Goal: Transaction & Acquisition: Obtain resource

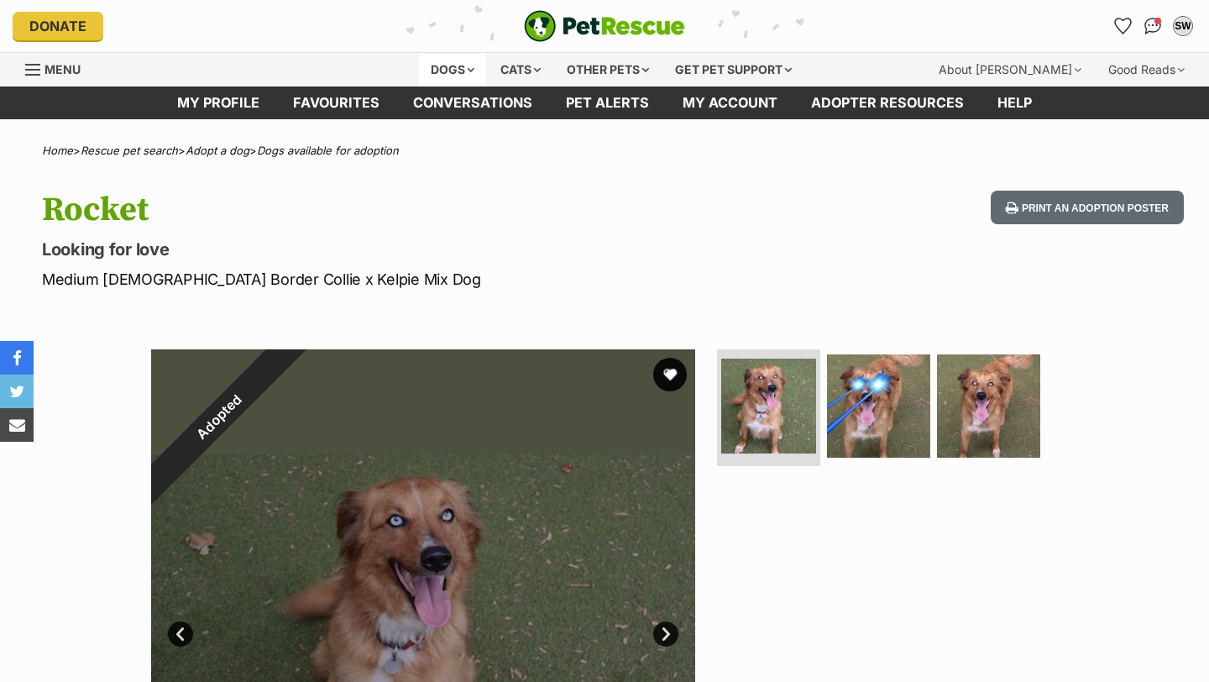
click at [473, 65] on div "Dogs" at bounding box center [452, 70] width 67 height 34
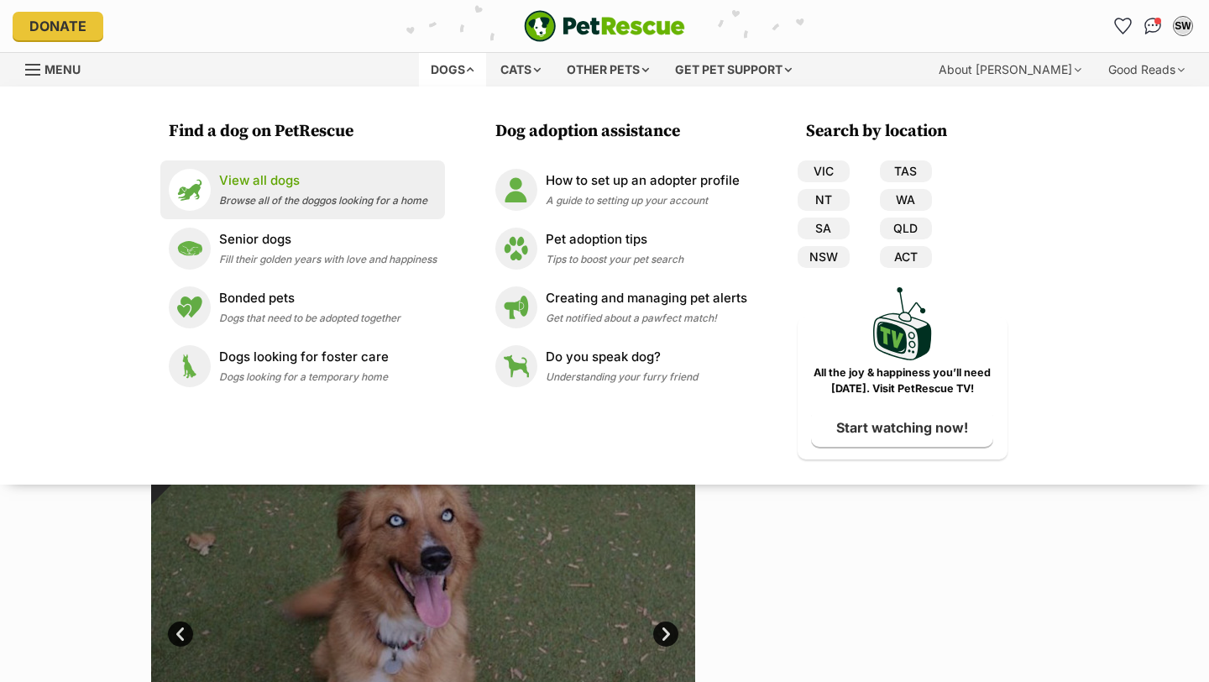
click at [359, 197] on span "Browse all of the doggos looking for a home" at bounding box center [323, 200] width 208 height 13
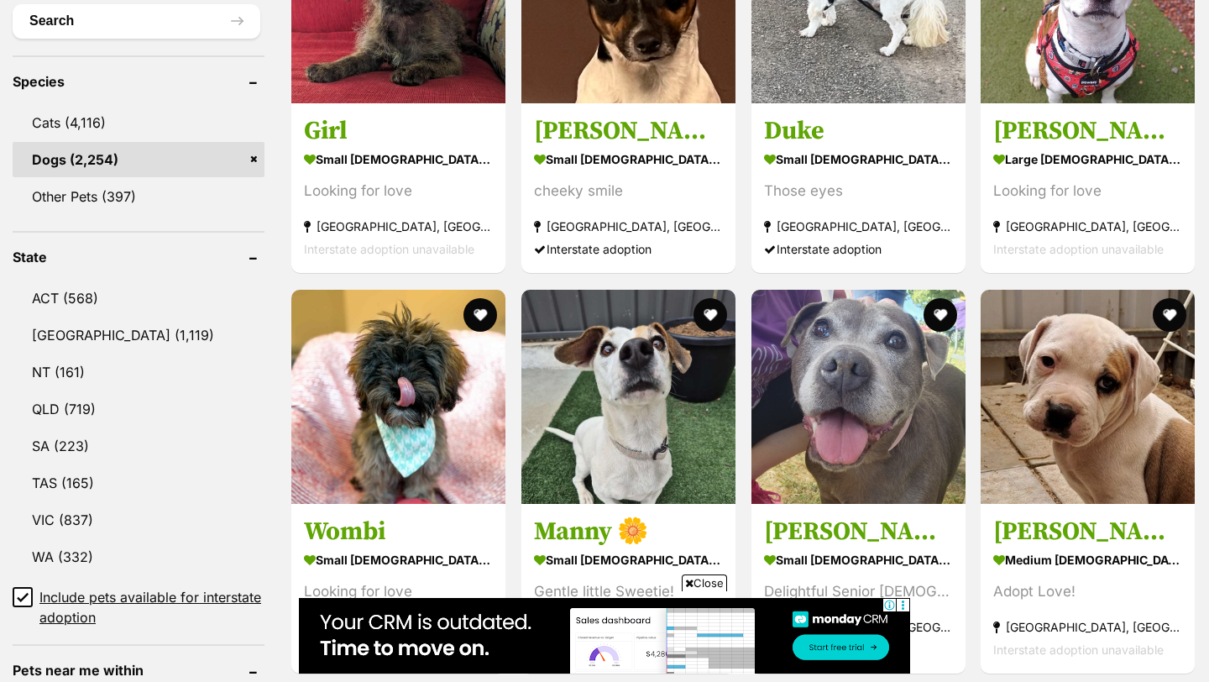
scroll to position [660, 0]
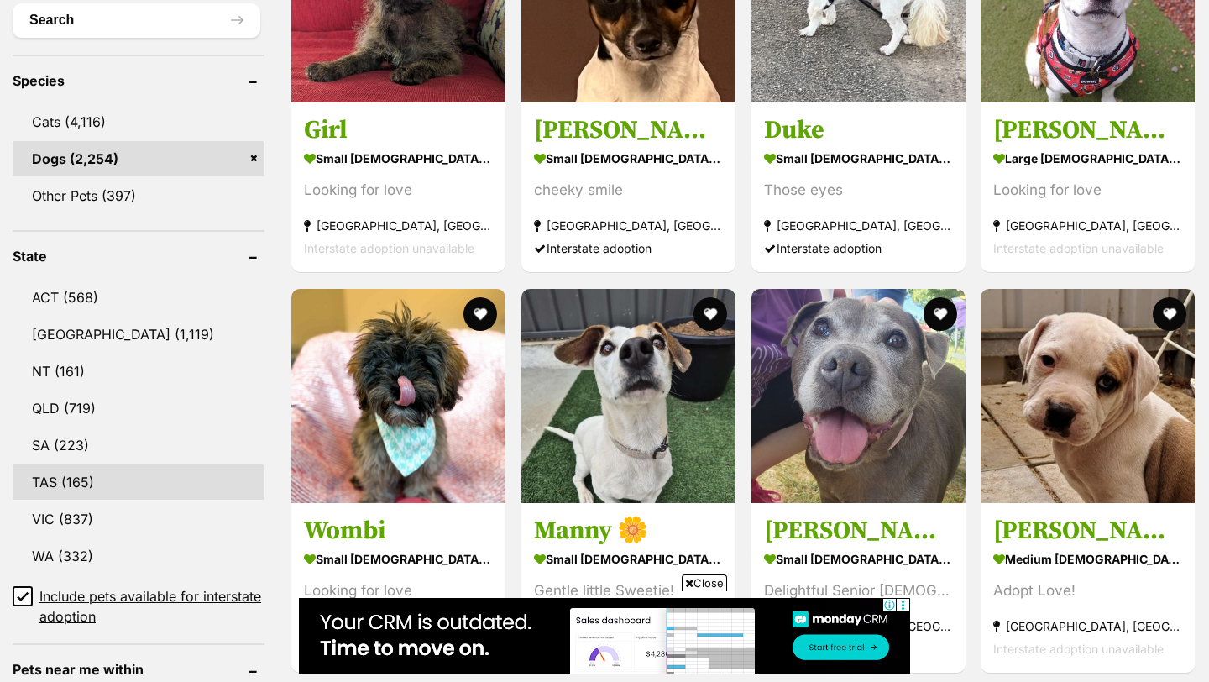
click at [80, 473] on link "TAS (165)" at bounding box center [139, 481] width 252 height 35
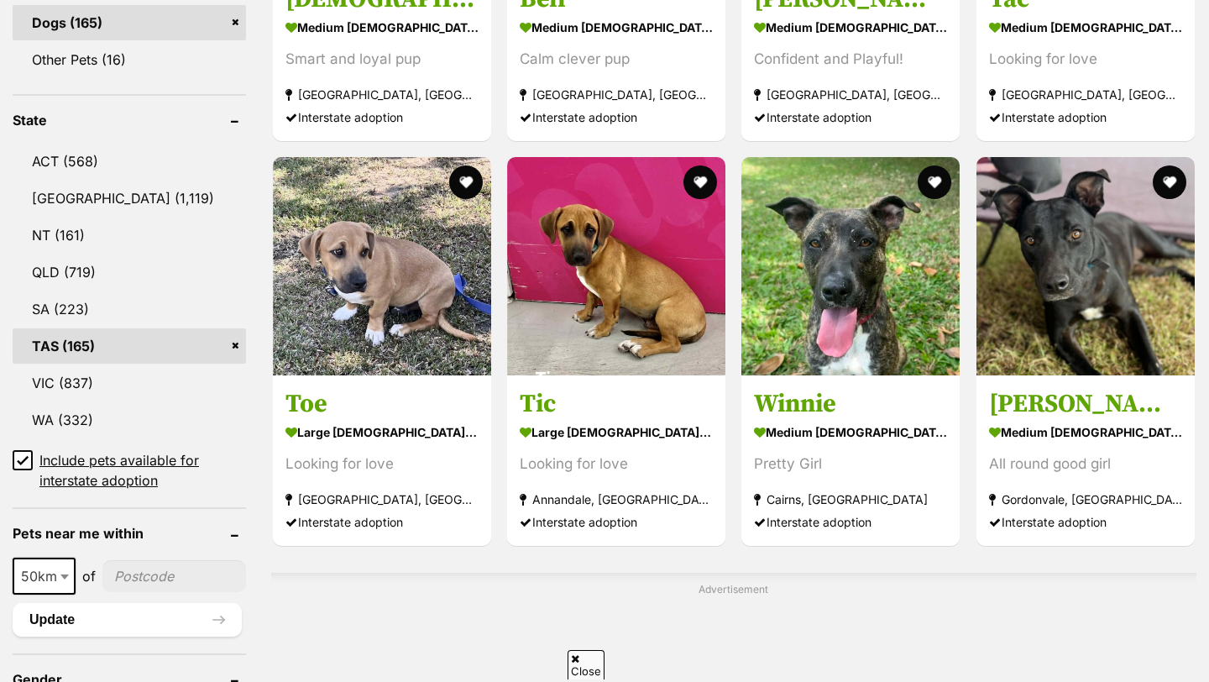
click at [18, 458] on icon at bounding box center [23, 461] width 10 height 8
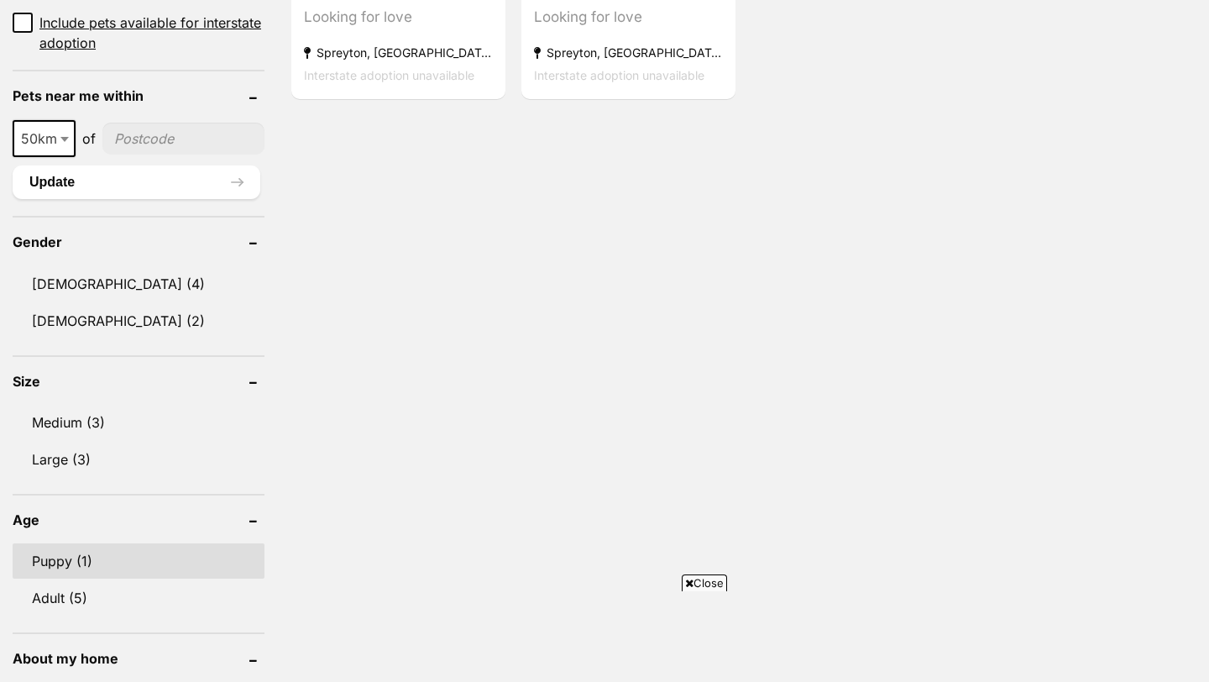
scroll to position [1249, 0]
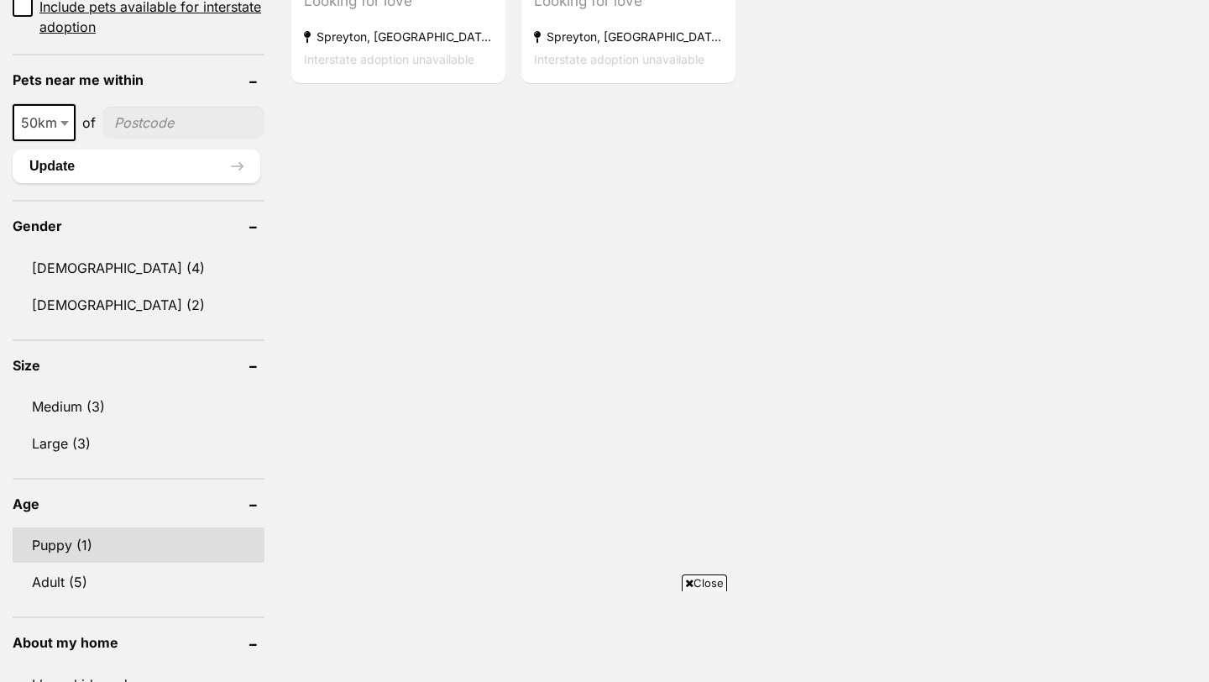
click at [81, 527] on link "Puppy (1)" at bounding box center [139, 544] width 252 height 35
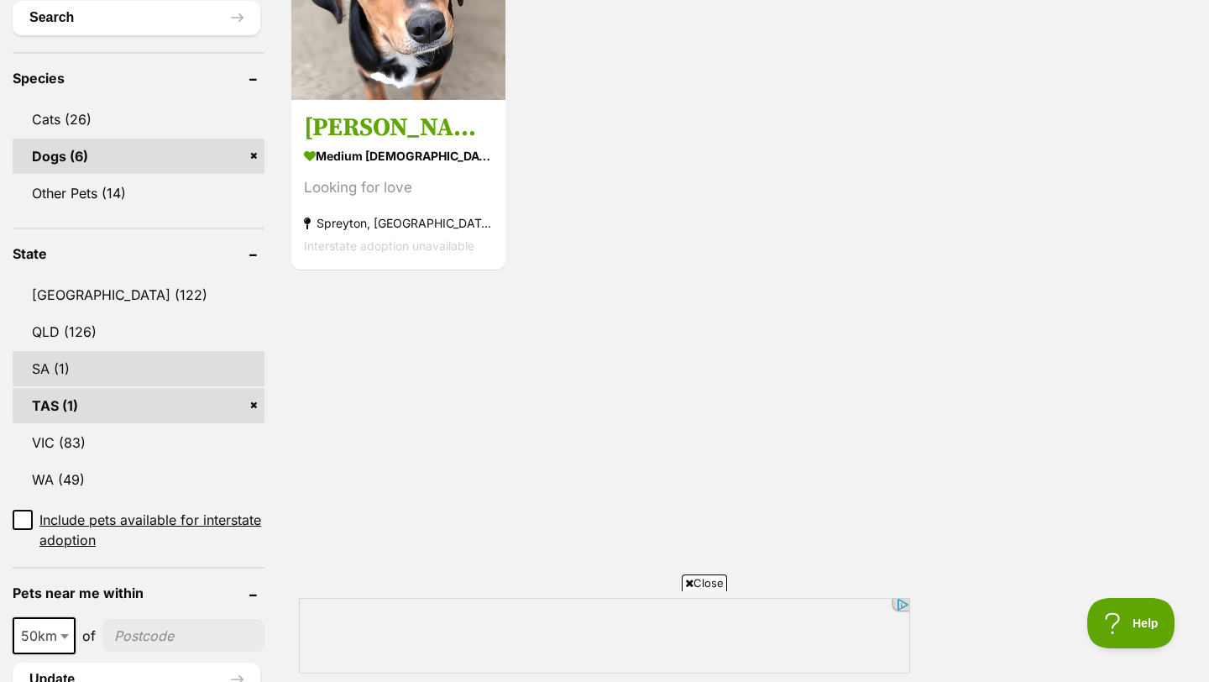
scroll to position [696, 0]
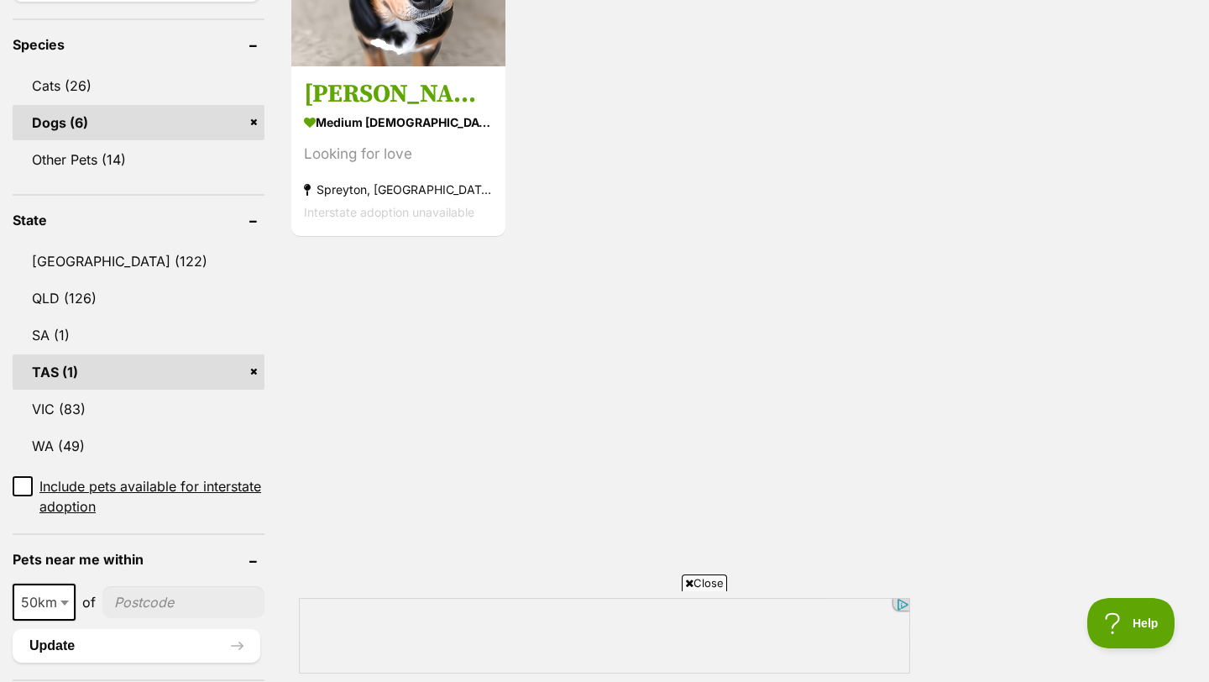
click at [256, 371] on link "TAS (1)" at bounding box center [139, 371] width 252 height 35
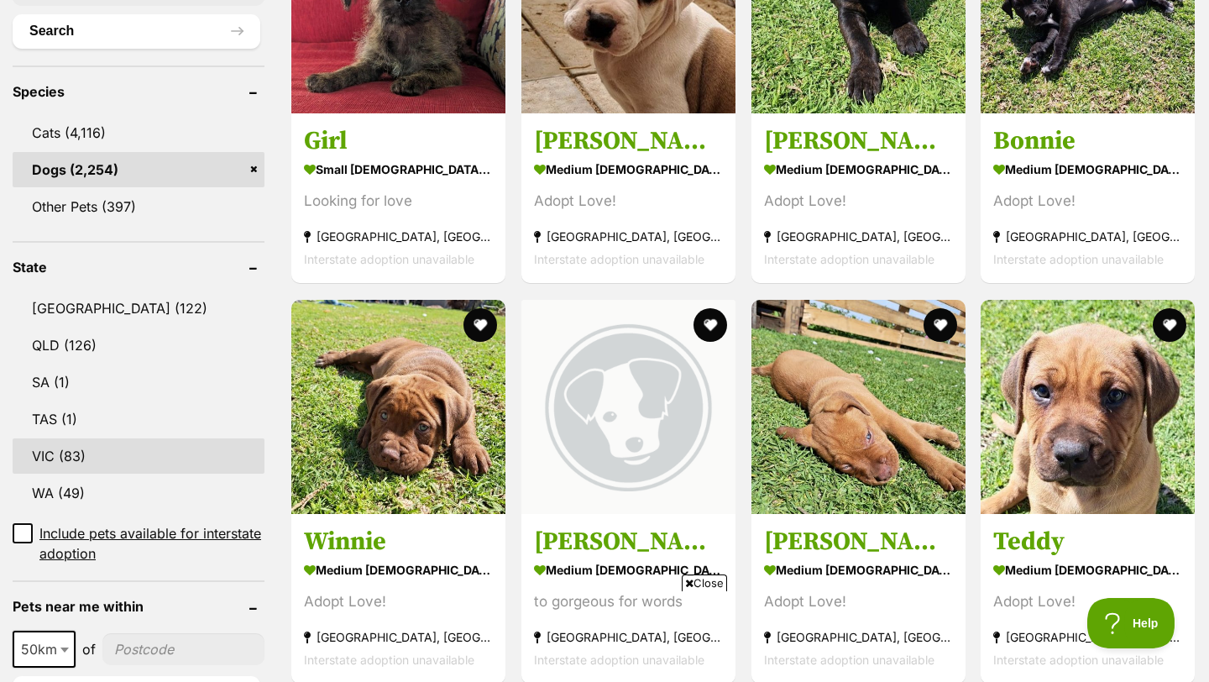
click at [81, 465] on link "VIC (83)" at bounding box center [139, 455] width 252 height 35
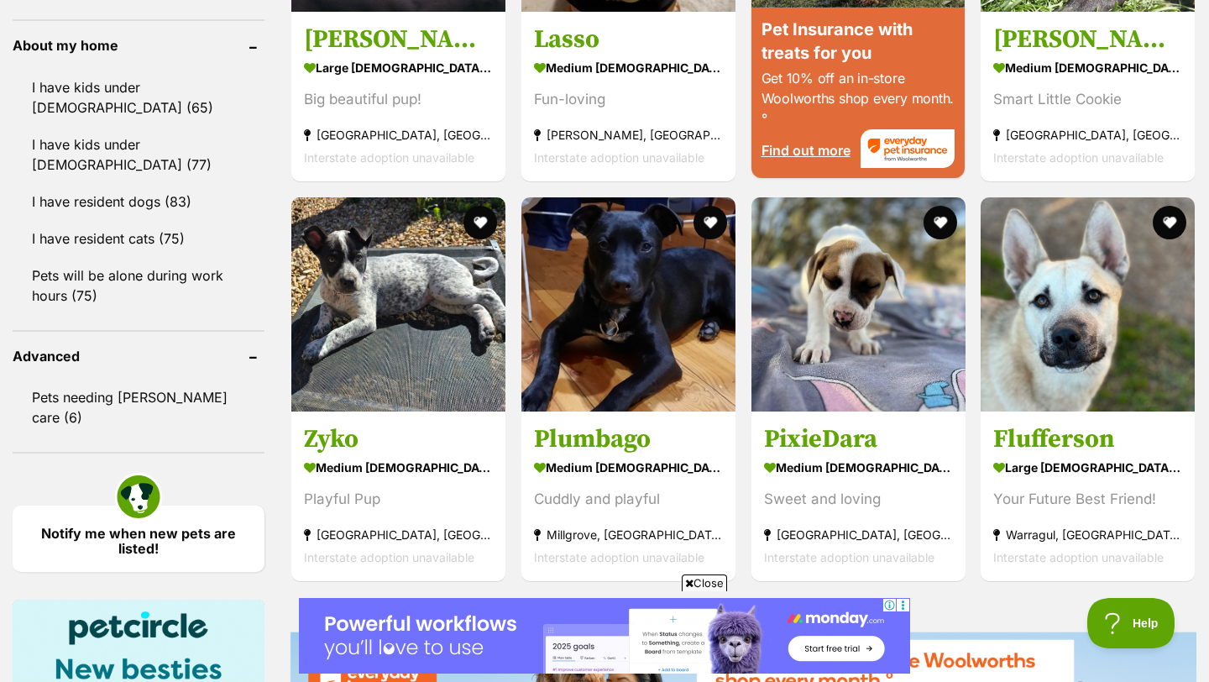
scroll to position [1849, 0]
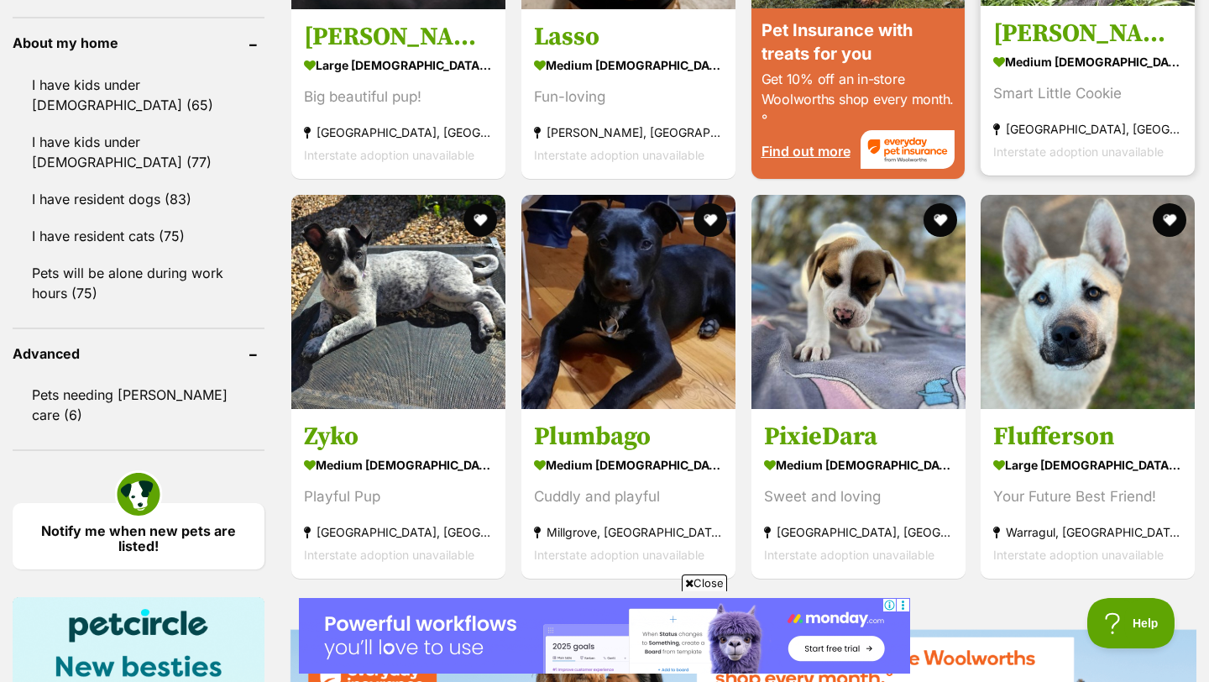
click at [1113, 135] on strong "Cheltenham, VIC" at bounding box center [1087, 129] width 189 height 23
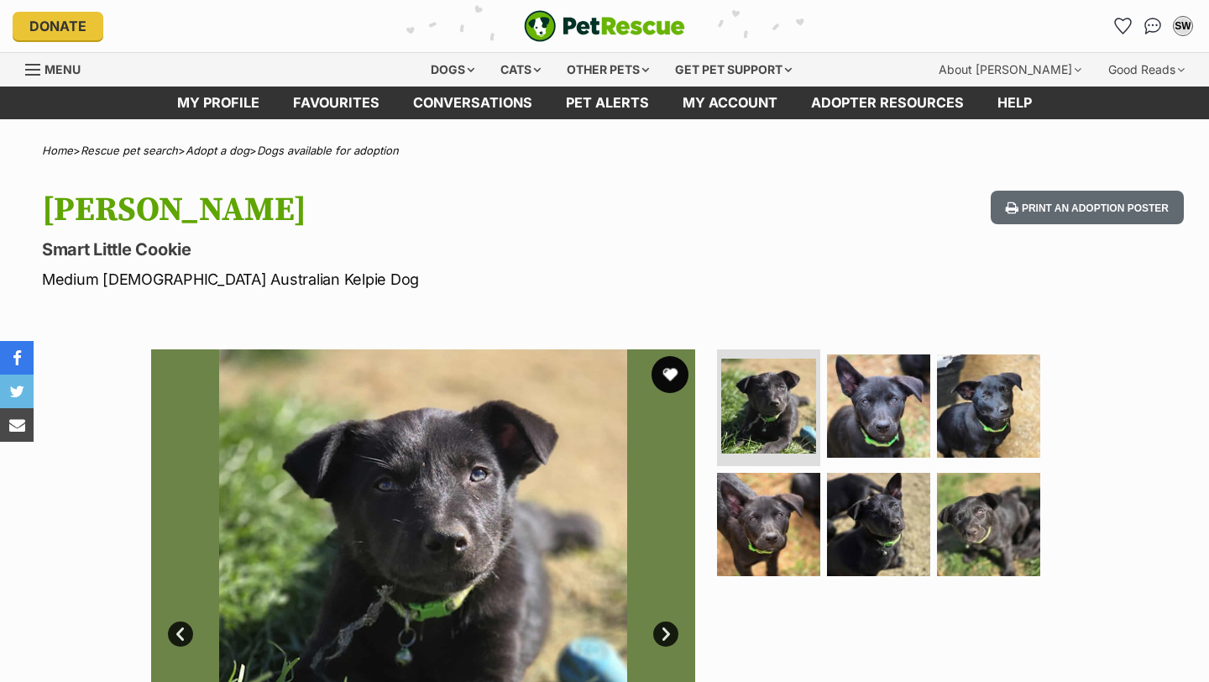
click at [670, 363] on button "favourite" at bounding box center [669, 374] width 37 height 37
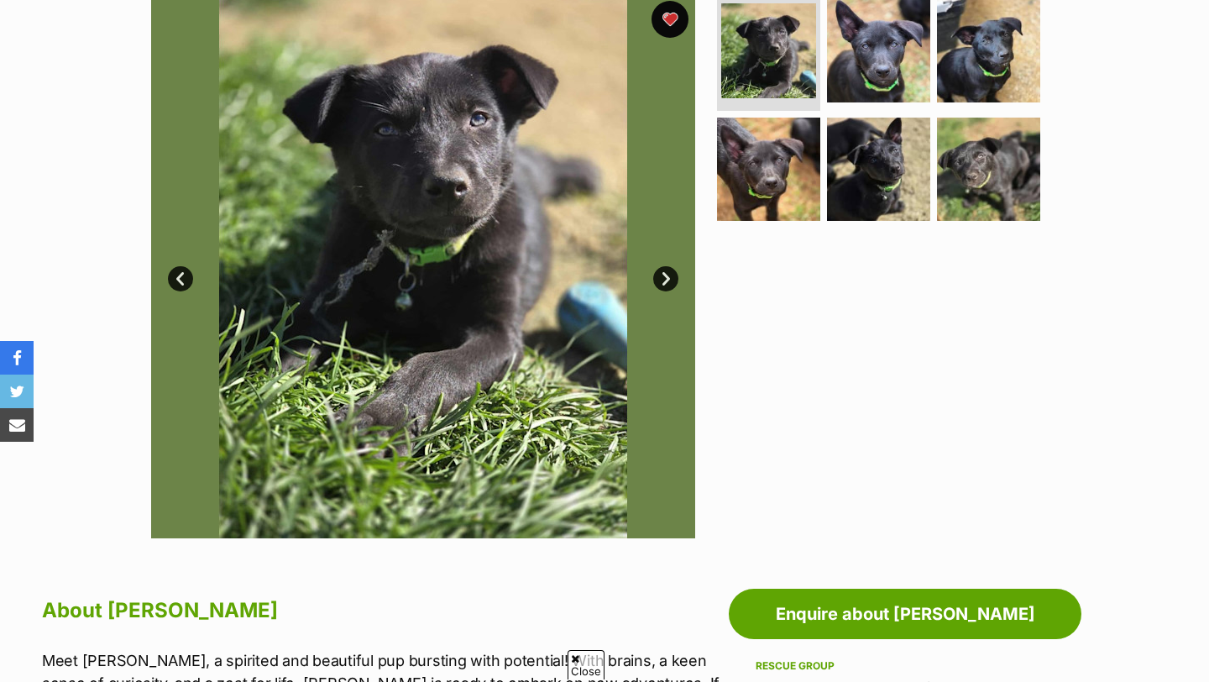
scroll to position [358, 0]
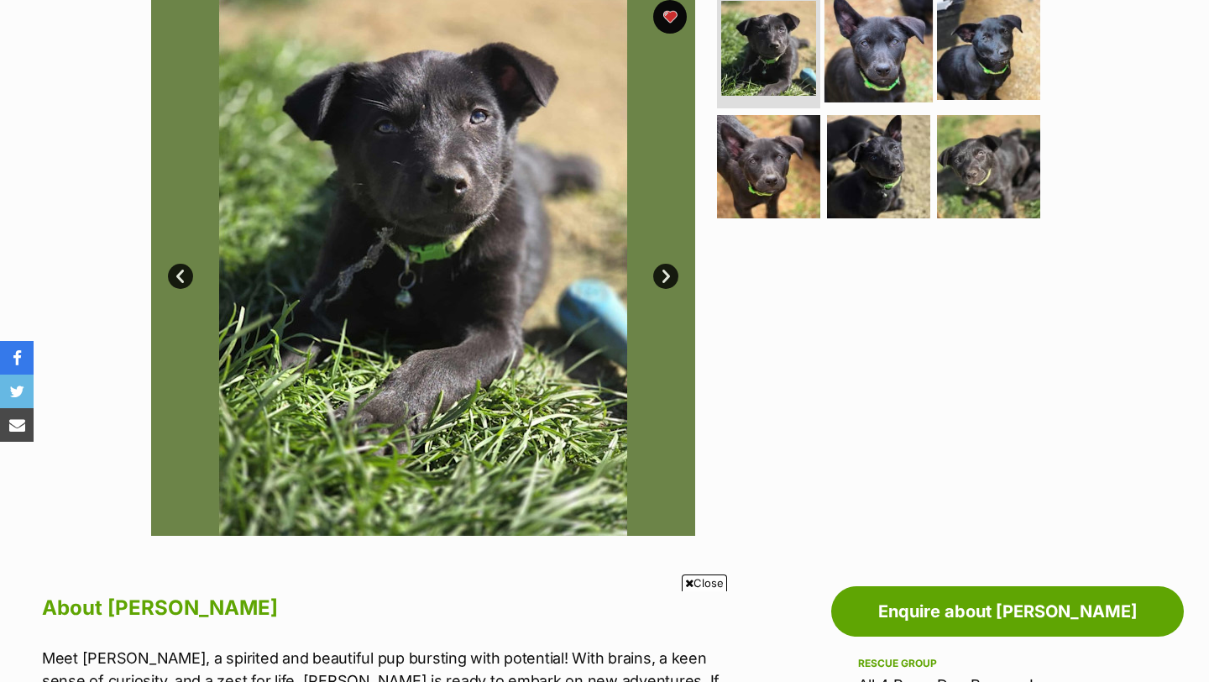
click at [861, 84] on img at bounding box center [878, 47] width 108 height 108
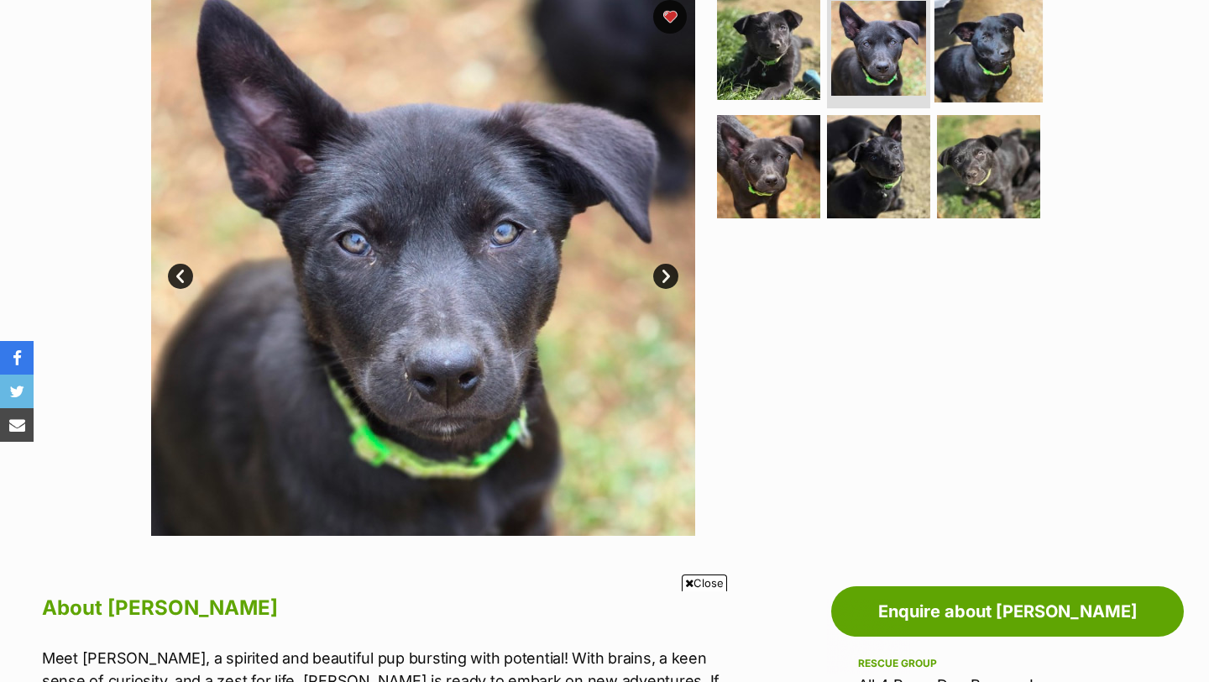
click at [955, 59] on img at bounding box center [988, 47] width 108 height 108
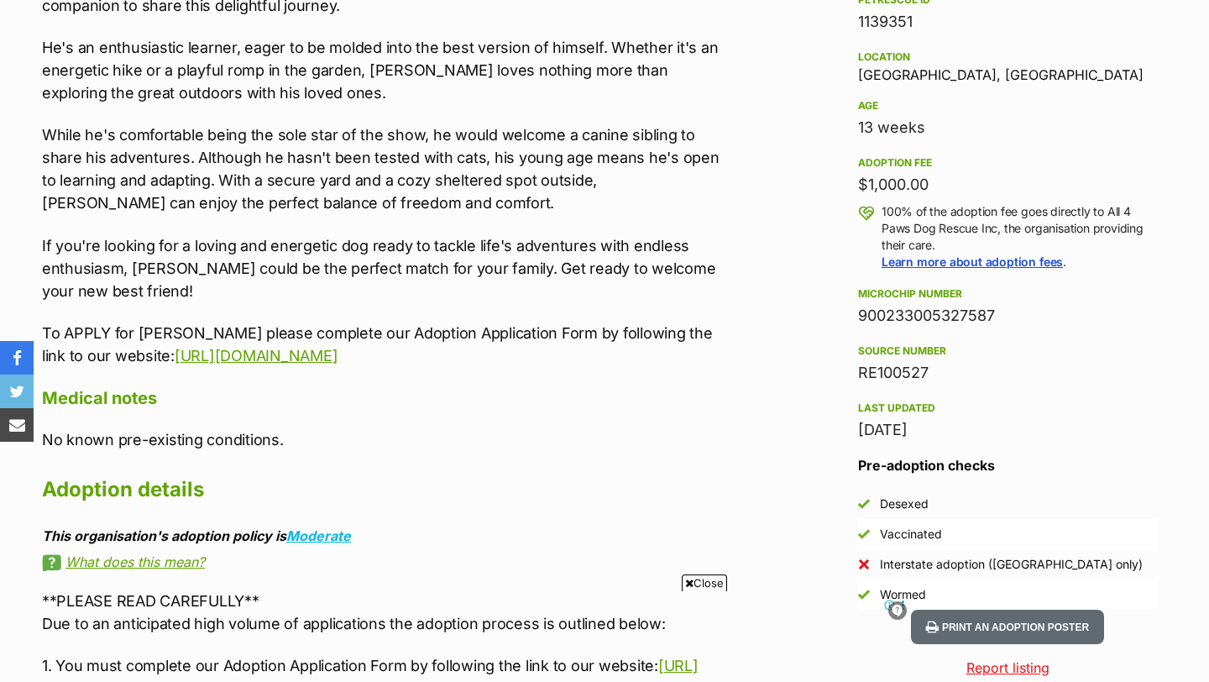
scroll to position [1129, 0]
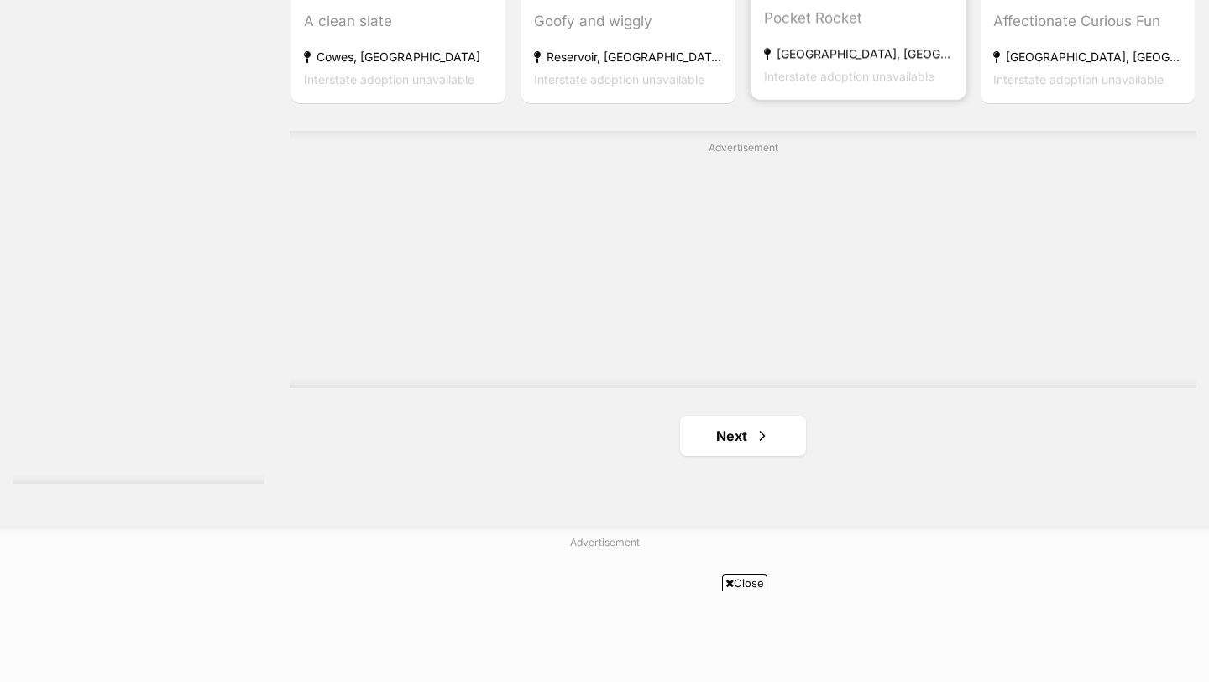
scroll to position [2942, 0]
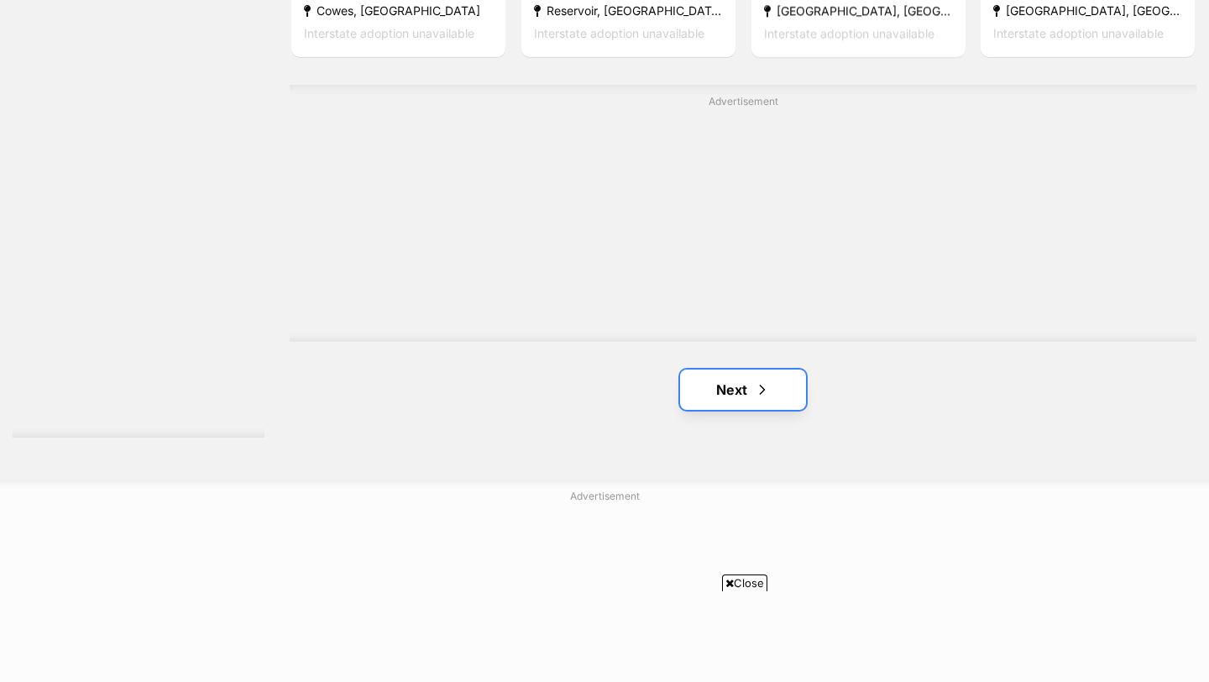
click at [744, 380] on link "Next" at bounding box center [743, 389] width 126 height 40
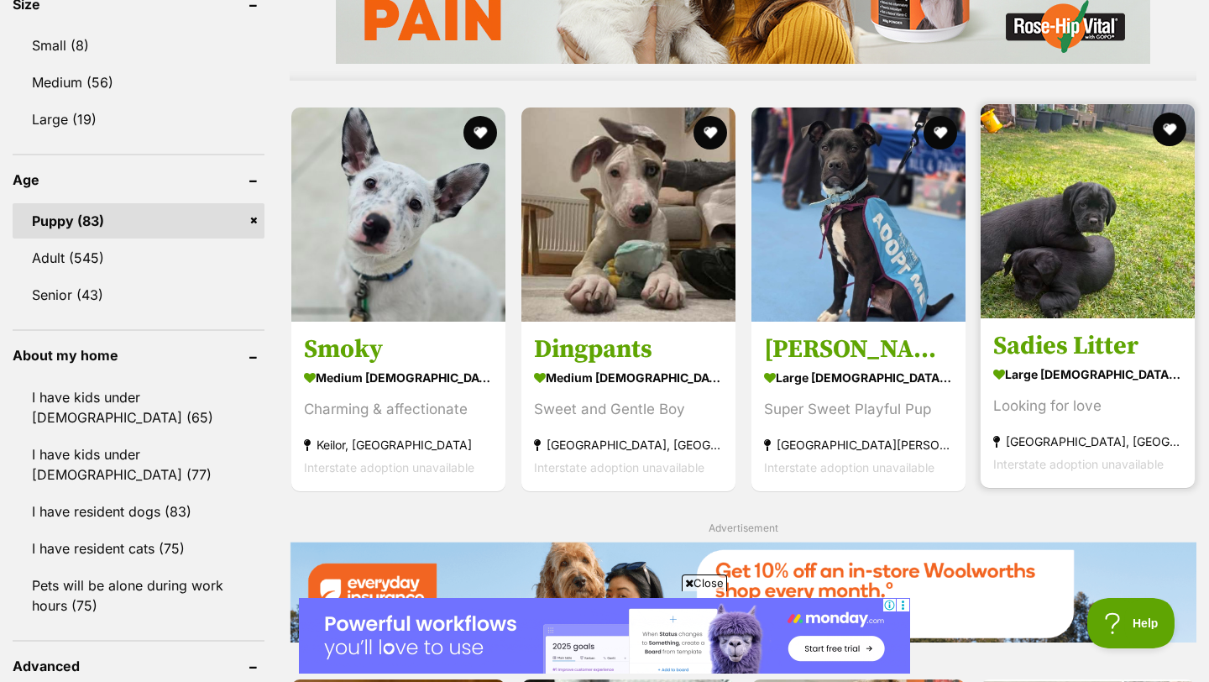
click at [1056, 331] on link "Sadies Litter large male Dog Looking for love Westmeadows, VIC Interstate adopt…" at bounding box center [1088, 402] width 214 height 170
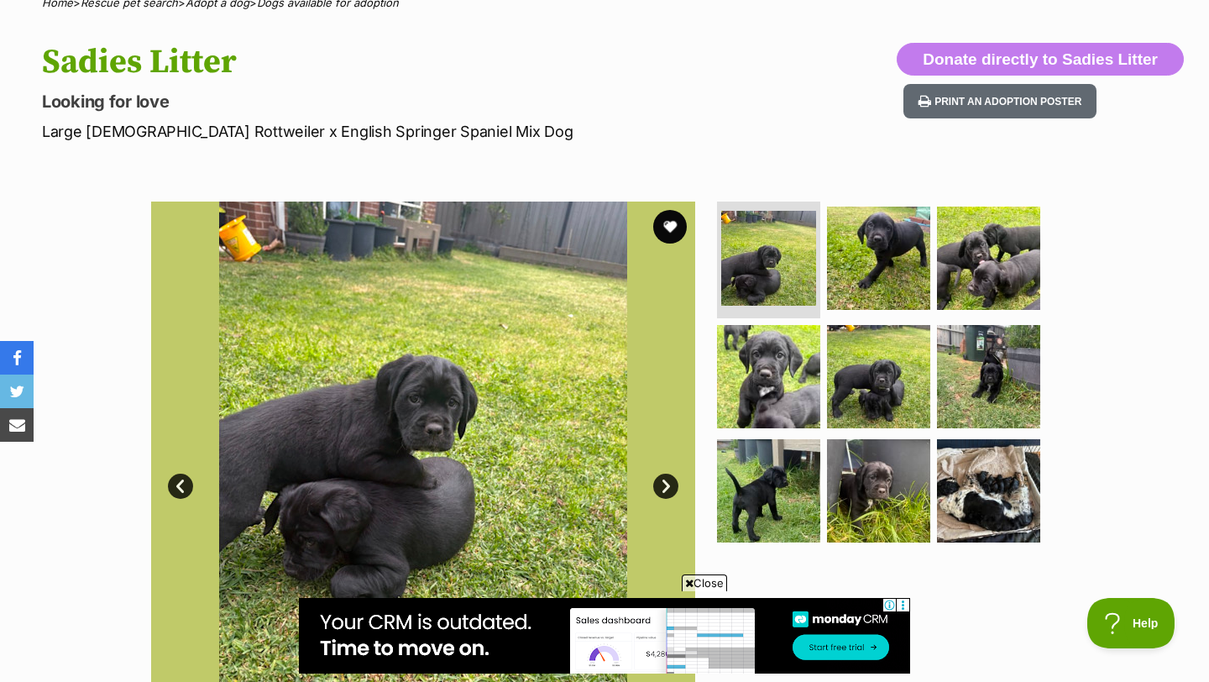
scroll to position [152, 0]
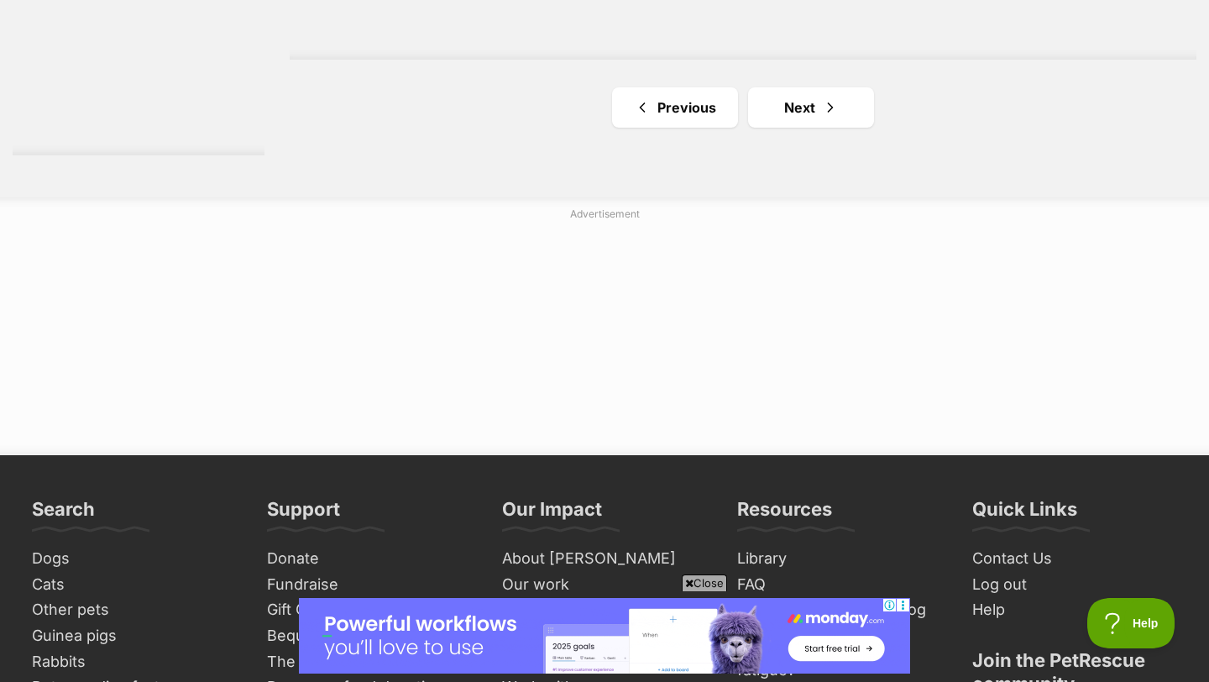
scroll to position [3231, 0]
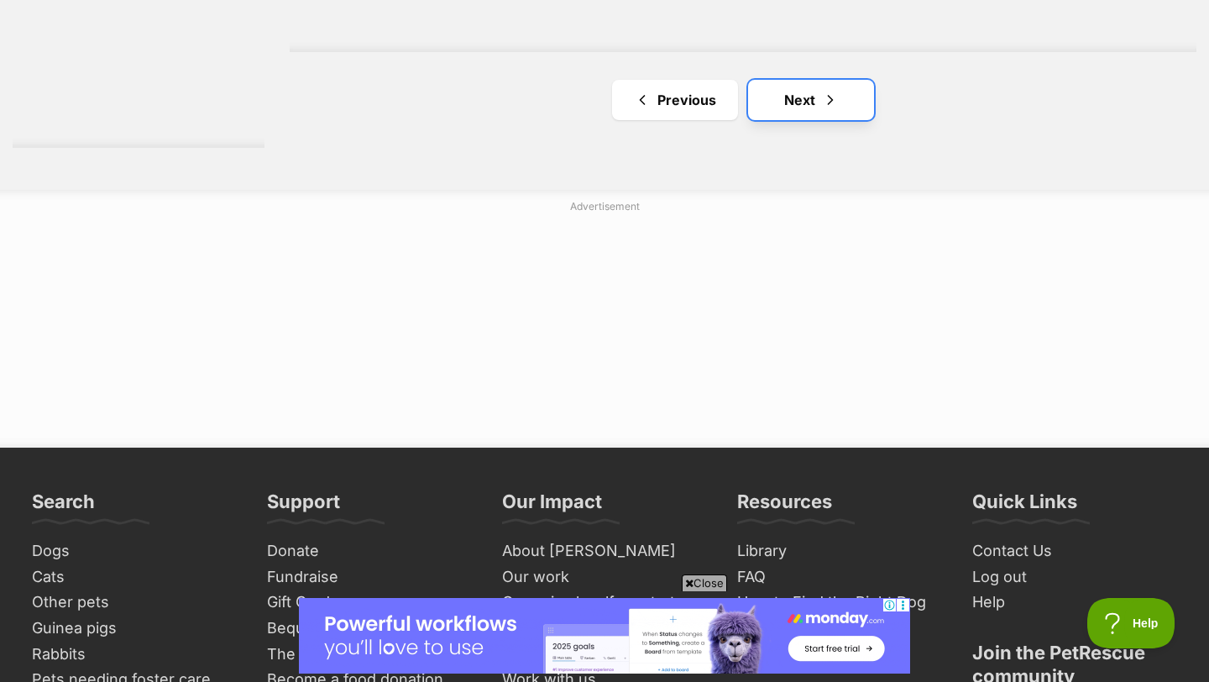
click at [804, 104] on link "Next" at bounding box center [811, 100] width 126 height 40
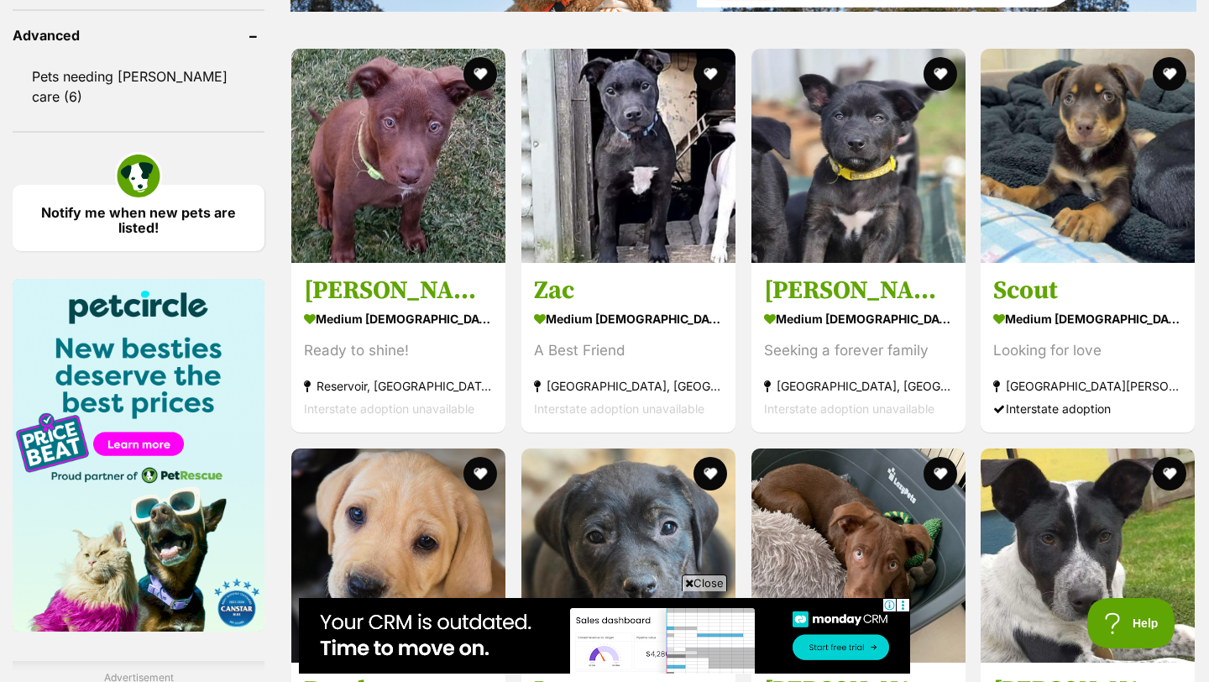
scroll to position [2168, 0]
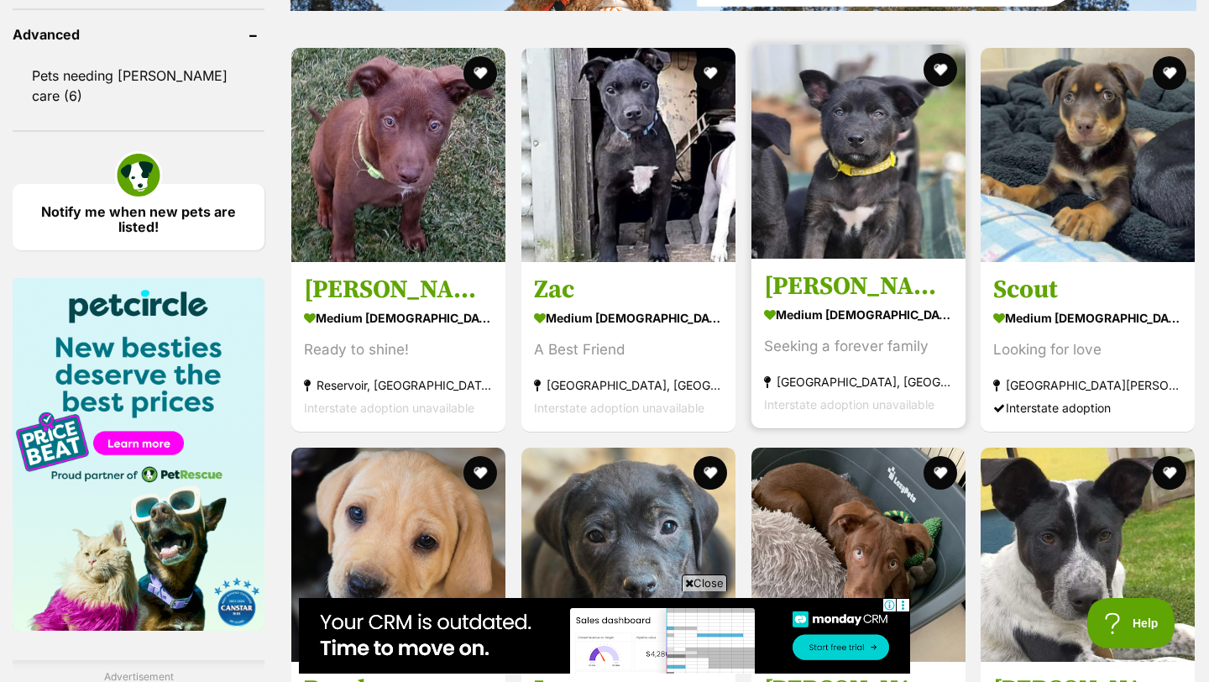
click at [855, 248] on img at bounding box center [858, 151] width 214 height 214
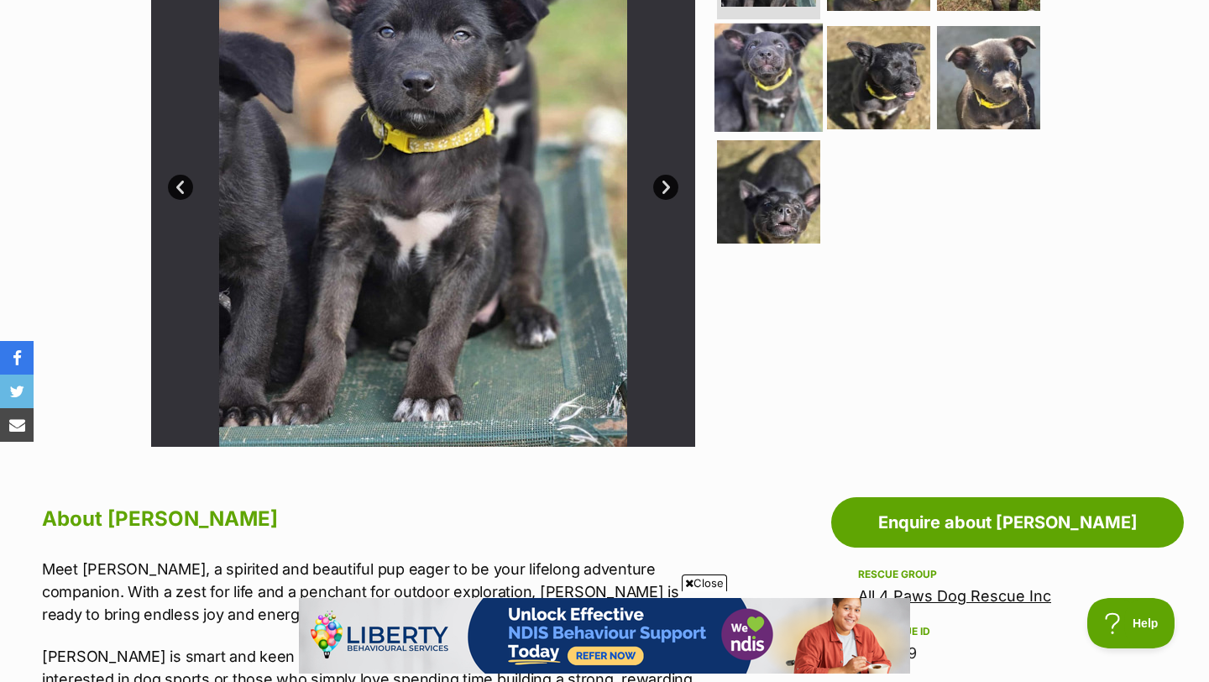
click at [766, 89] on img at bounding box center [768, 78] width 108 height 108
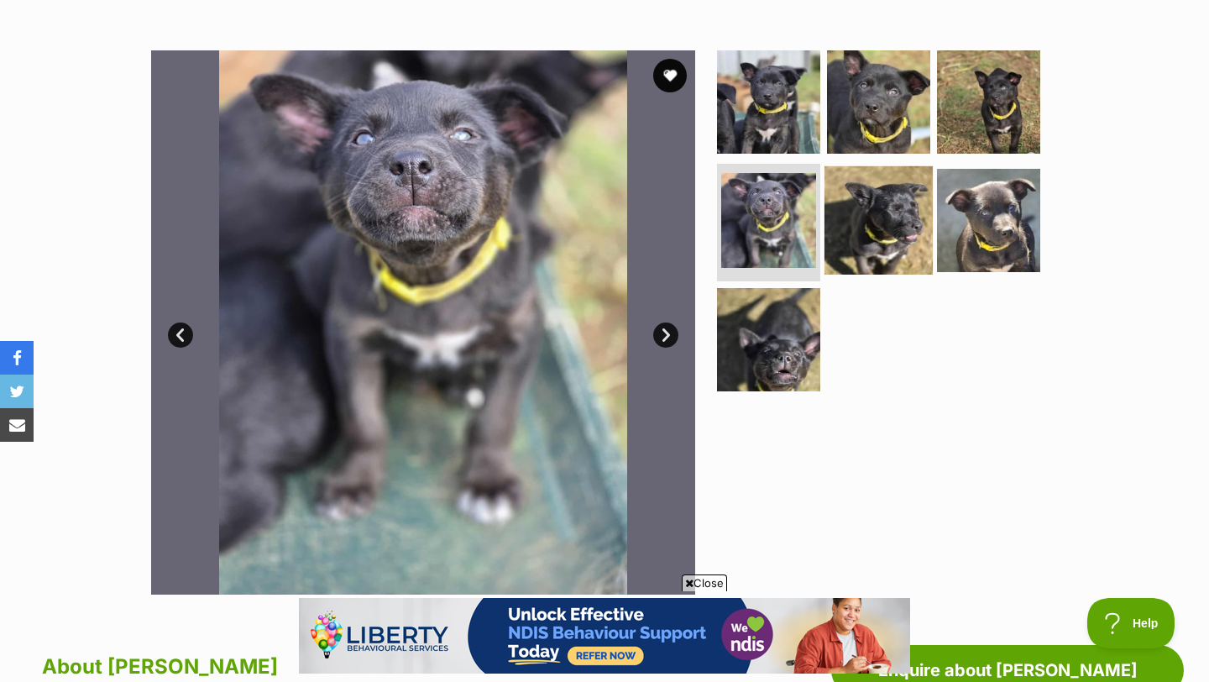
click at [890, 250] on img at bounding box center [878, 220] width 108 height 108
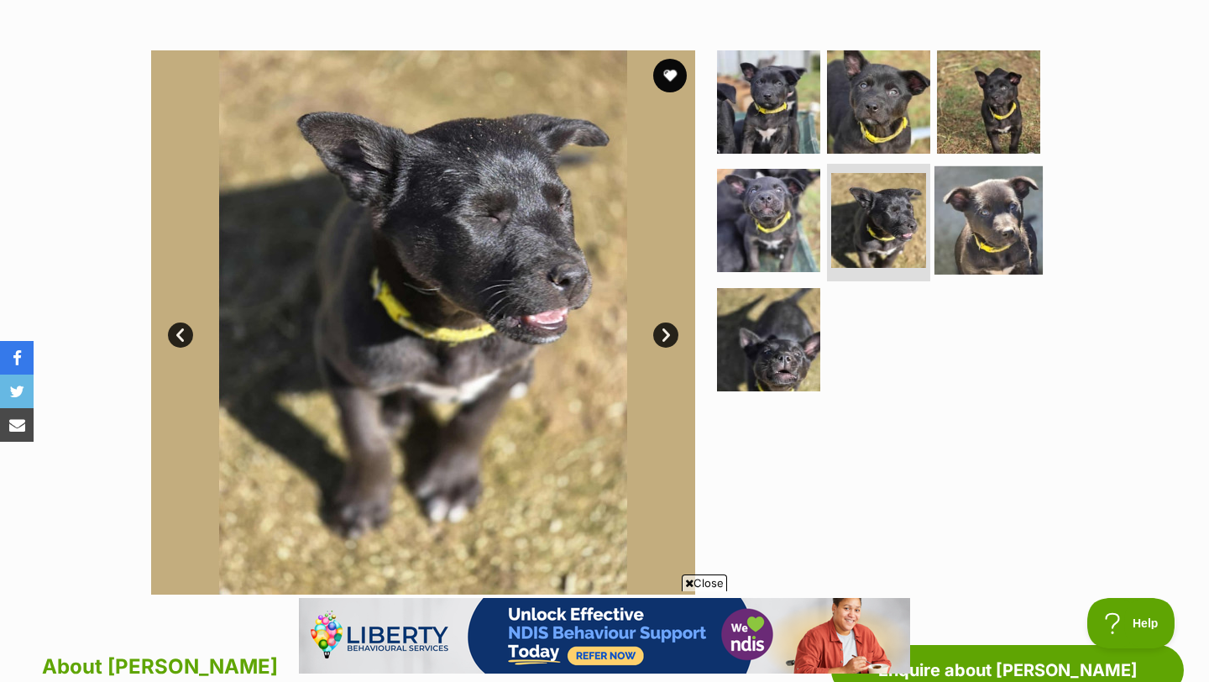
click at [986, 240] on img at bounding box center [988, 220] width 108 height 108
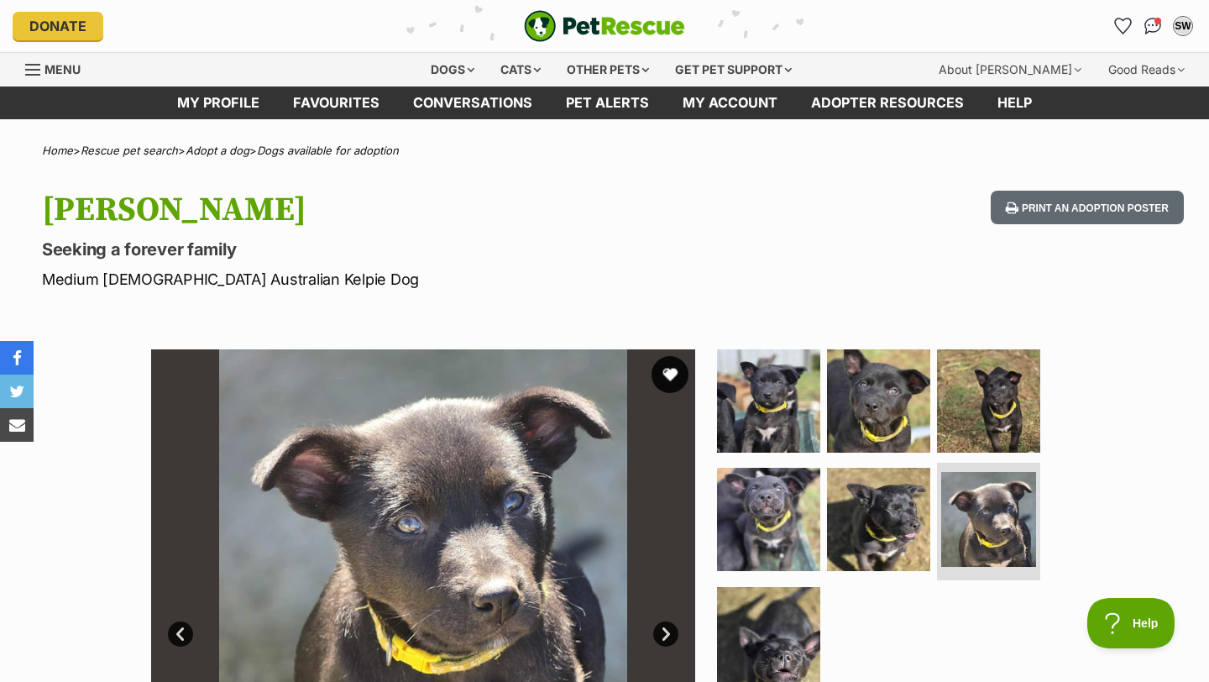
click at [681, 372] on button "favourite" at bounding box center [669, 374] width 37 height 37
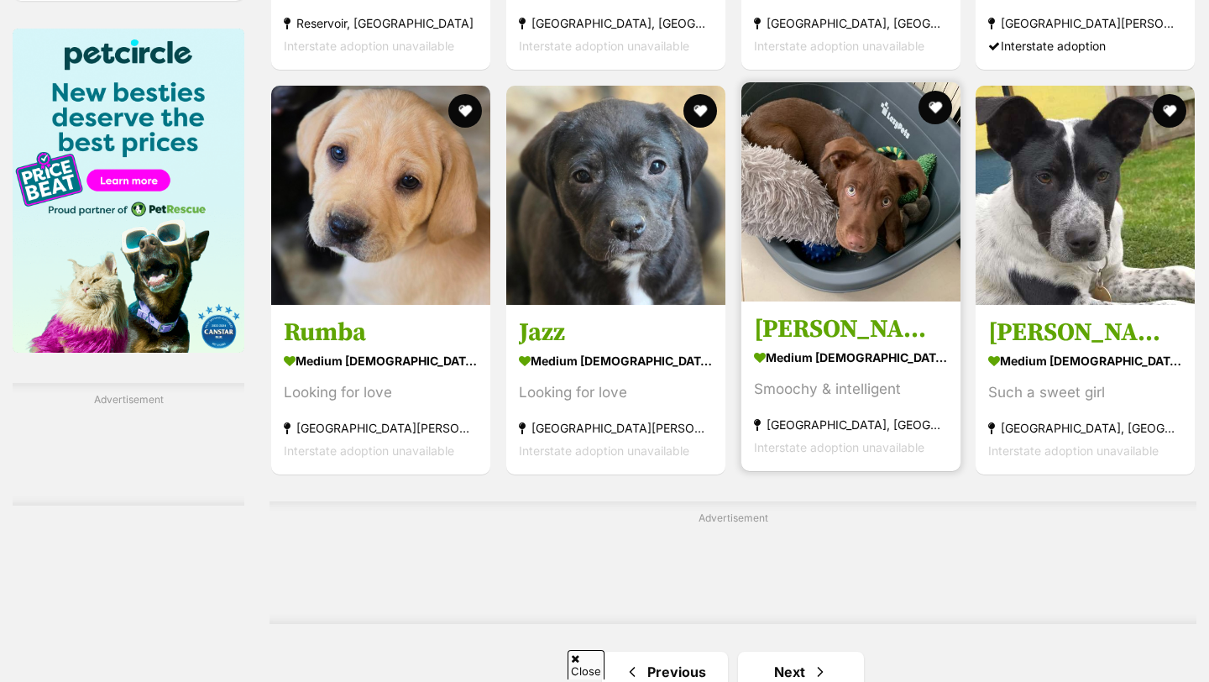
scroll to position [2419, 0]
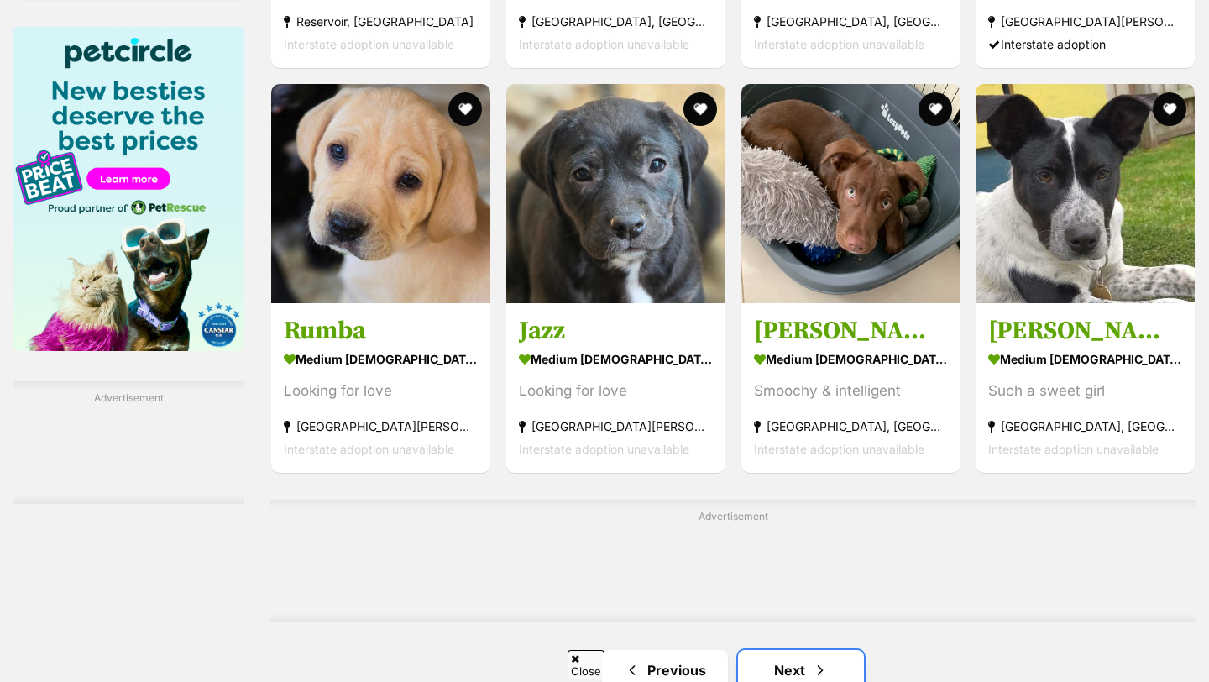
click at [792, 650] on link "Next" at bounding box center [801, 670] width 126 height 40
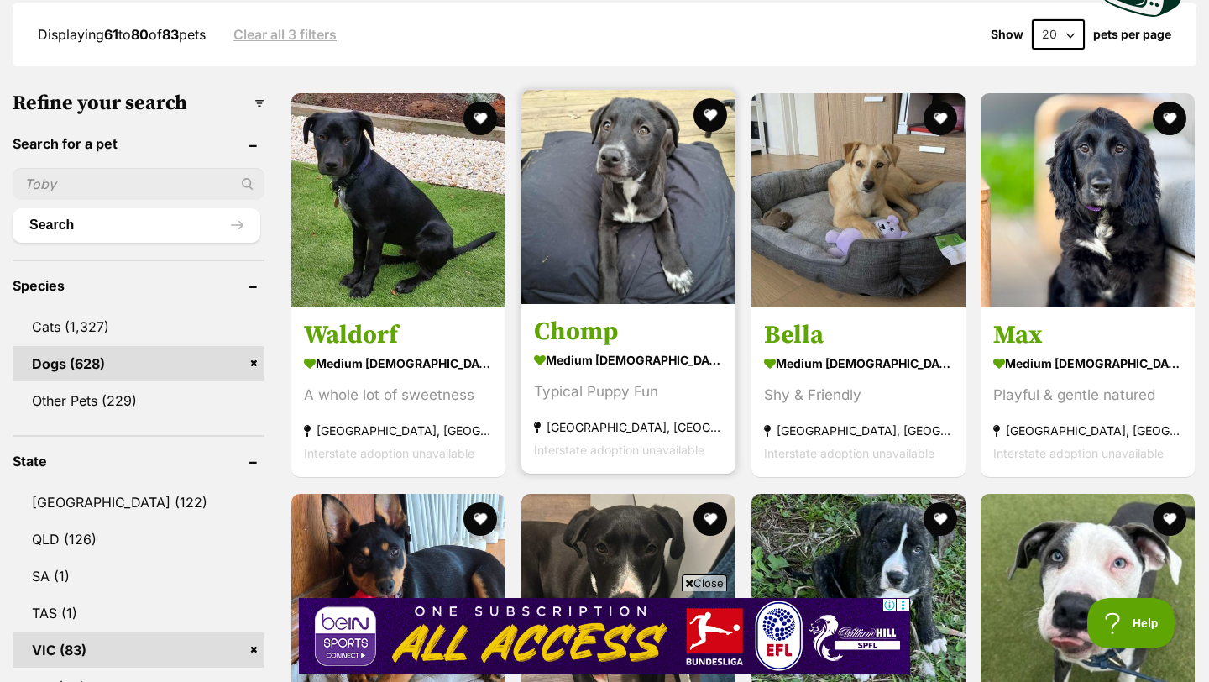
click at [639, 289] on img at bounding box center [628, 197] width 214 height 214
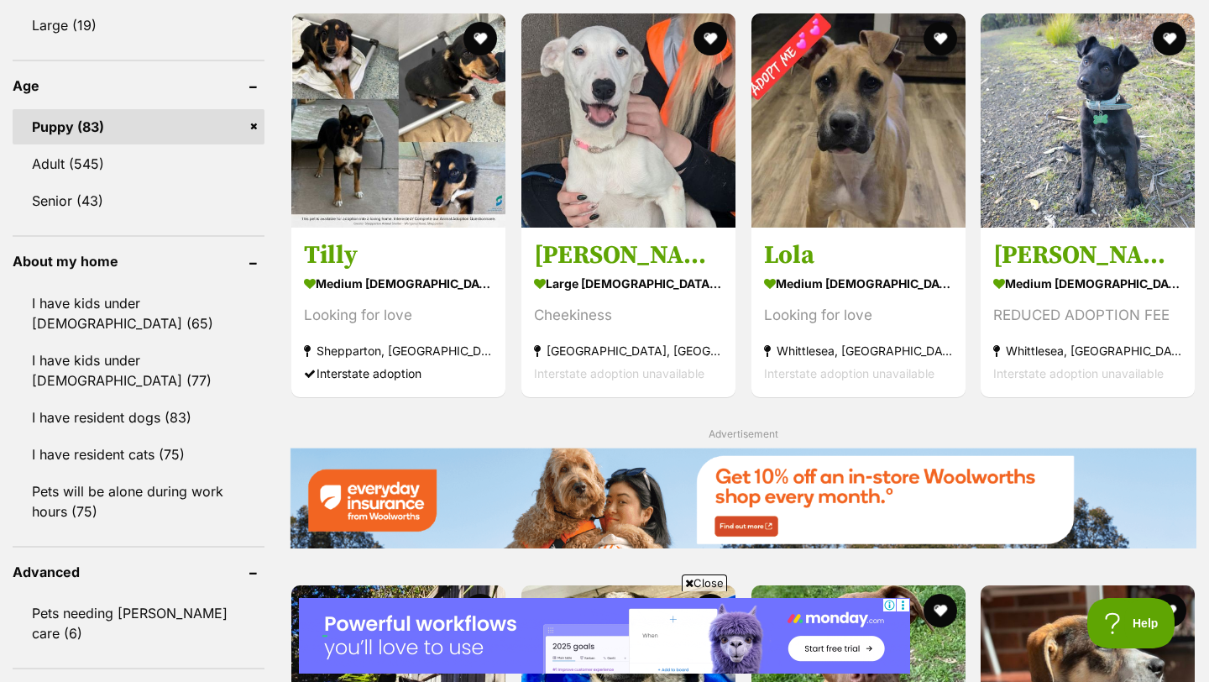
scroll to position [1610, 0]
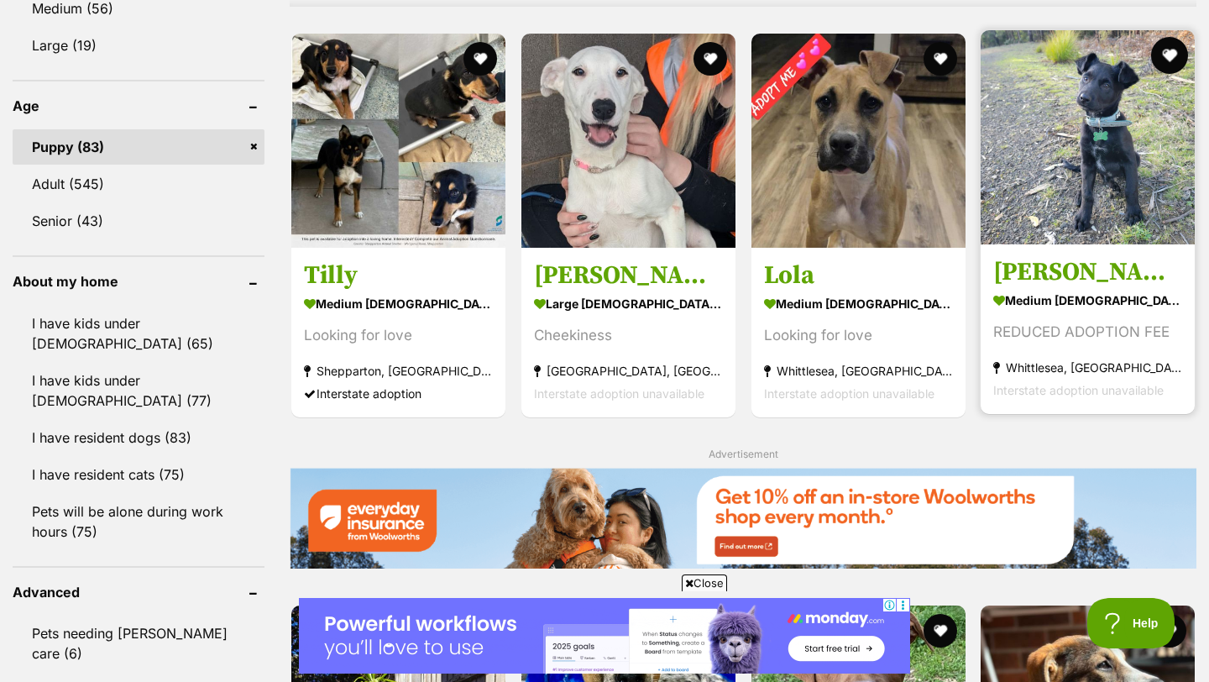
click at [1164, 56] on button "favourite" at bounding box center [1169, 55] width 37 height 37
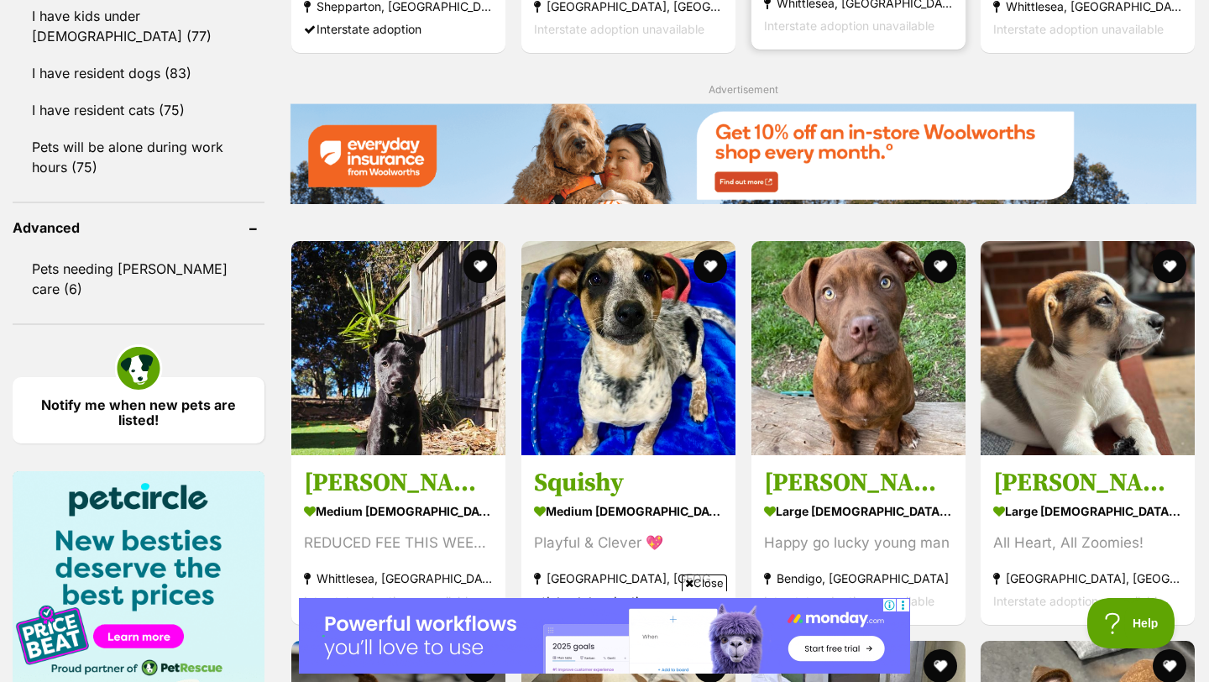
scroll to position [2000, 0]
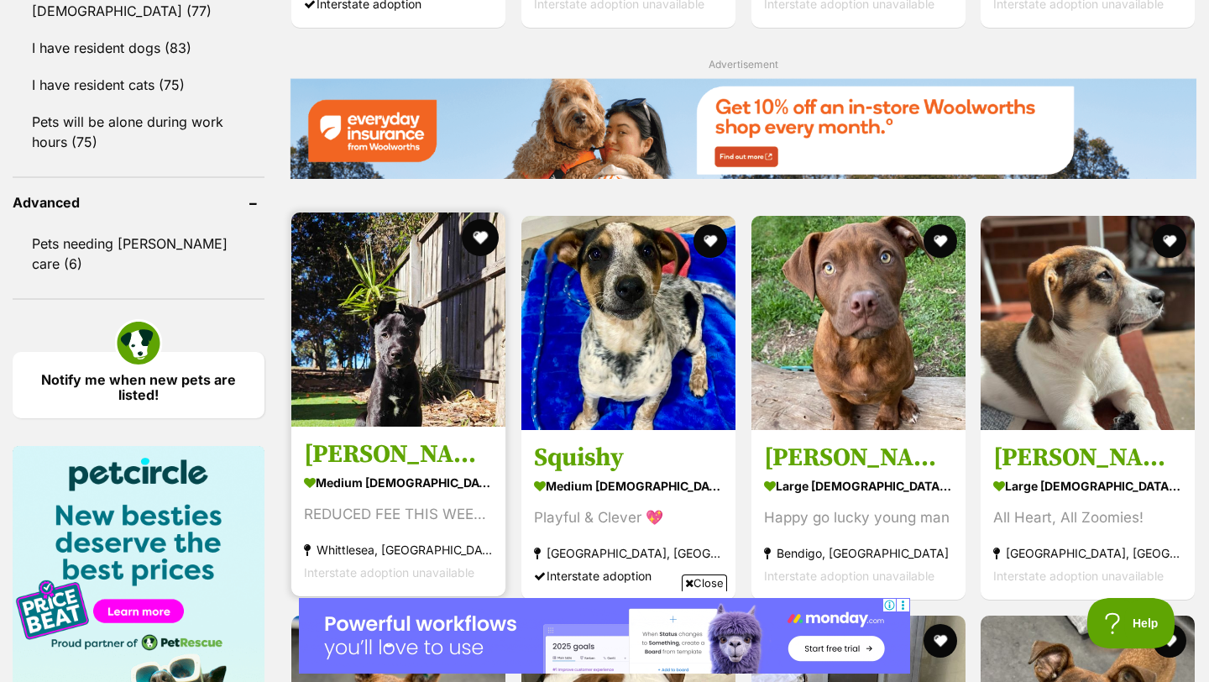
click at [487, 251] on button "favourite" at bounding box center [480, 237] width 37 height 37
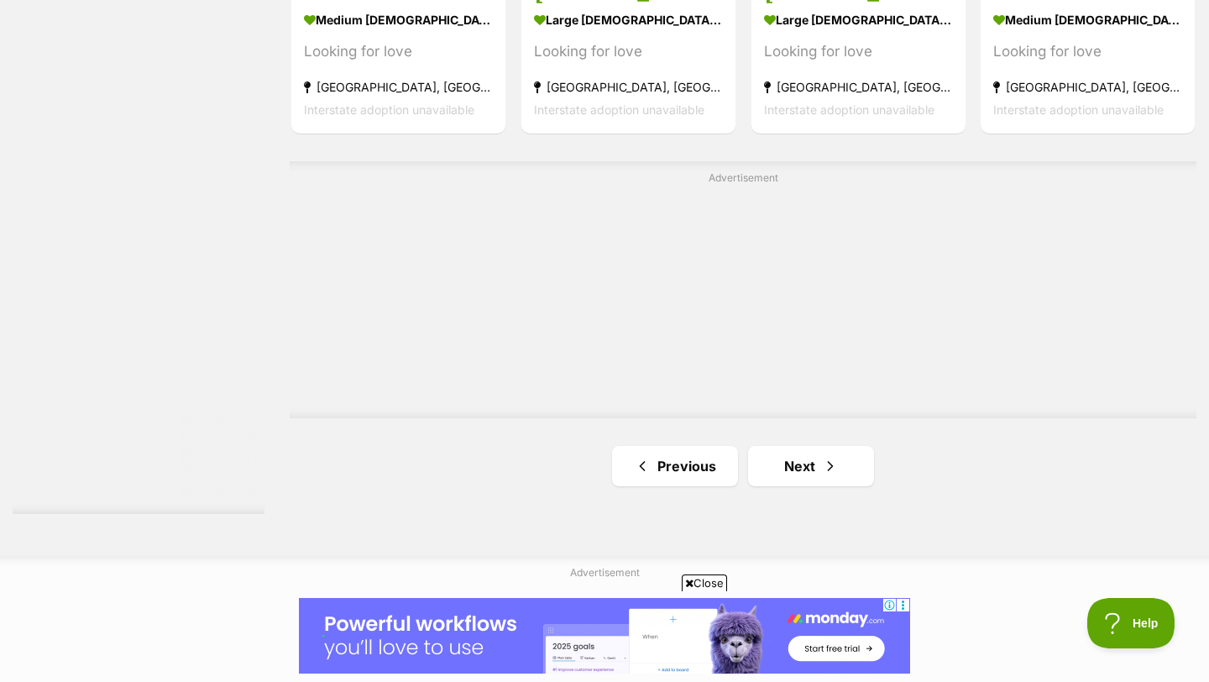
scroll to position [2884, 0]
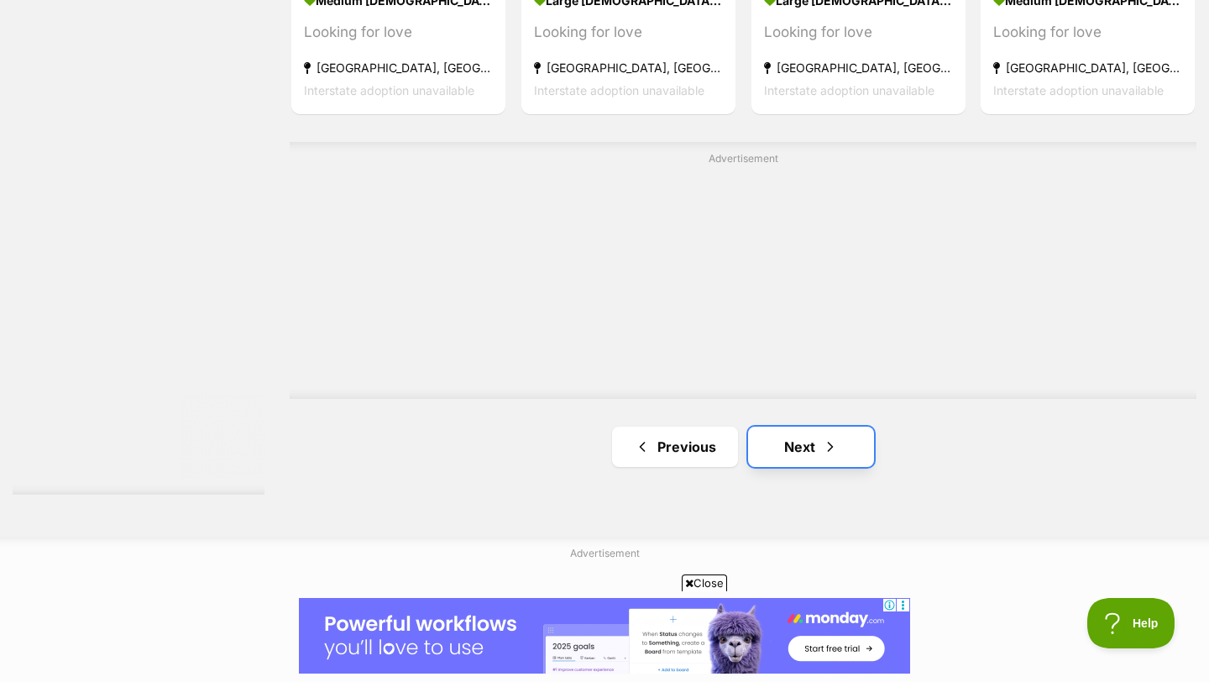
click at [793, 445] on link "Next" at bounding box center [811, 446] width 126 height 40
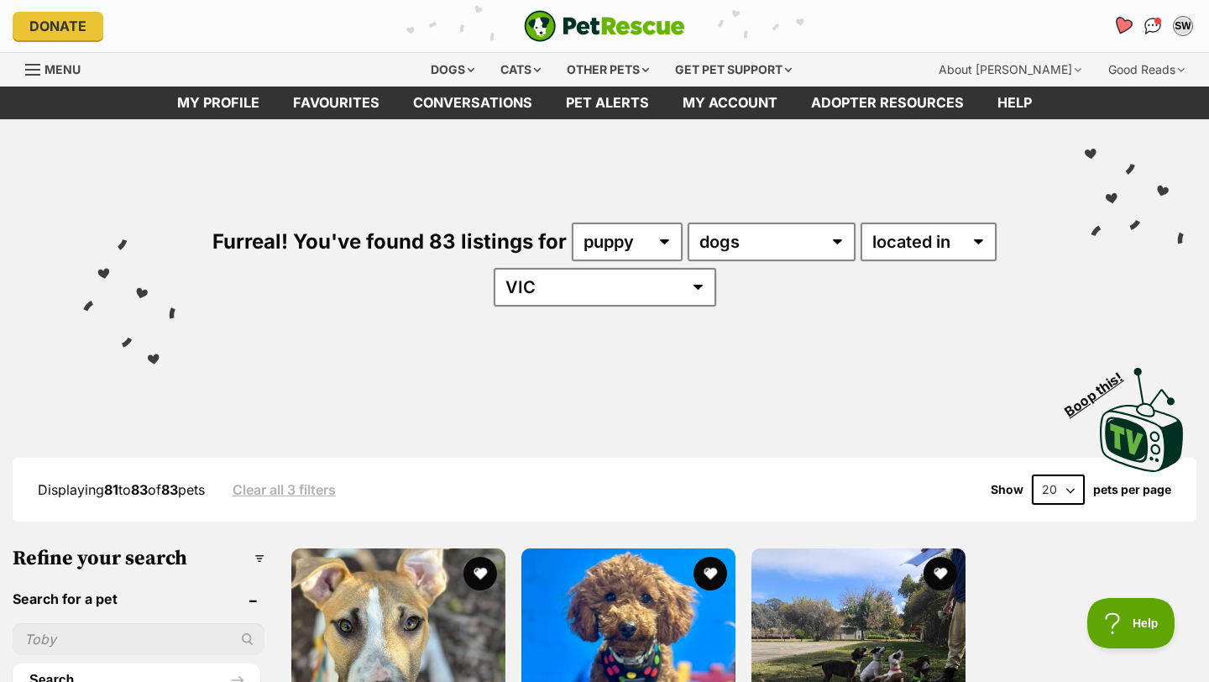
click at [1122, 28] on icon "Favourites" at bounding box center [1122, 25] width 20 height 19
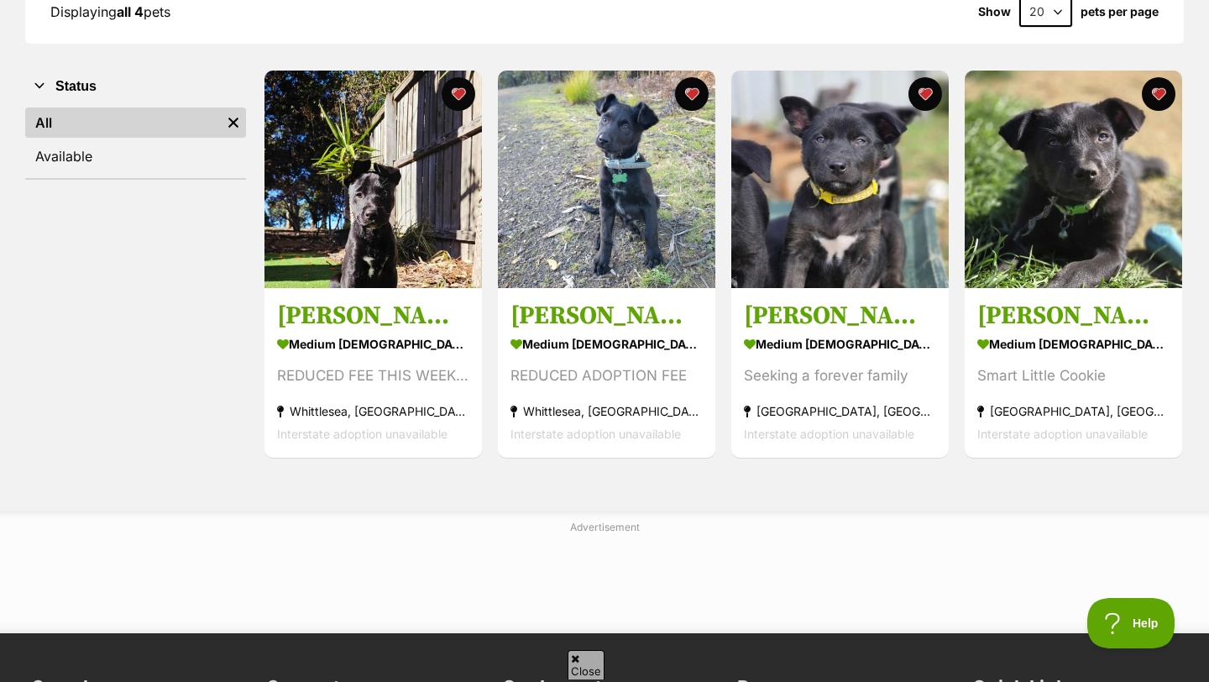
scroll to position [280, 0]
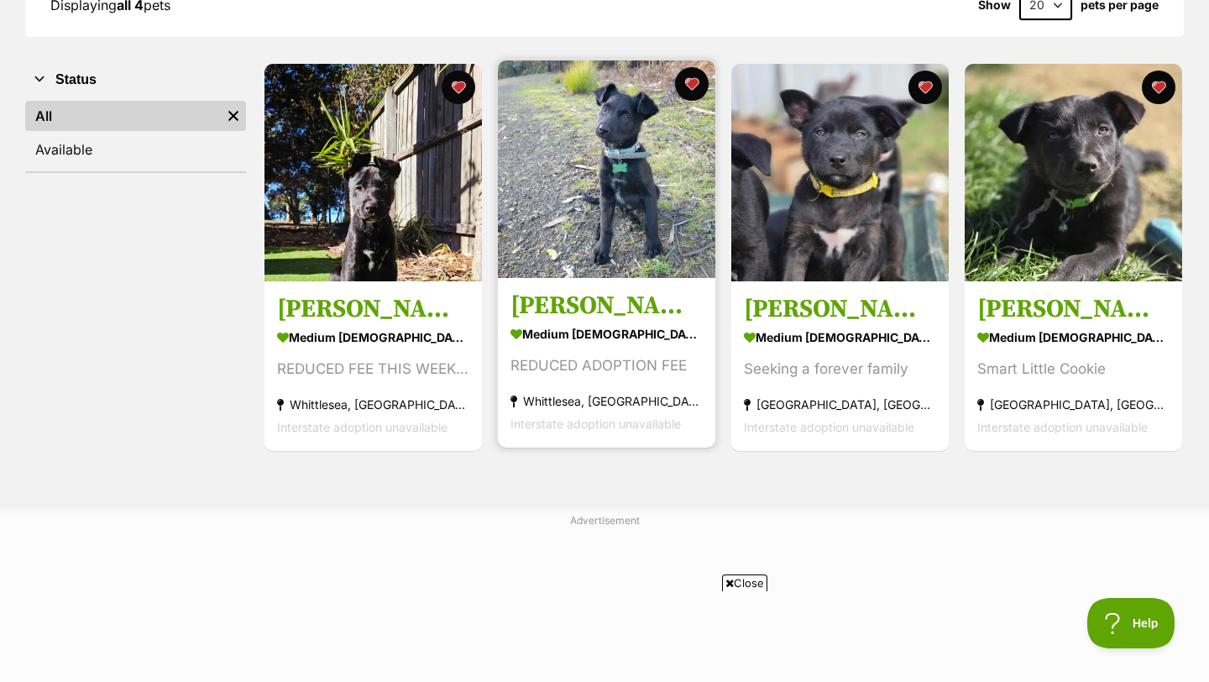
click at [568, 280] on link at bounding box center [606, 272] width 217 height 17
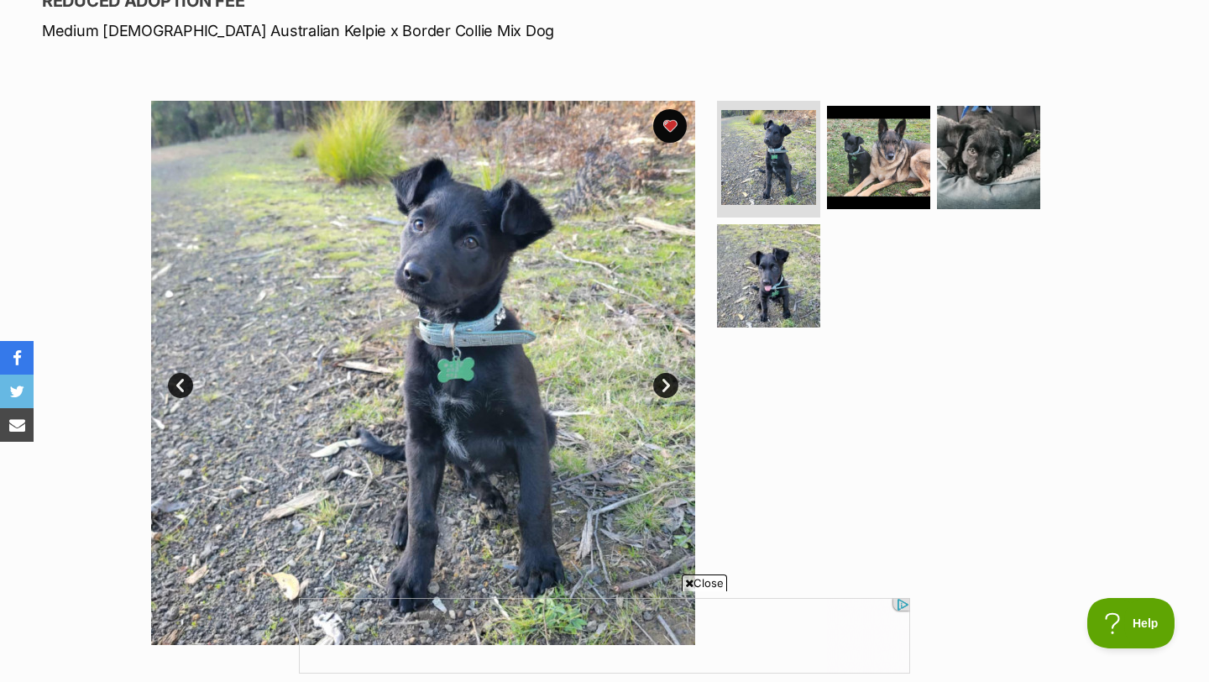
scroll to position [227, 0]
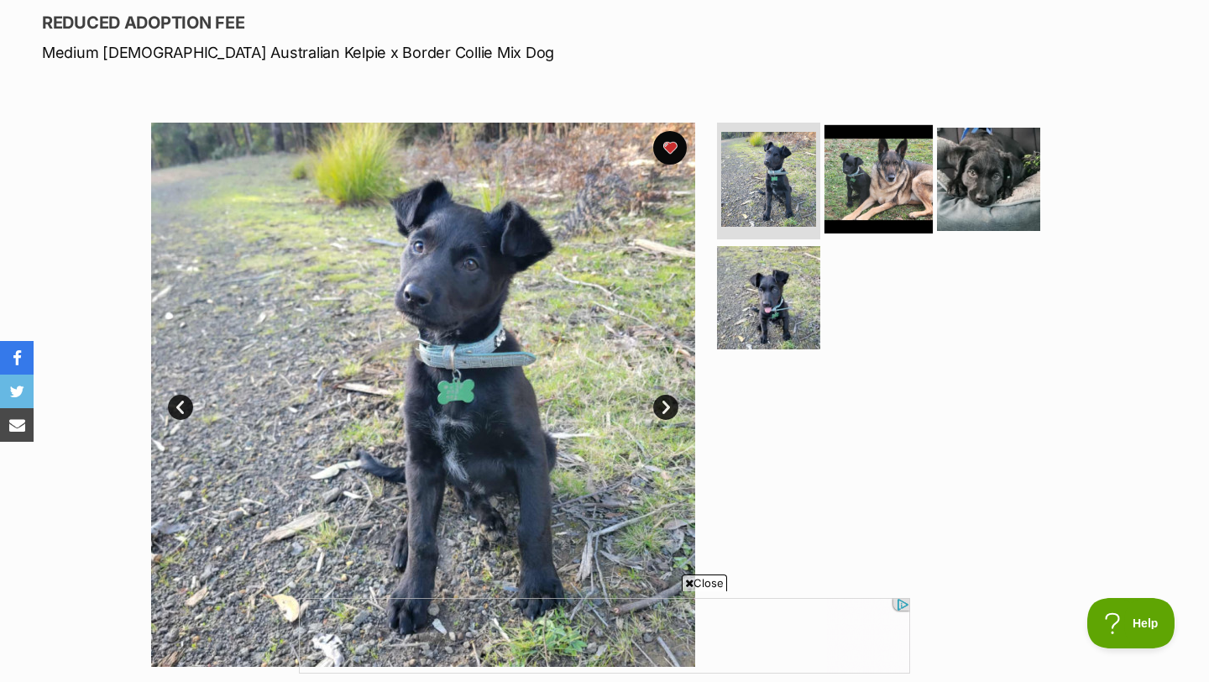
click at [840, 196] on img at bounding box center [878, 178] width 108 height 108
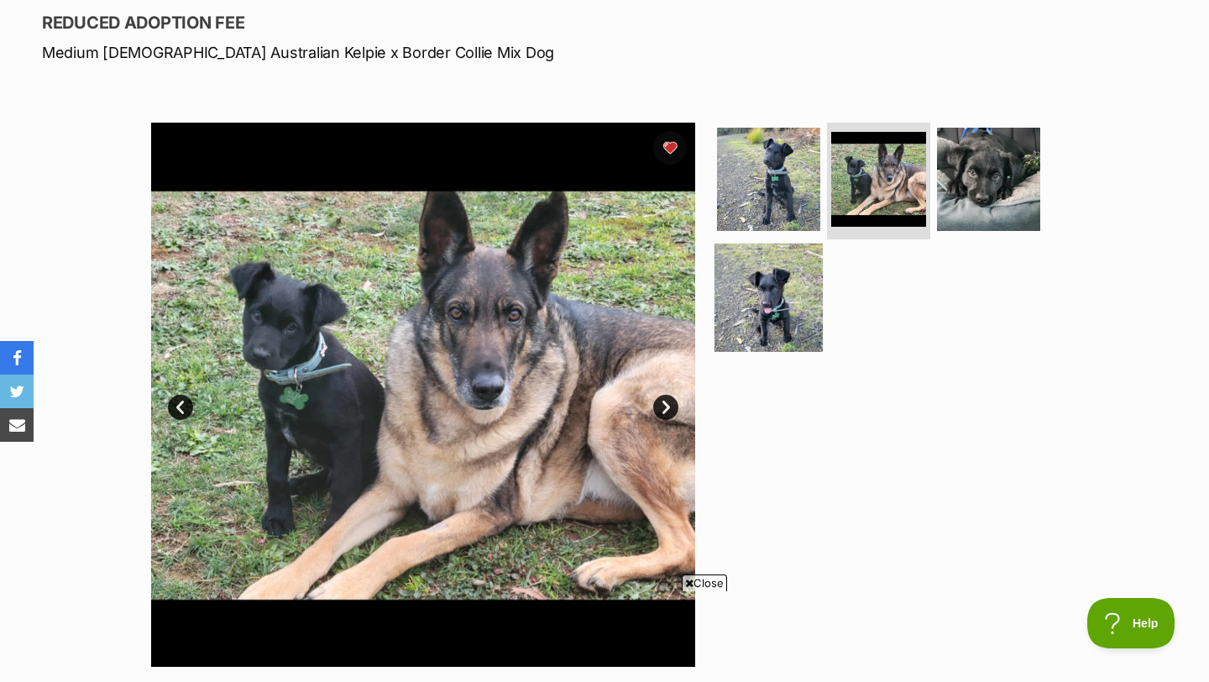
click at [775, 343] on img at bounding box center [768, 297] width 108 height 108
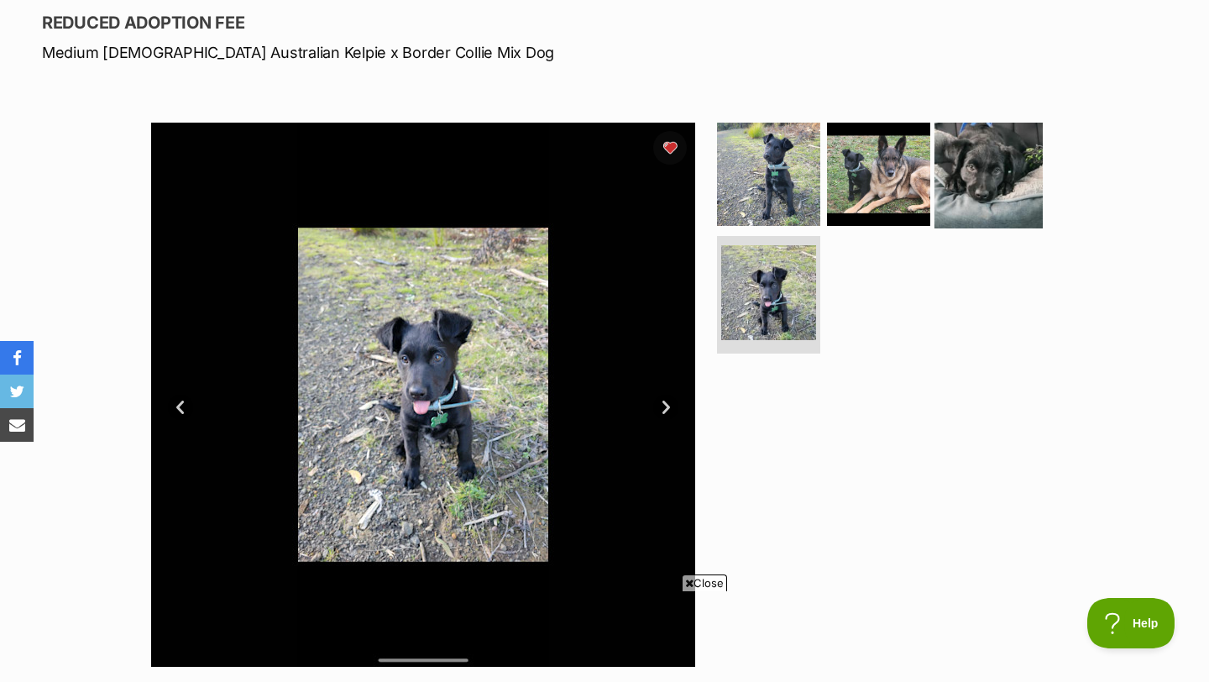
click at [956, 201] on img at bounding box center [988, 173] width 108 height 108
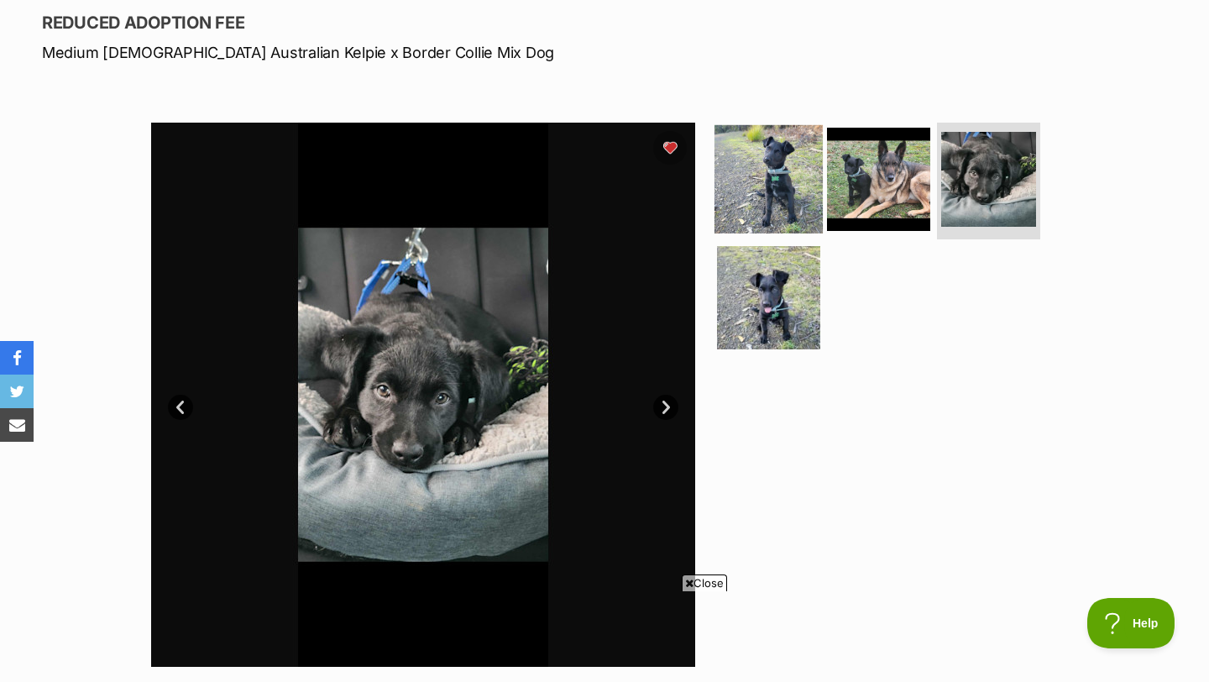
click at [776, 186] on img at bounding box center [768, 178] width 108 height 108
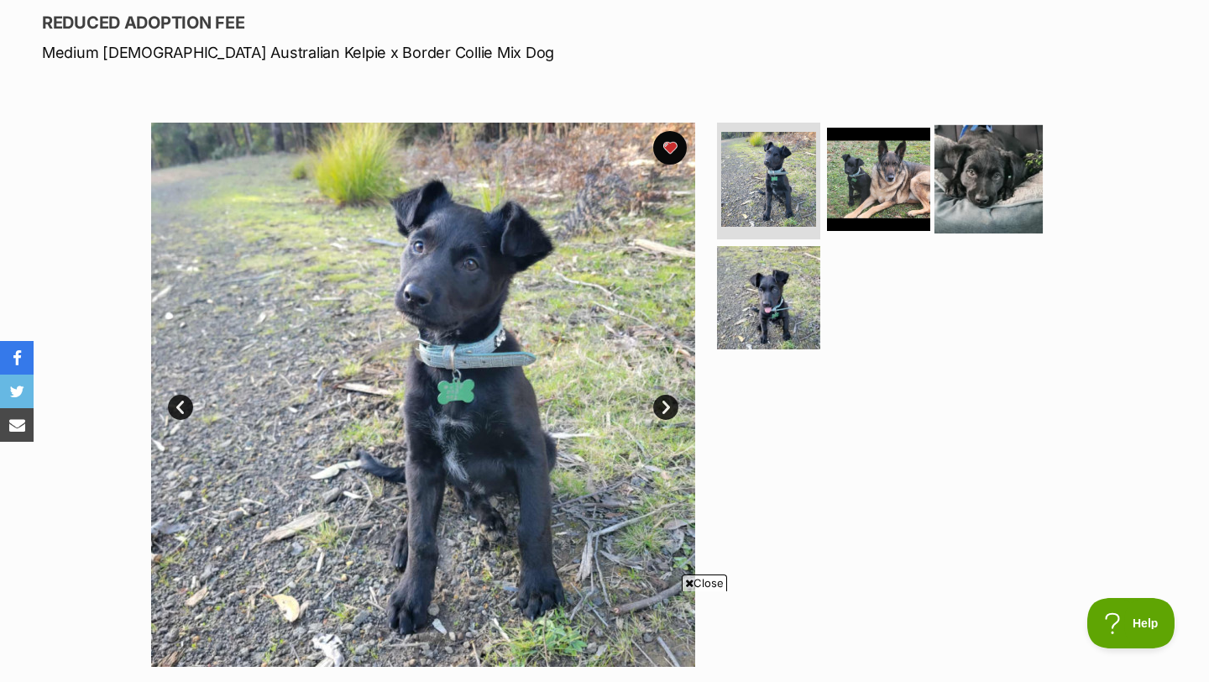
click at [968, 187] on img at bounding box center [988, 178] width 108 height 108
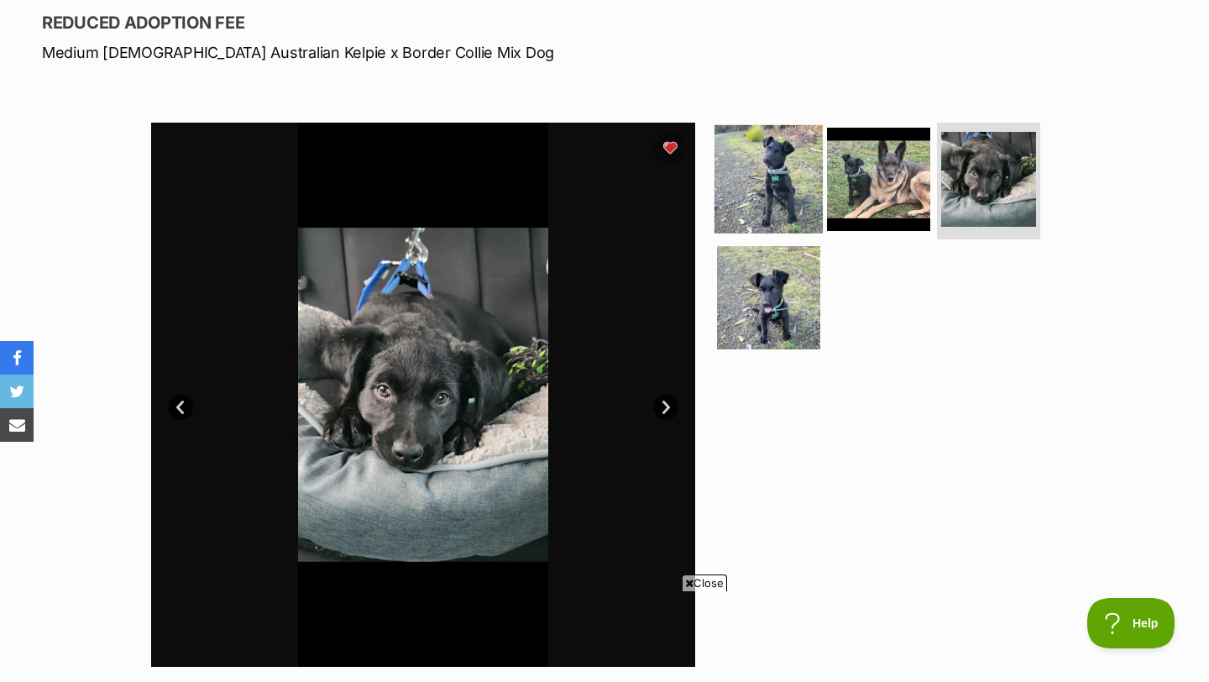
click at [776, 203] on img at bounding box center [768, 178] width 108 height 108
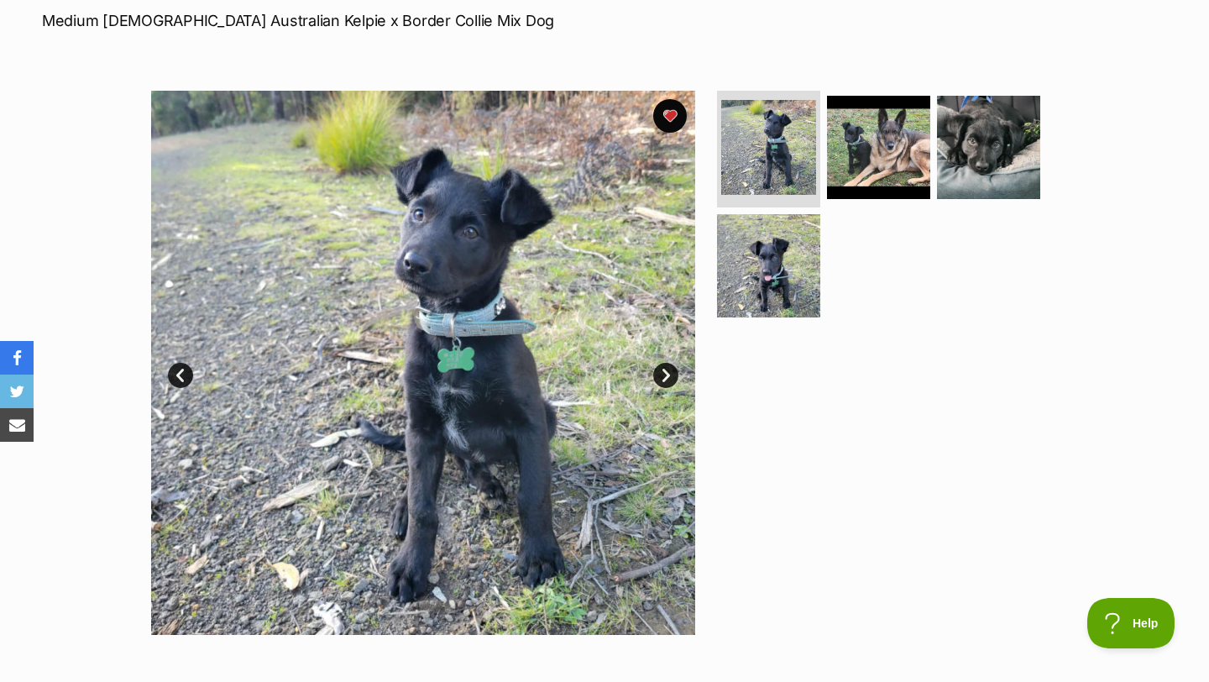
scroll to position [0, 0]
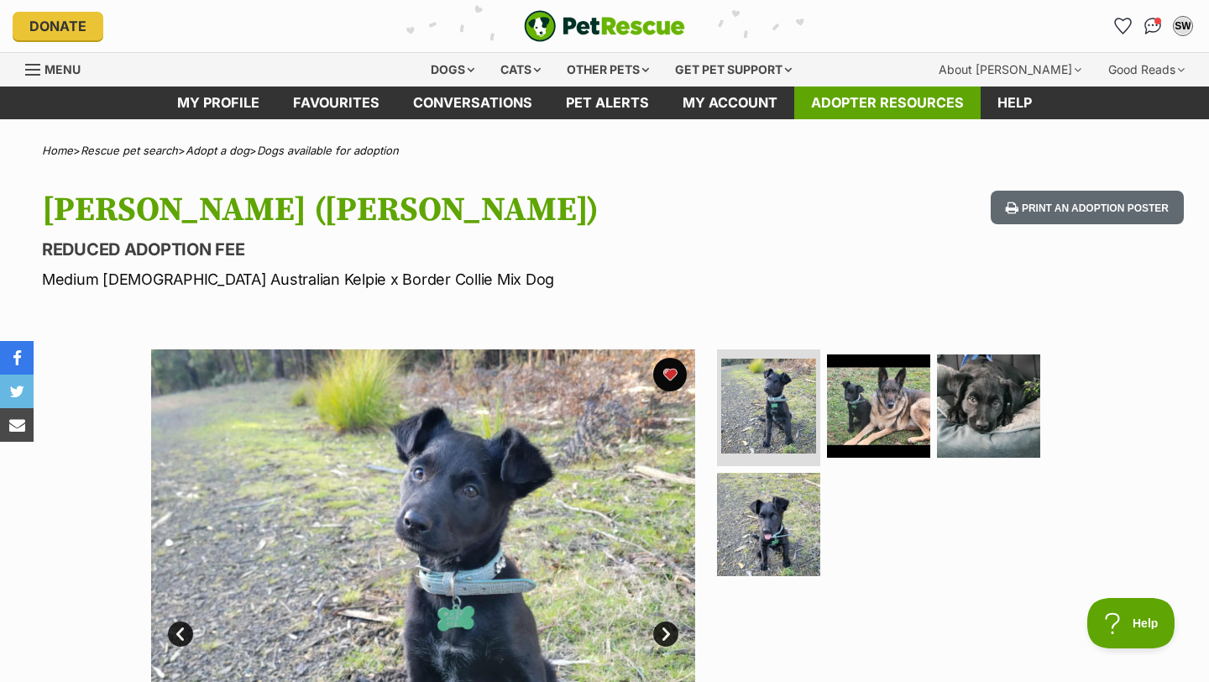
click at [866, 111] on link "Adopter resources" at bounding box center [887, 102] width 186 height 33
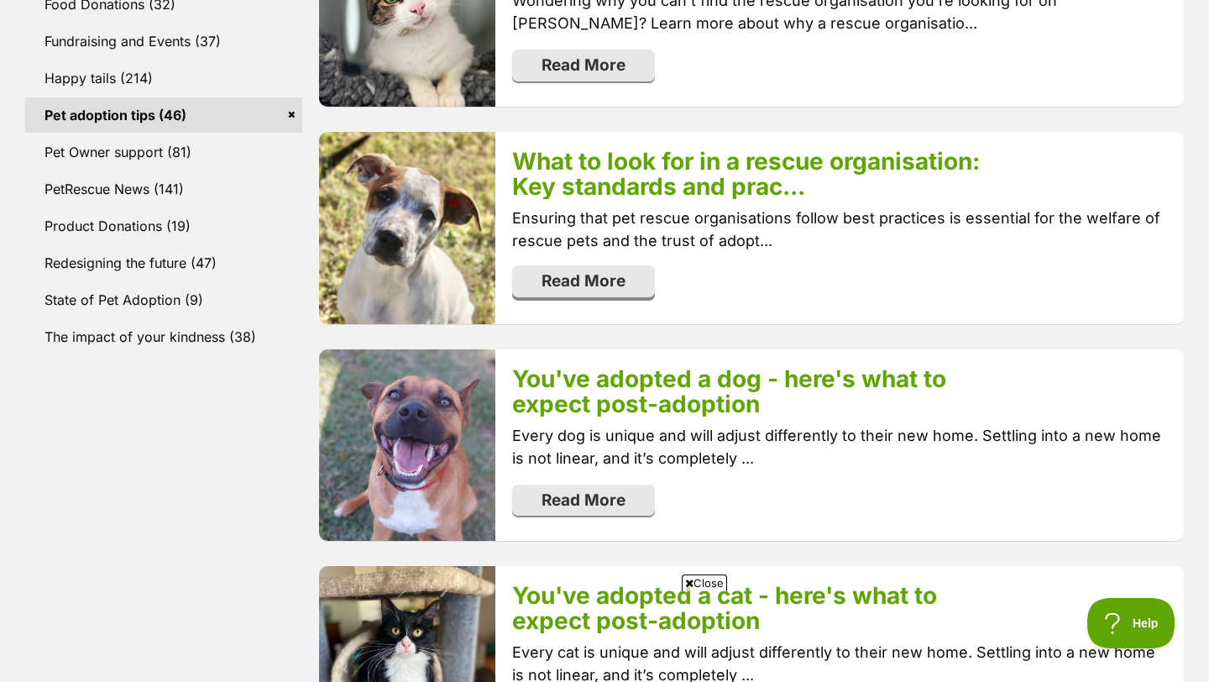
click at [635, 283] on link "Read More" at bounding box center [583, 281] width 143 height 32
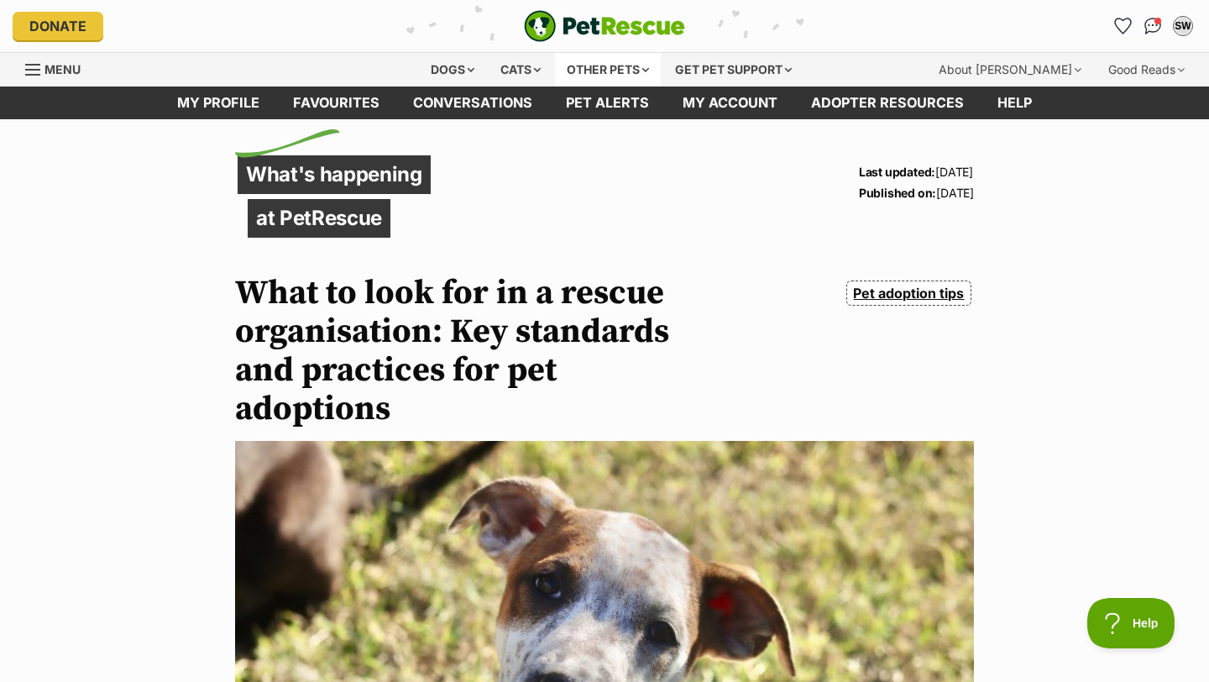
click at [636, 75] on div "Other pets" at bounding box center [608, 70] width 106 height 34
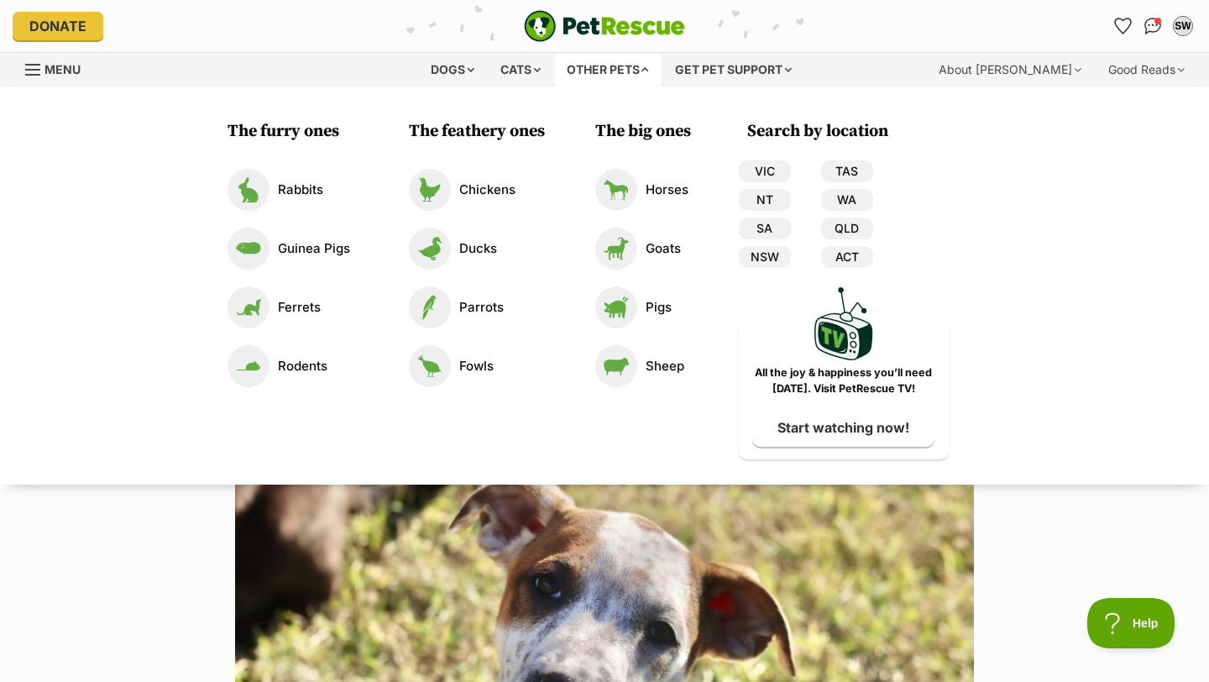
click at [636, 75] on div "Other pets" at bounding box center [608, 70] width 106 height 34
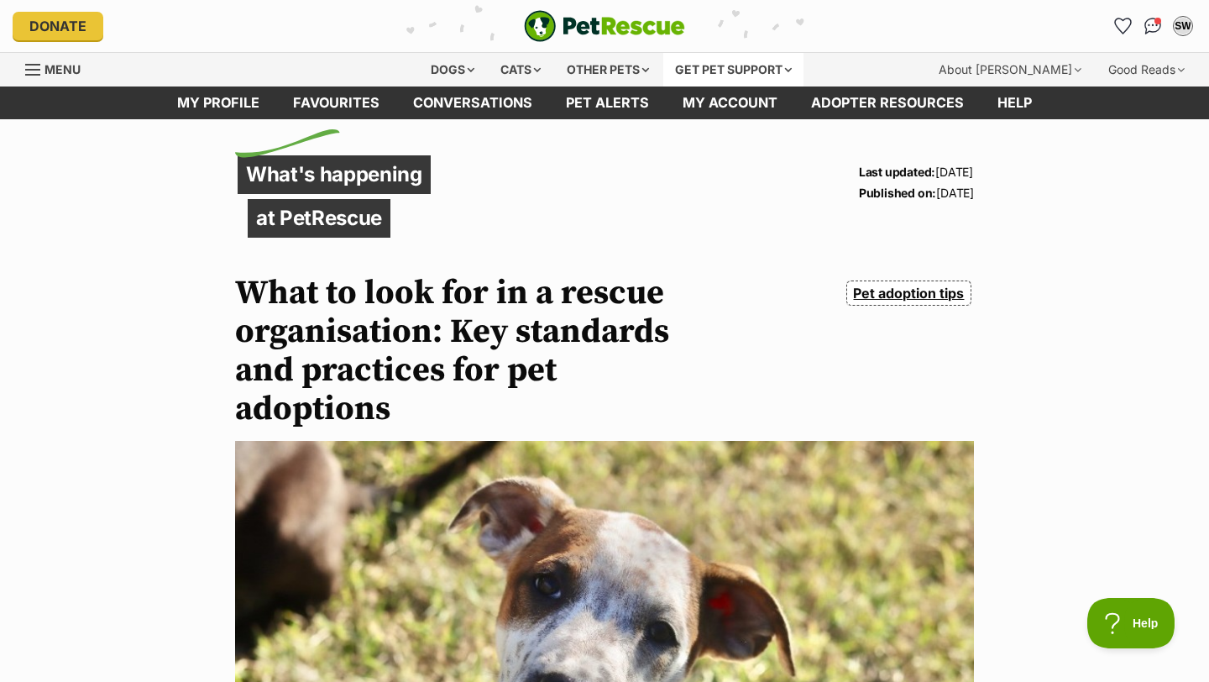
click at [695, 71] on div "Get pet support" at bounding box center [733, 70] width 140 height 34
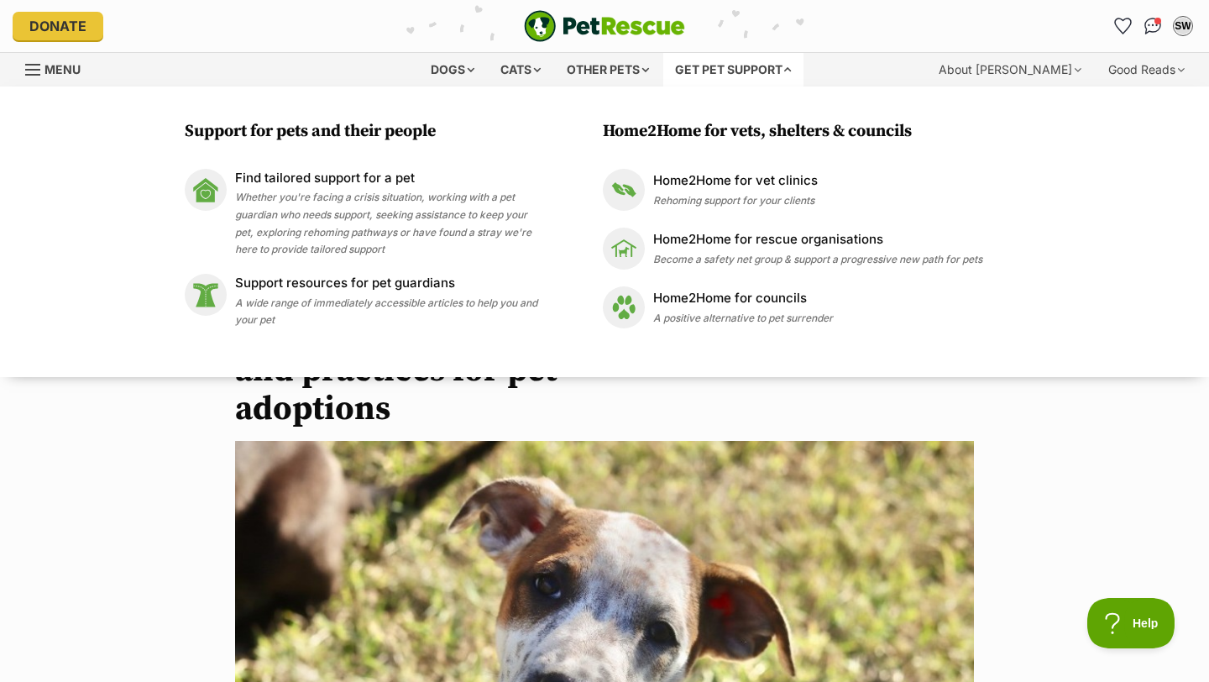
click at [695, 71] on div "Get pet support" at bounding box center [733, 70] width 140 height 34
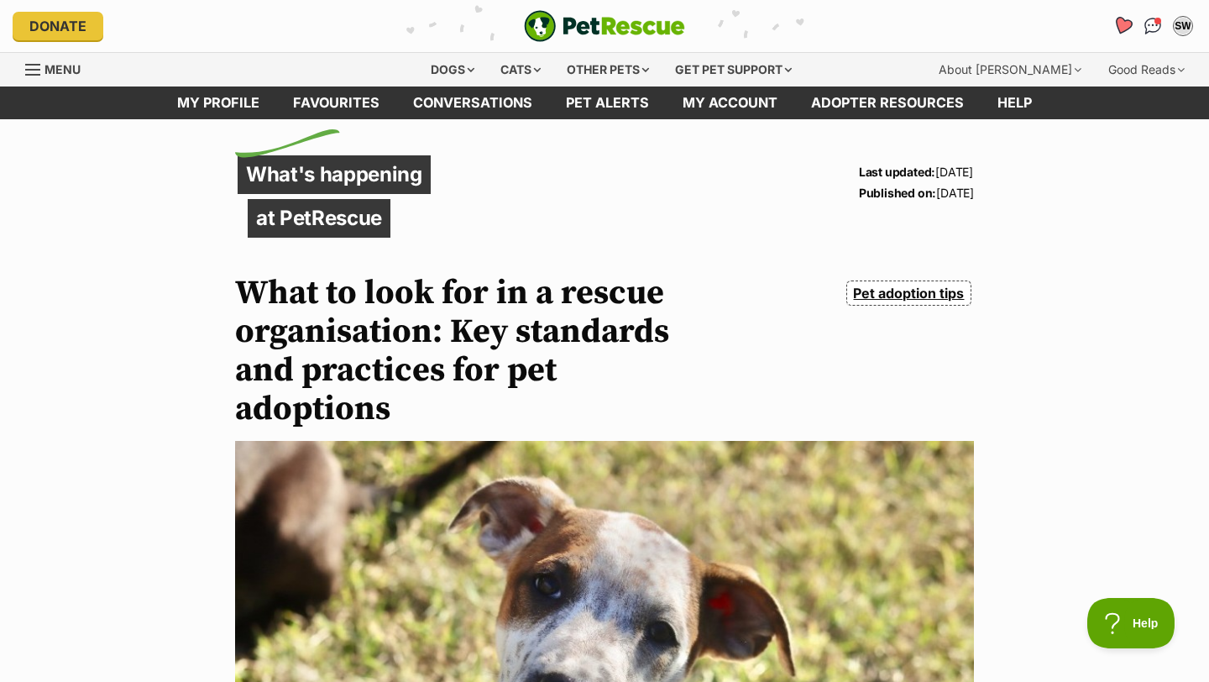
click at [1124, 25] on icon "Favourites" at bounding box center [1122, 25] width 20 height 19
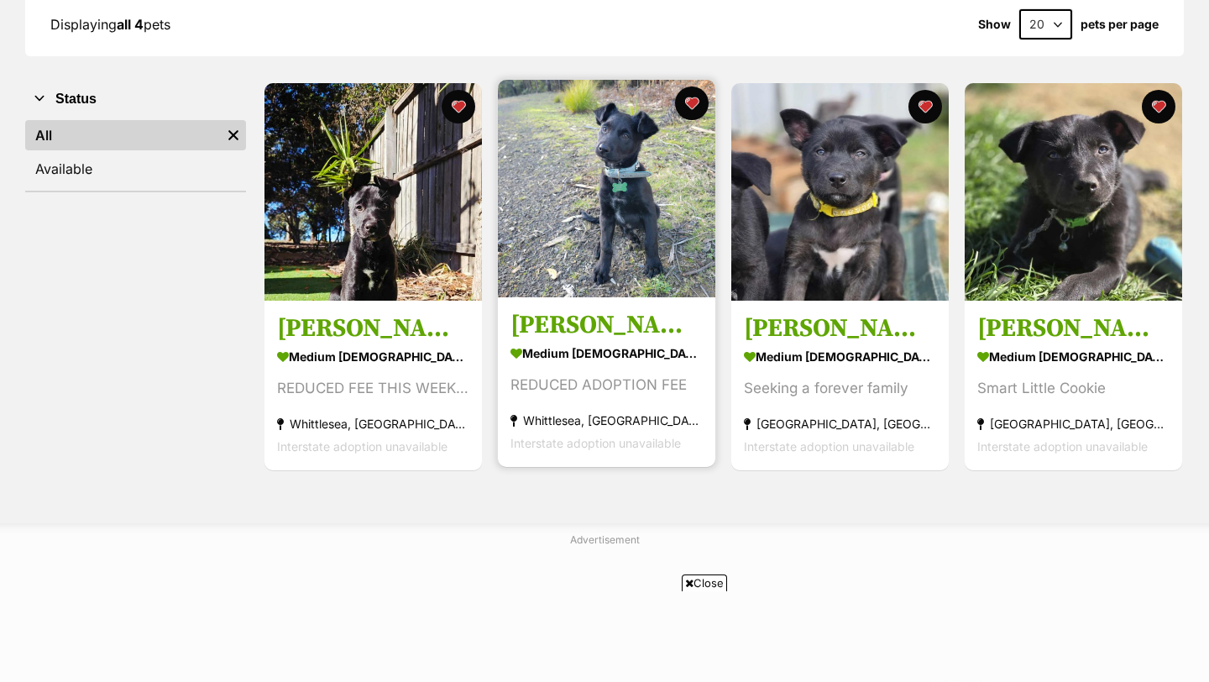
click at [664, 400] on section "medium male Dog REDUCED ADOPTION FEE Whittlesea, VIC Interstate adoption unavai…" at bounding box center [606, 398] width 192 height 113
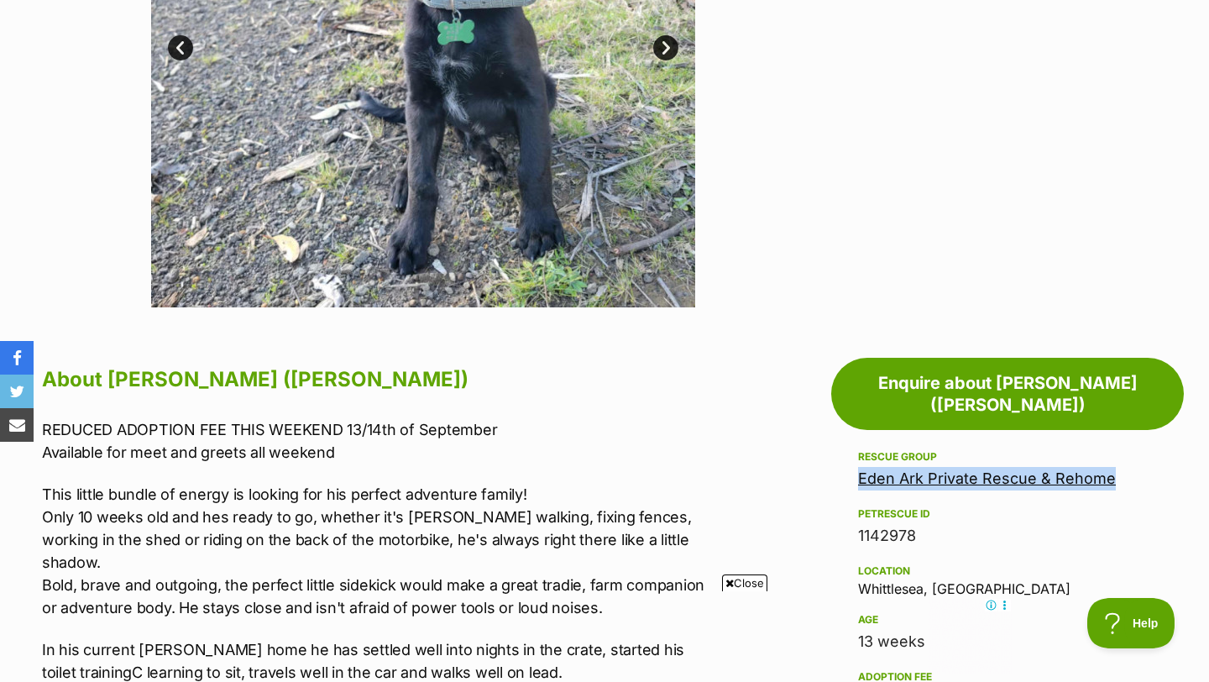
scroll to position [566, 0]
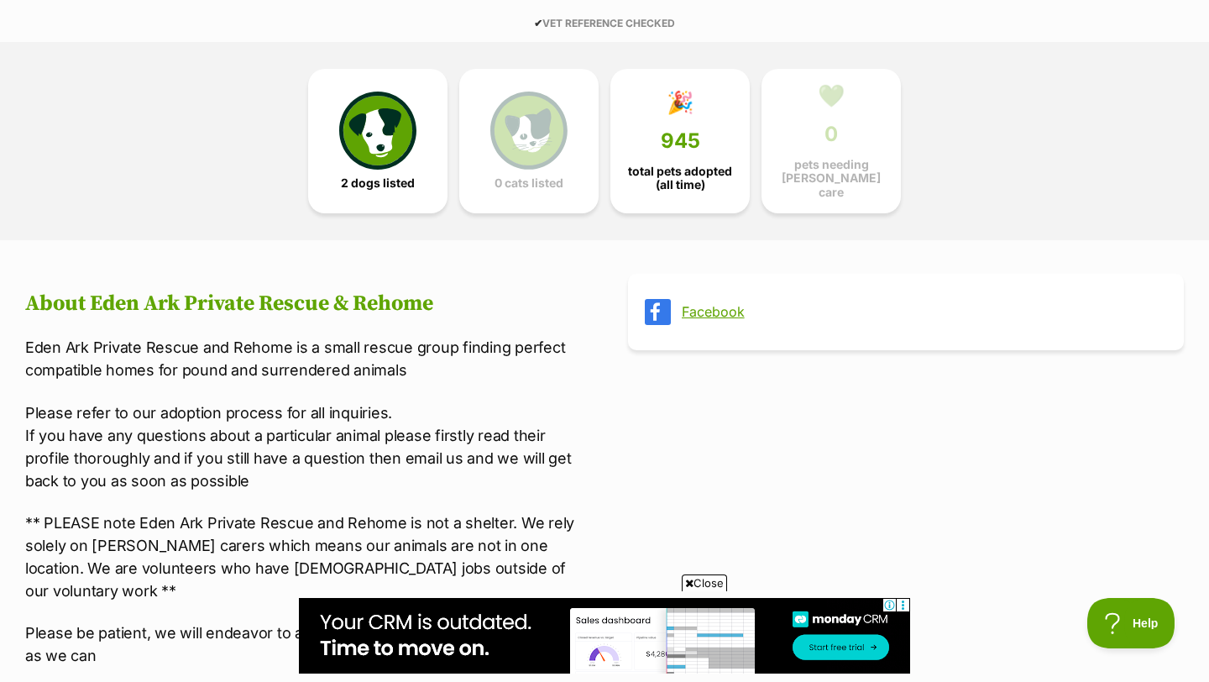
scroll to position [409, 0]
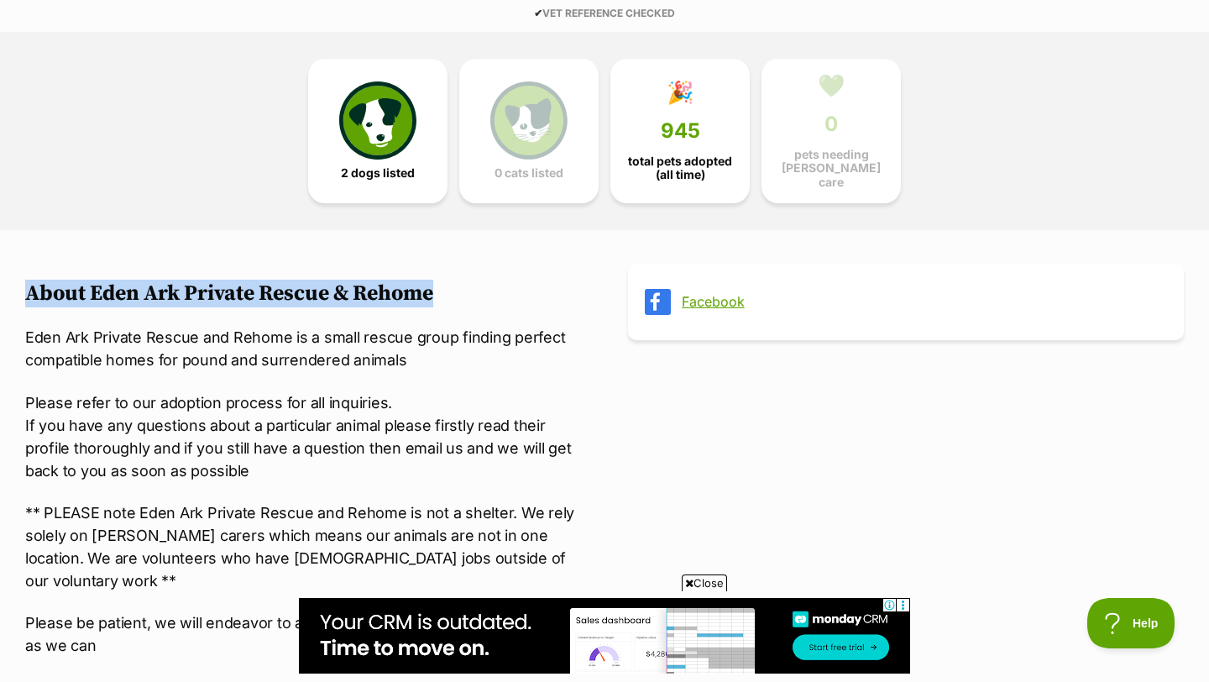
drag, startPoint x: 32, startPoint y: 288, endPoint x: 437, endPoint y: 296, distance: 404.7
click at [437, 296] on h2 "About Eden Ark Private Rescue & Rehome" at bounding box center [303, 293] width 556 height 25
copy h2 "About Eden Ark Private Rescue & Rehome"
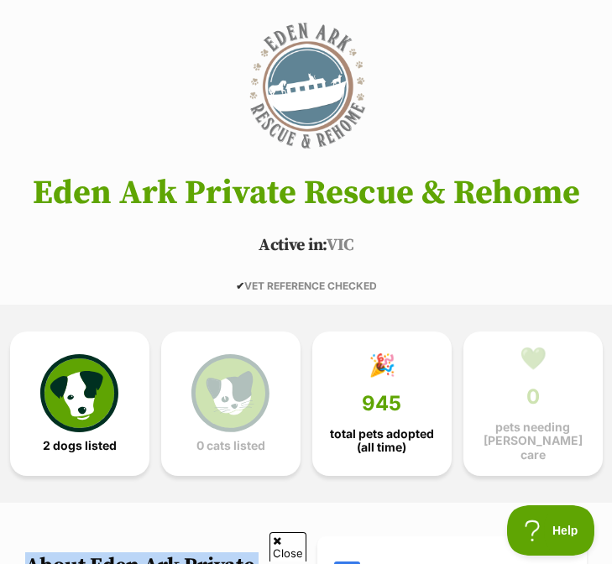
scroll to position [0, 0]
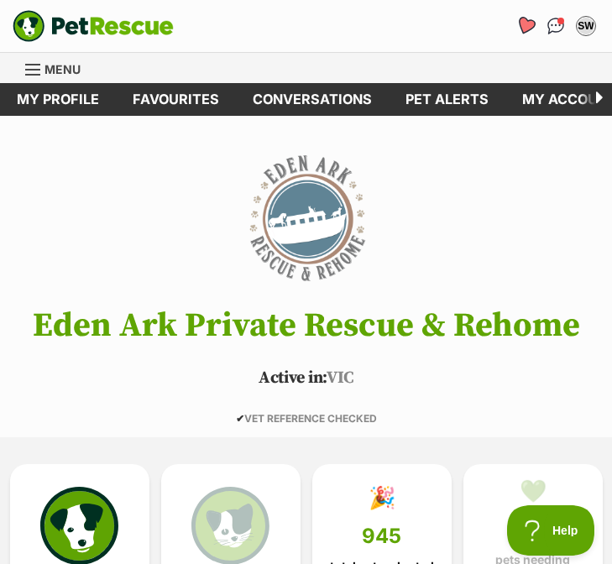
click at [525, 27] on icon "Favourites" at bounding box center [525, 25] width 20 height 19
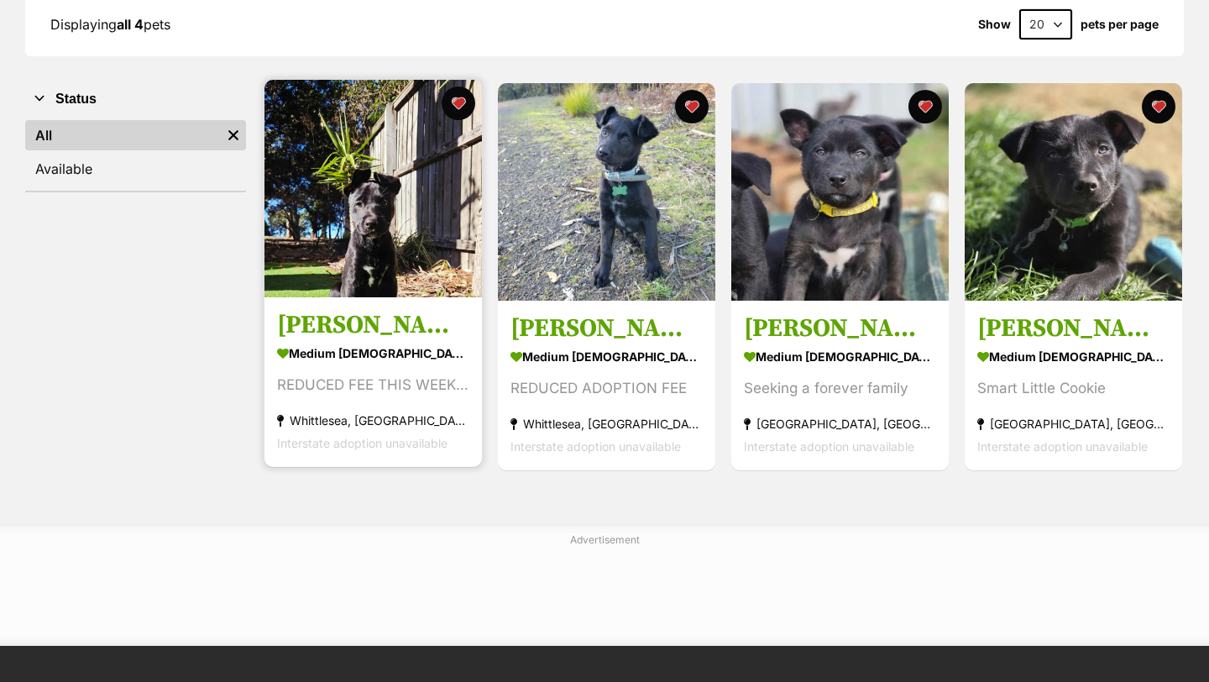
click at [387, 327] on h3 "[PERSON_NAME] (Yasi)" at bounding box center [373, 326] width 192 height 32
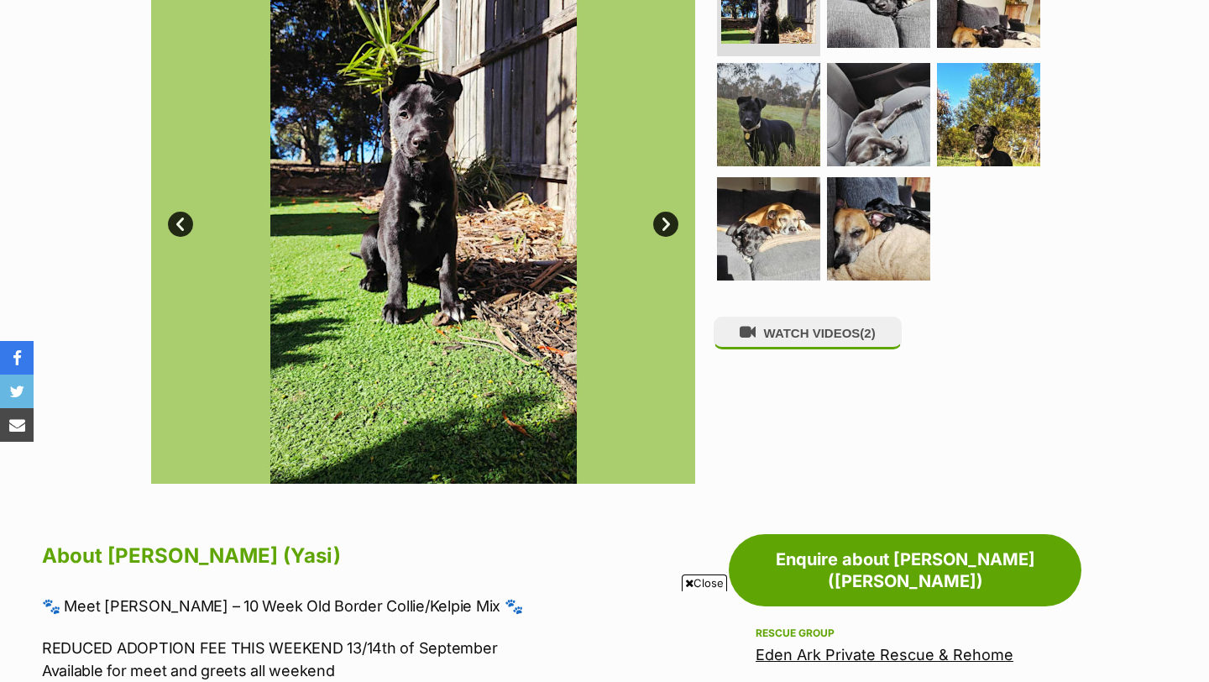
click at [661, 228] on link "Next" at bounding box center [665, 224] width 25 height 25
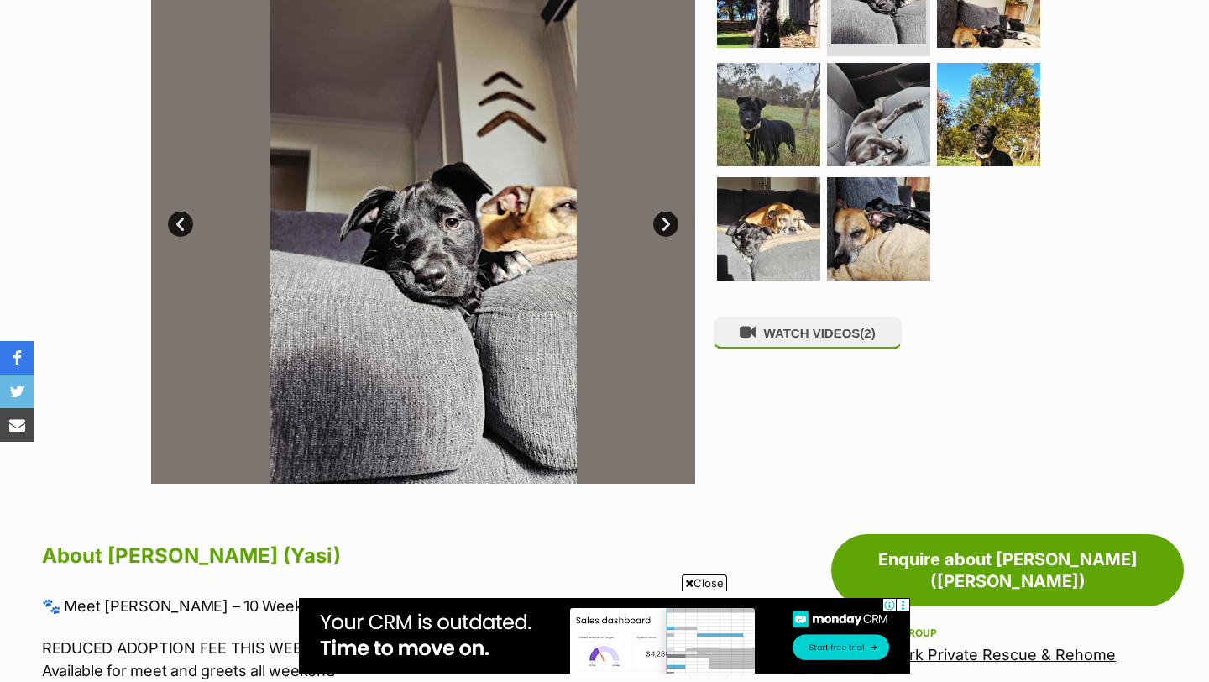
click at [662, 228] on link "Next" at bounding box center [665, 224] width 25 height 25
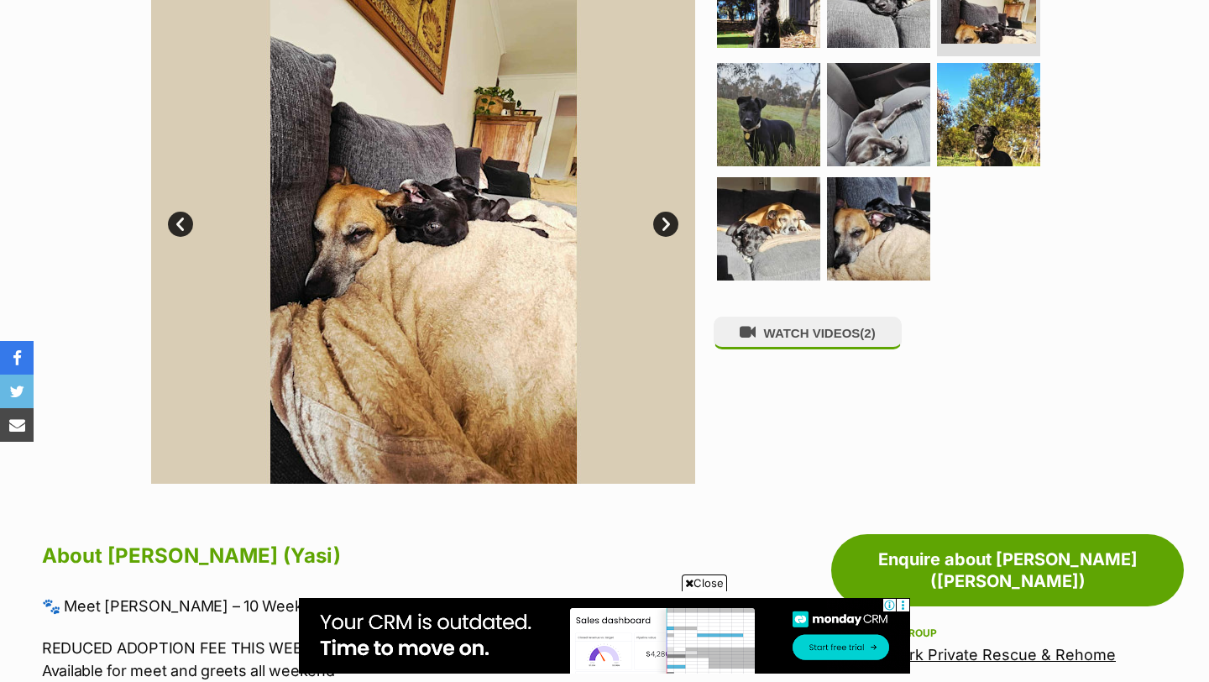
click at [662, 228] on link "Next" at bounding box center [665, 224] width 25 height 25
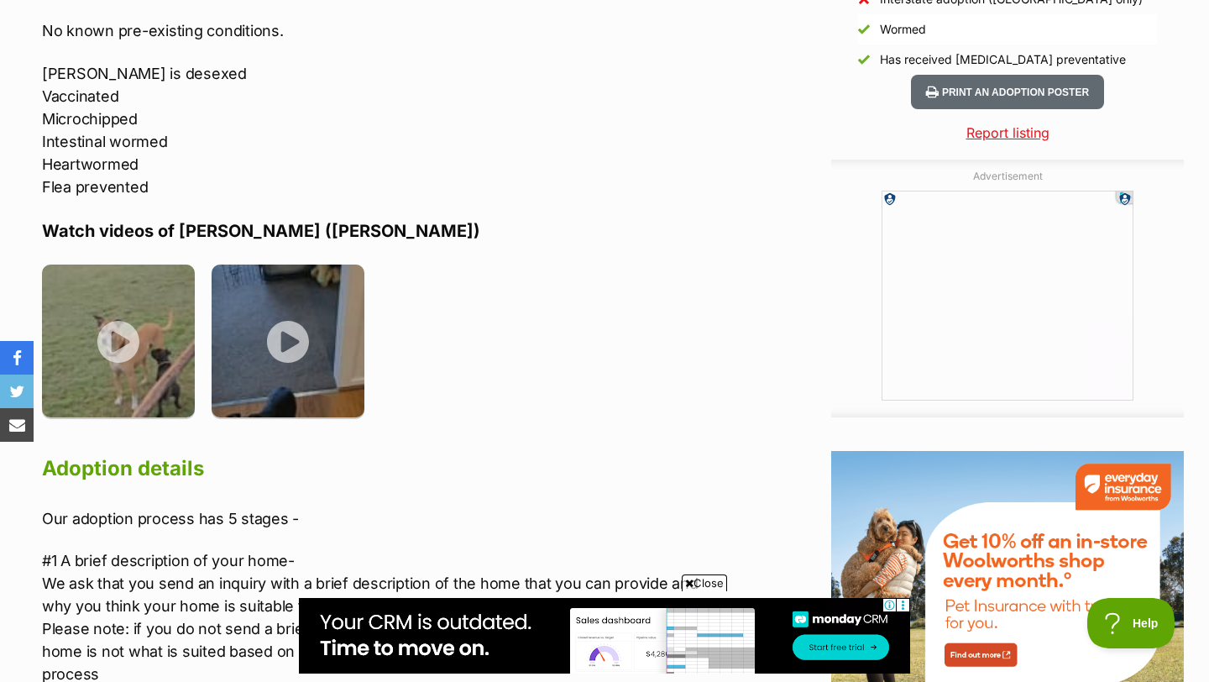
scroll to position [1667, 0]
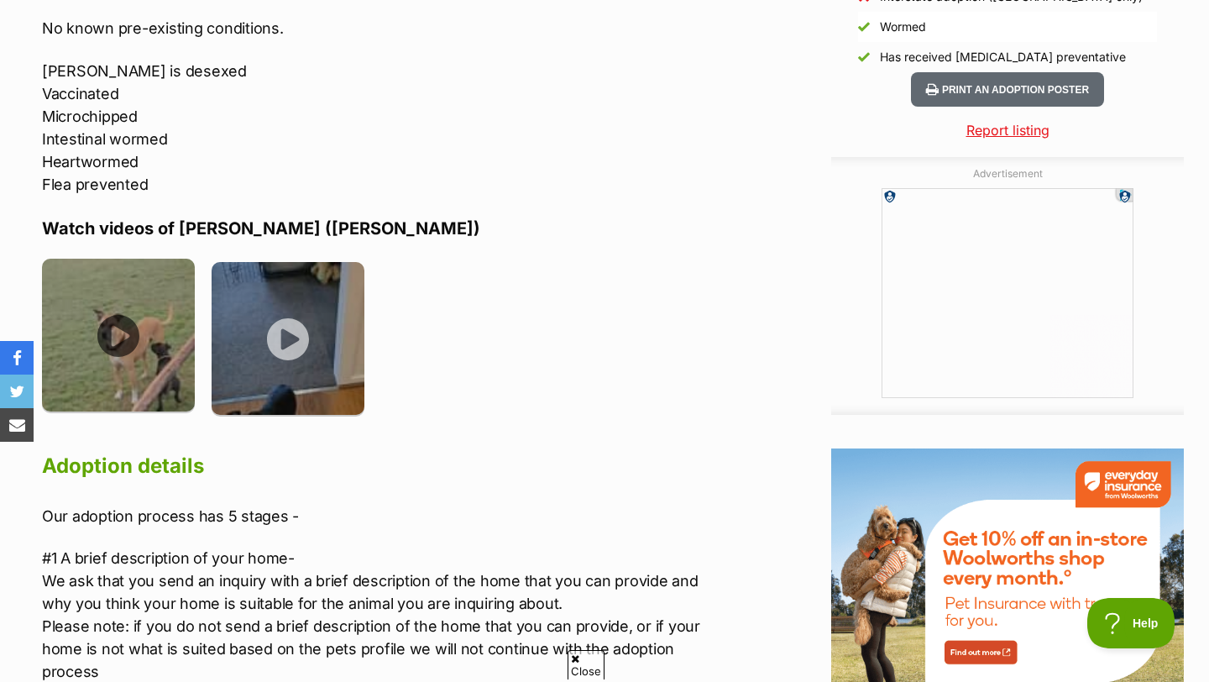
click at [128, 290] on img at bounding box center [118, 335] width 153 height 153
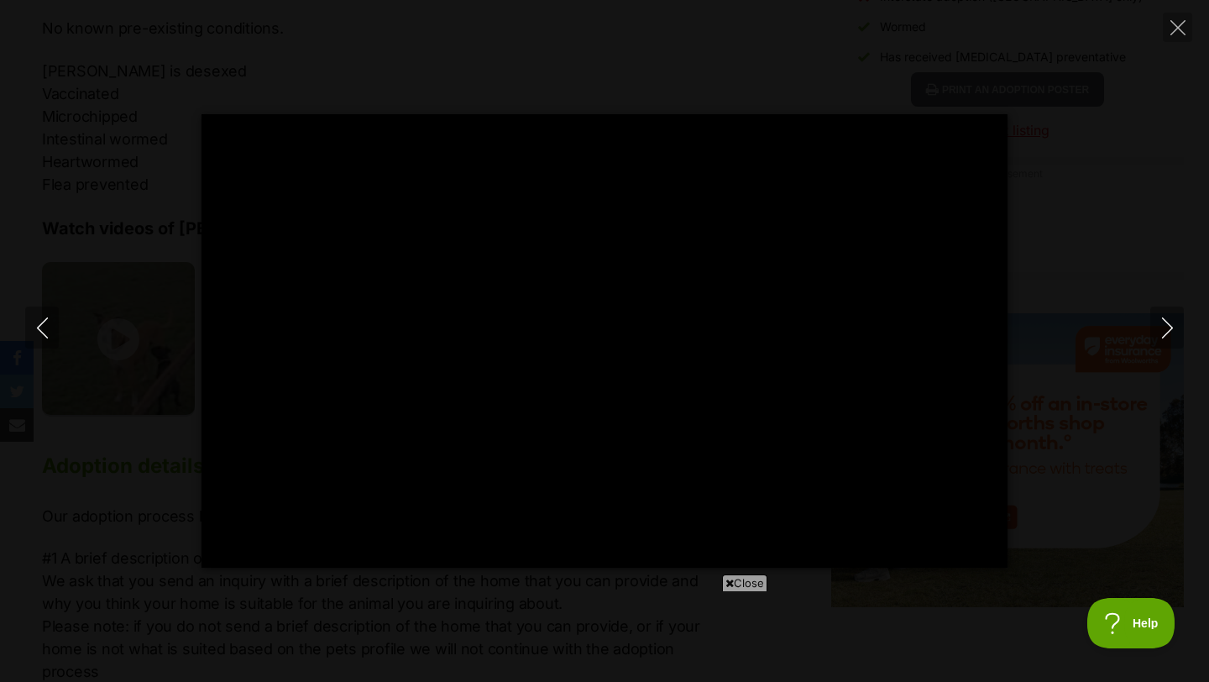
scroll to position [0, 0]
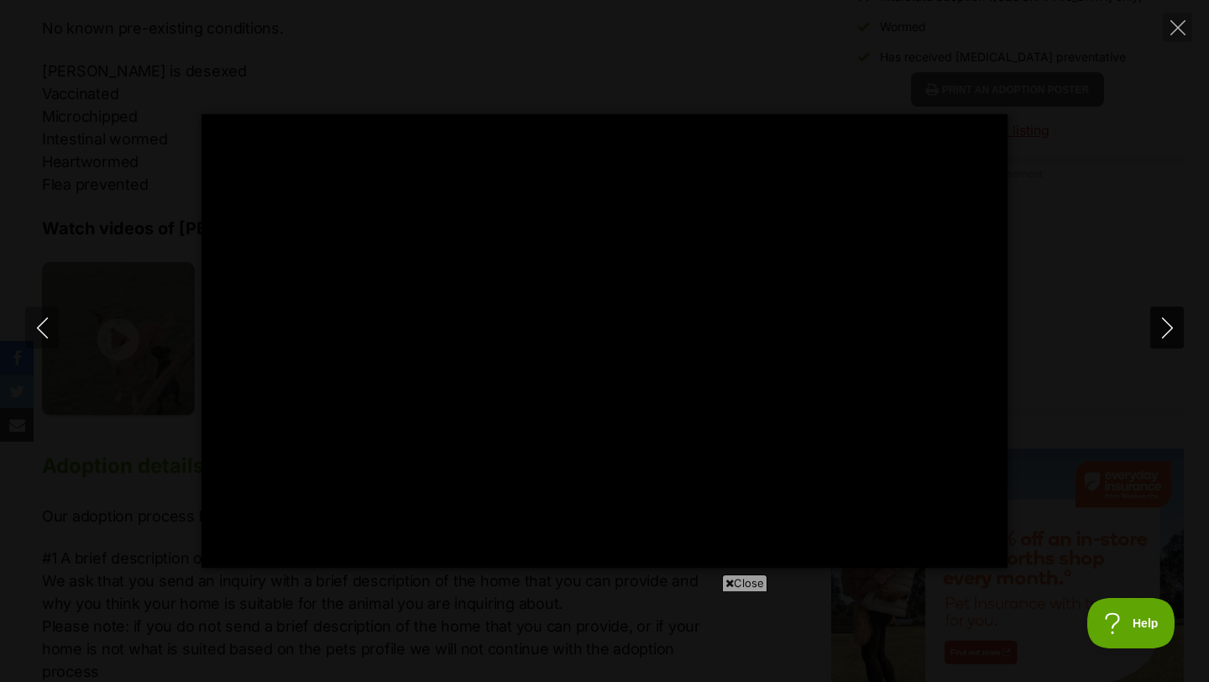
type input "100"
click at [1173, 337] on icon "Next" at bounding box center [1167, 327] width 21 height 21
type input "100"
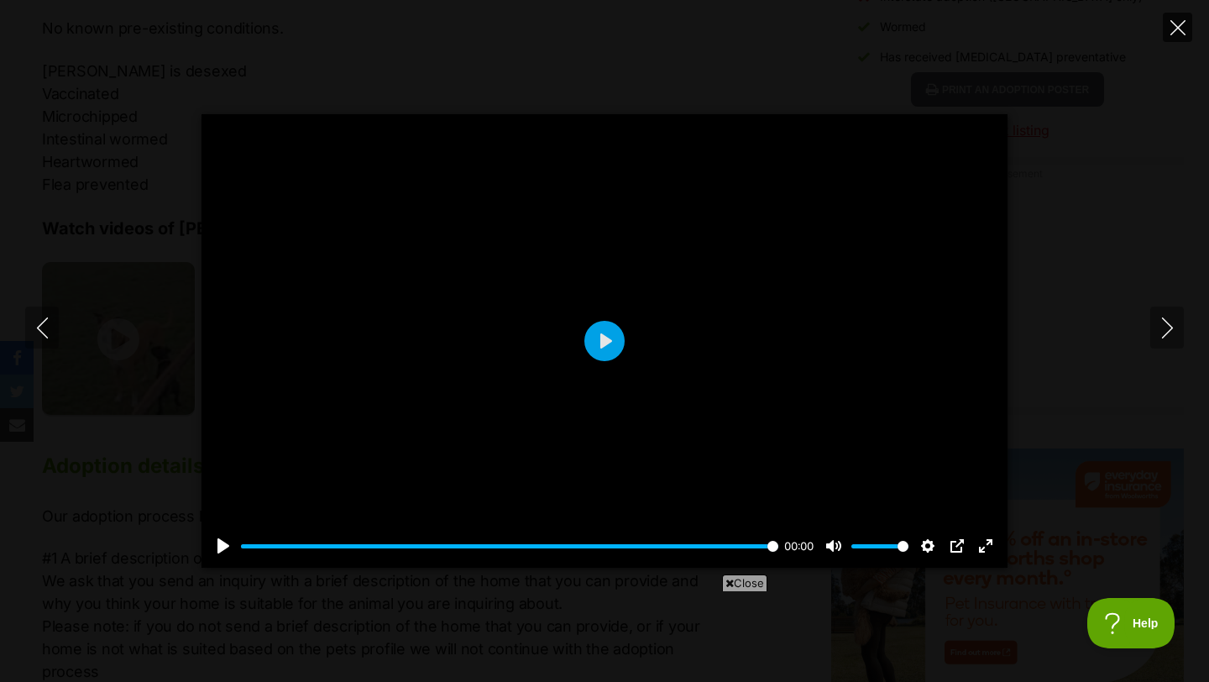
click at [1186, 36] on button "Close" at bounding box center [1177, 27] width 29 height 29
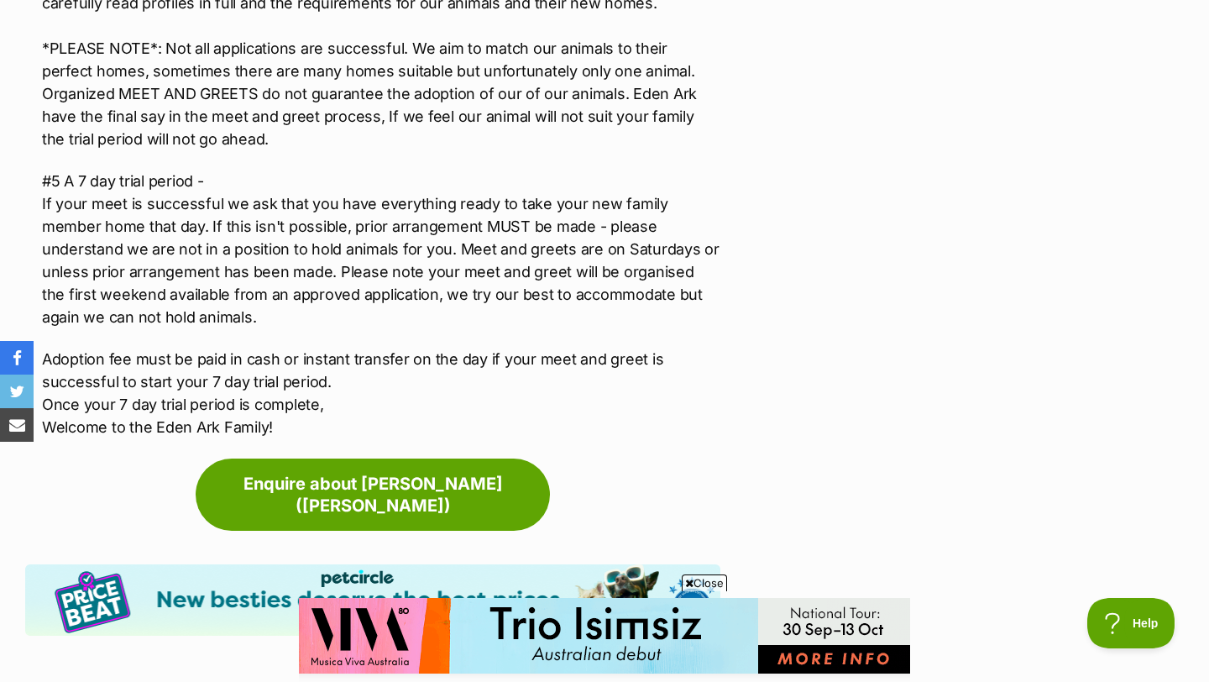
scroll to position [2712, 0]
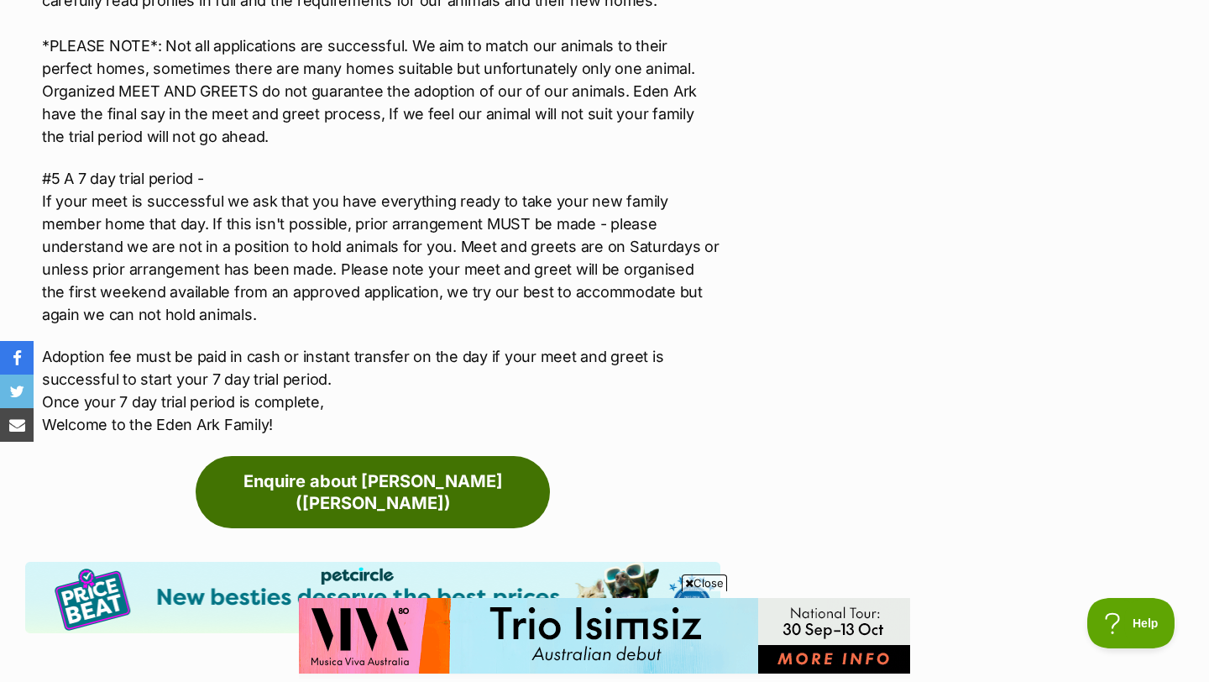
click at [474, 467] on link "Enquire about Yasmin (Yasi)" at bounding box center [373, 492] width 354 height 72
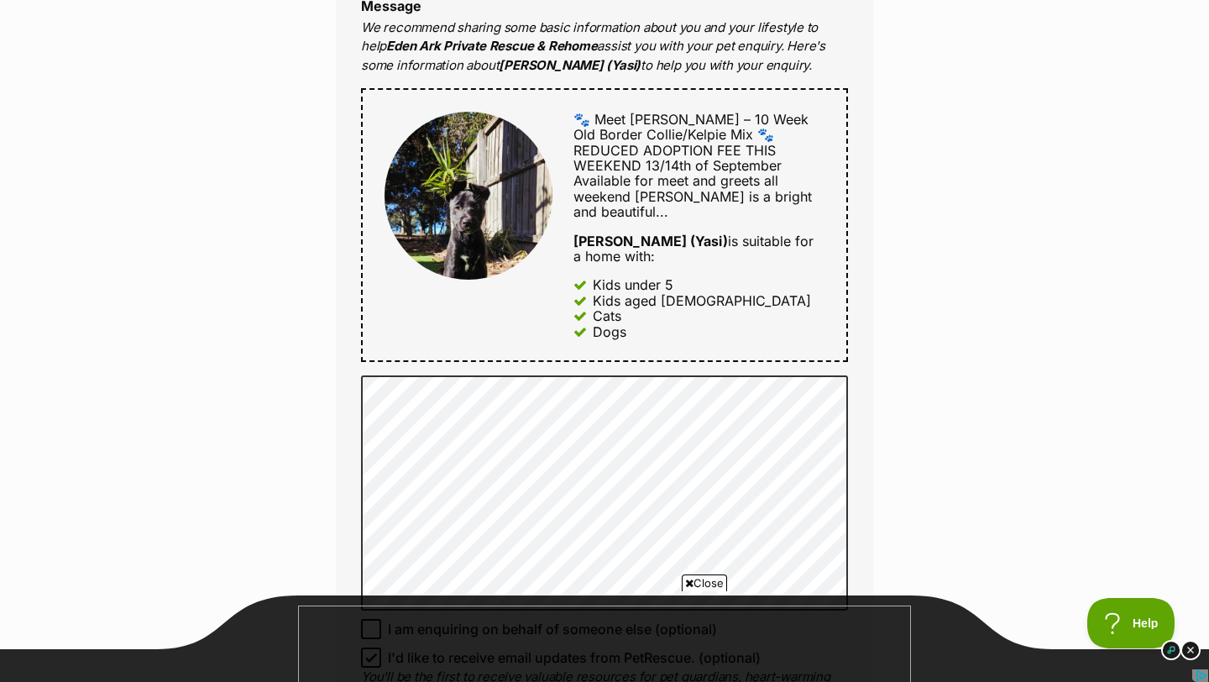
scroll to position [531, 0]
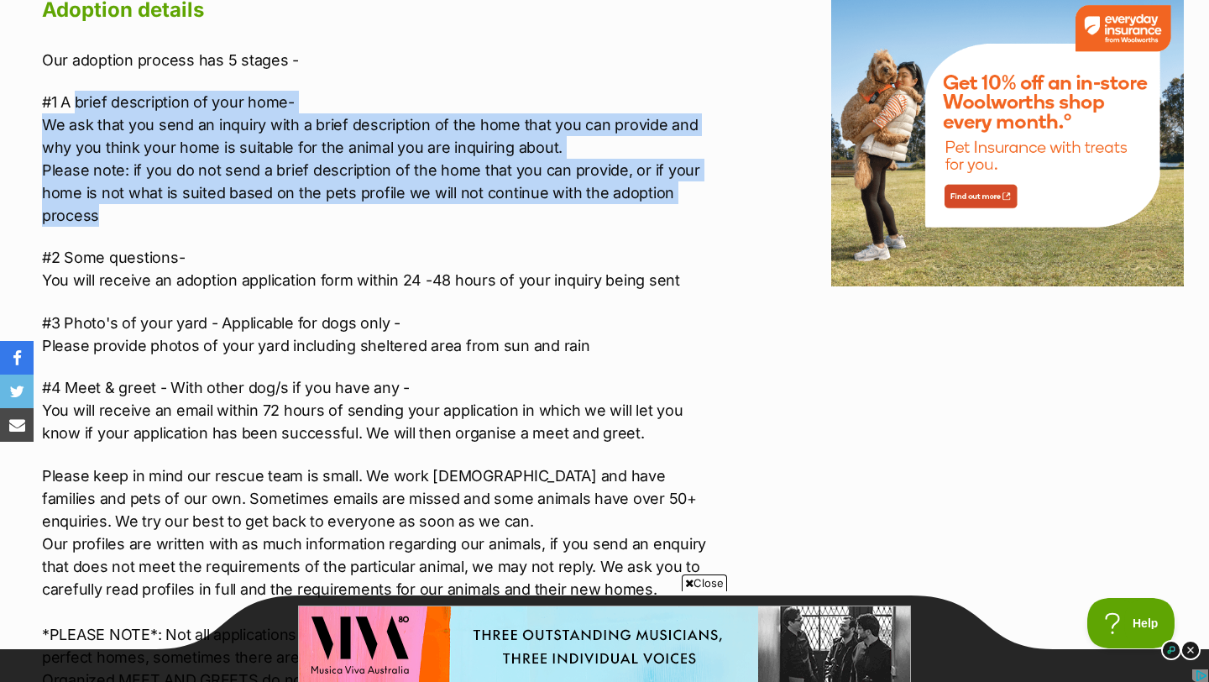
drag, startPoint x: 77, startPoint y: 73, endPoint x: 358, endPoint y: 199, distance: 307.4
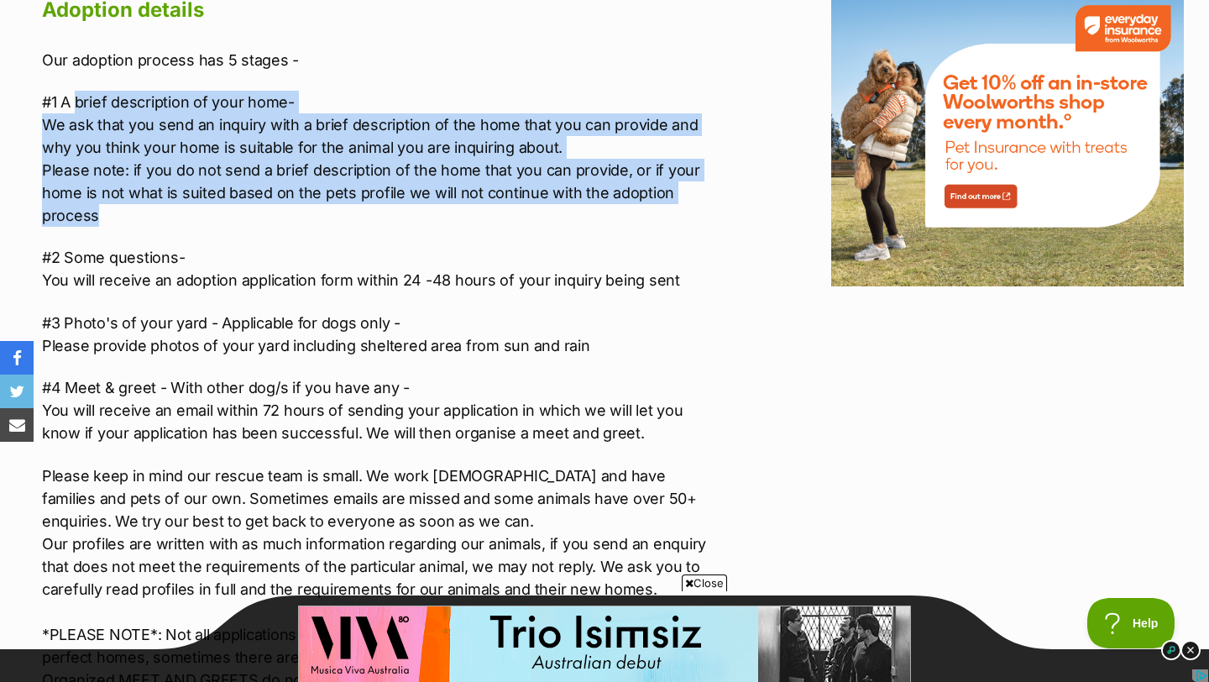
click at [358, 199] on p "#1 A brief description of your home- We ask that you send an inquiry with a bri…" at bounding box center [381, 159] width 678 height 136
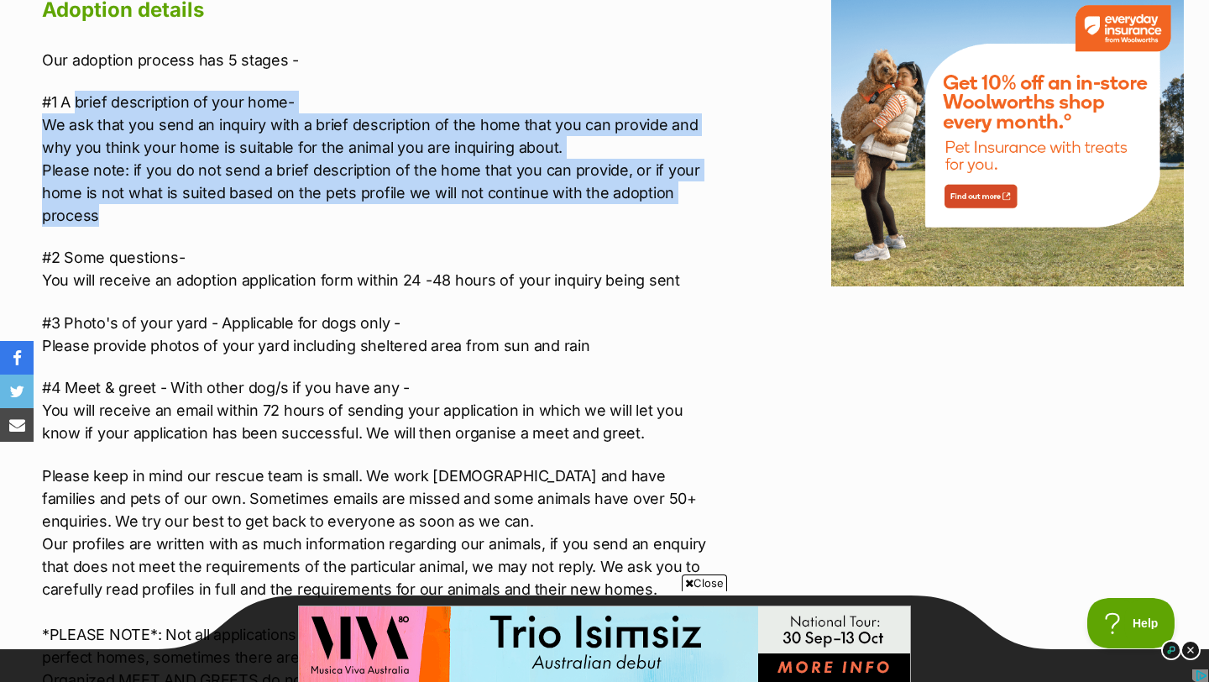
click at [358, 199] on p "#1 A brief description of your home- We ask that you send an inquiry with a bri…" at bounding box center [381, 159] width 678 height 136
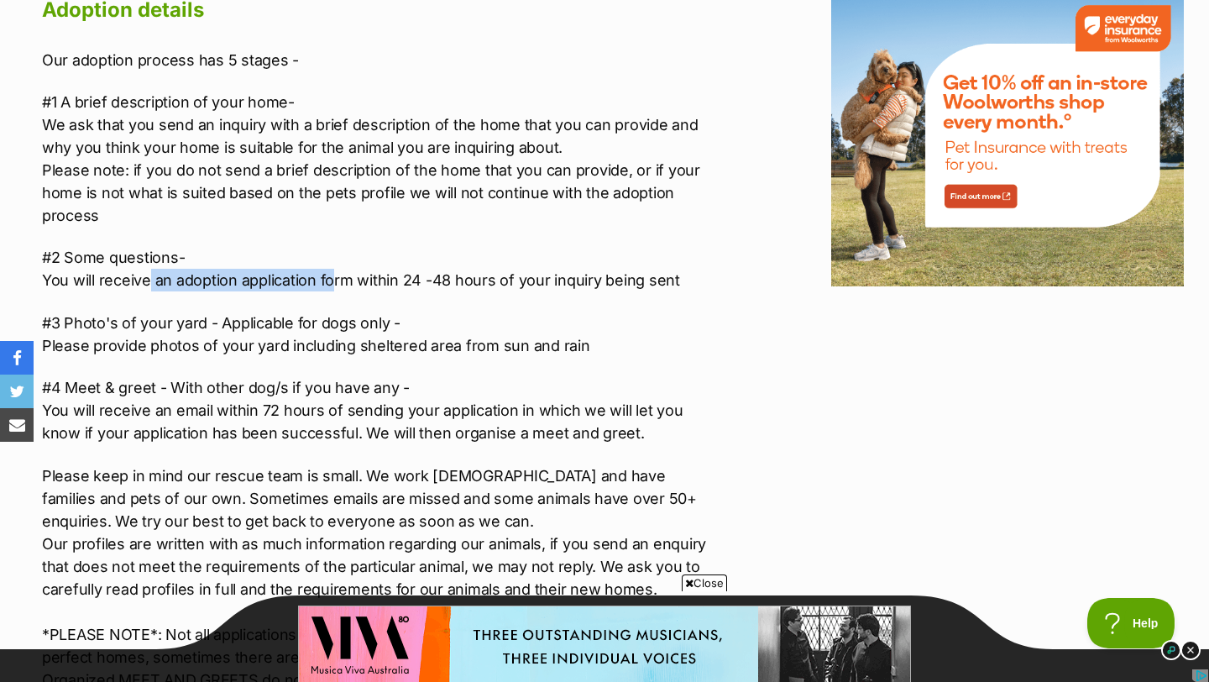
drag, startPoint x: 151, startPoint y: 256, endPoint x: 333, endPoint y: 258, distance: 182.2
click at [332, 258] on p "#2 Some questions- You will receive an adoption application form within 24 -48 …" at bounding box center [381, 268] width 678 height 45
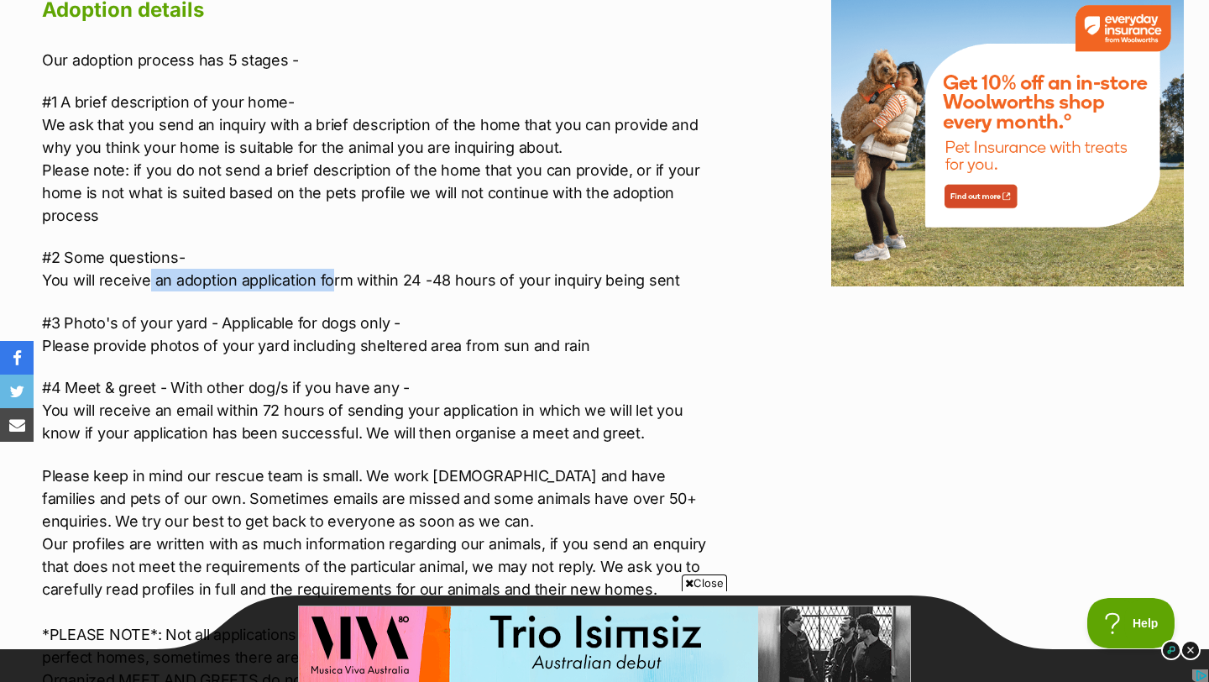
scroll to position [2203, 0]
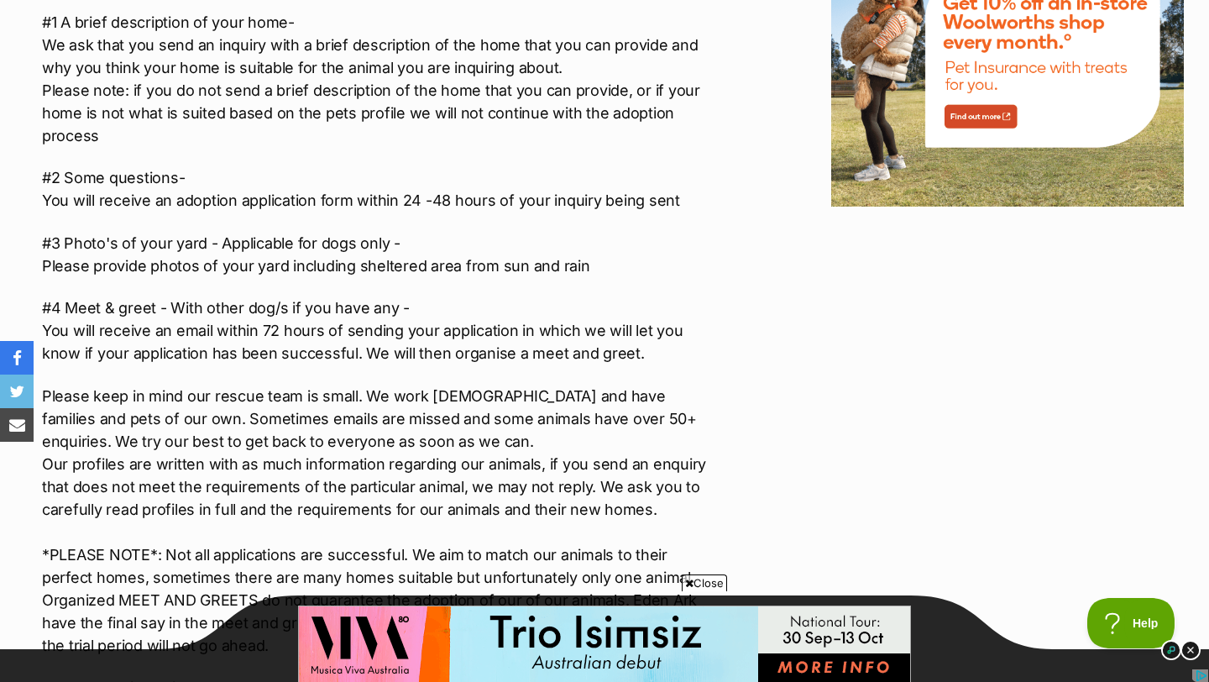
click at [333, 258] on div "Our adoption process has 5 stages - #1 A brief description of your home- We ask…" at bounding box center [381, 457] width 678 height 976
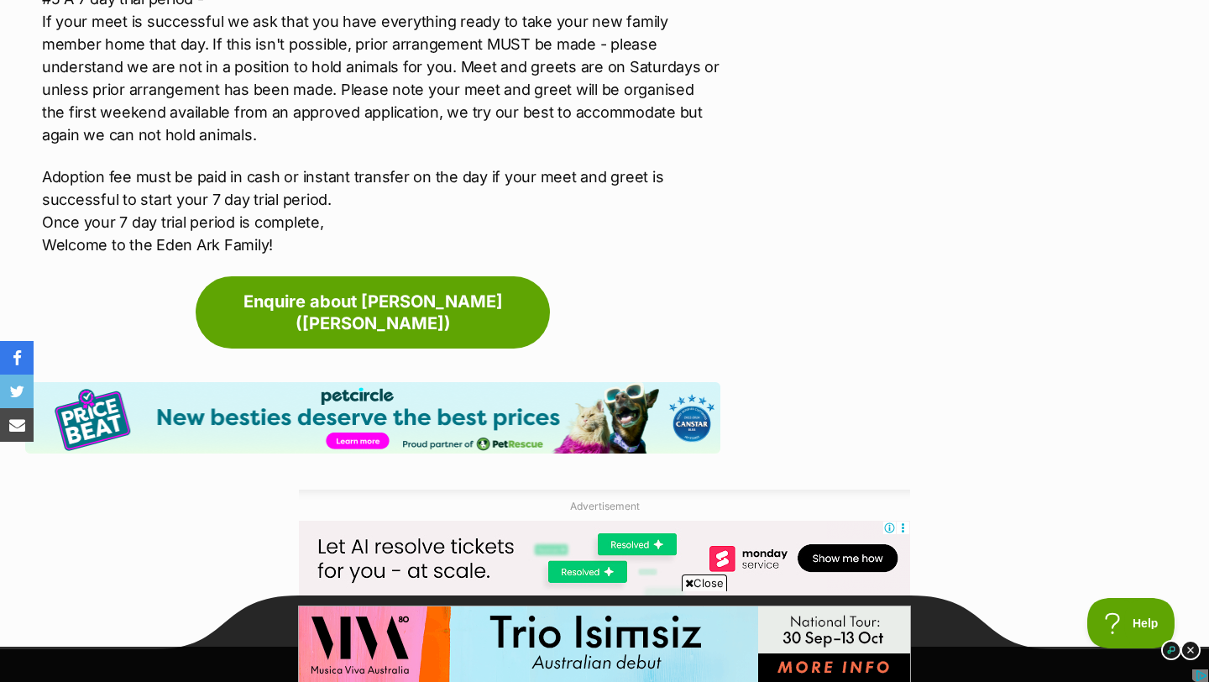
scroll to position [2926, 0]
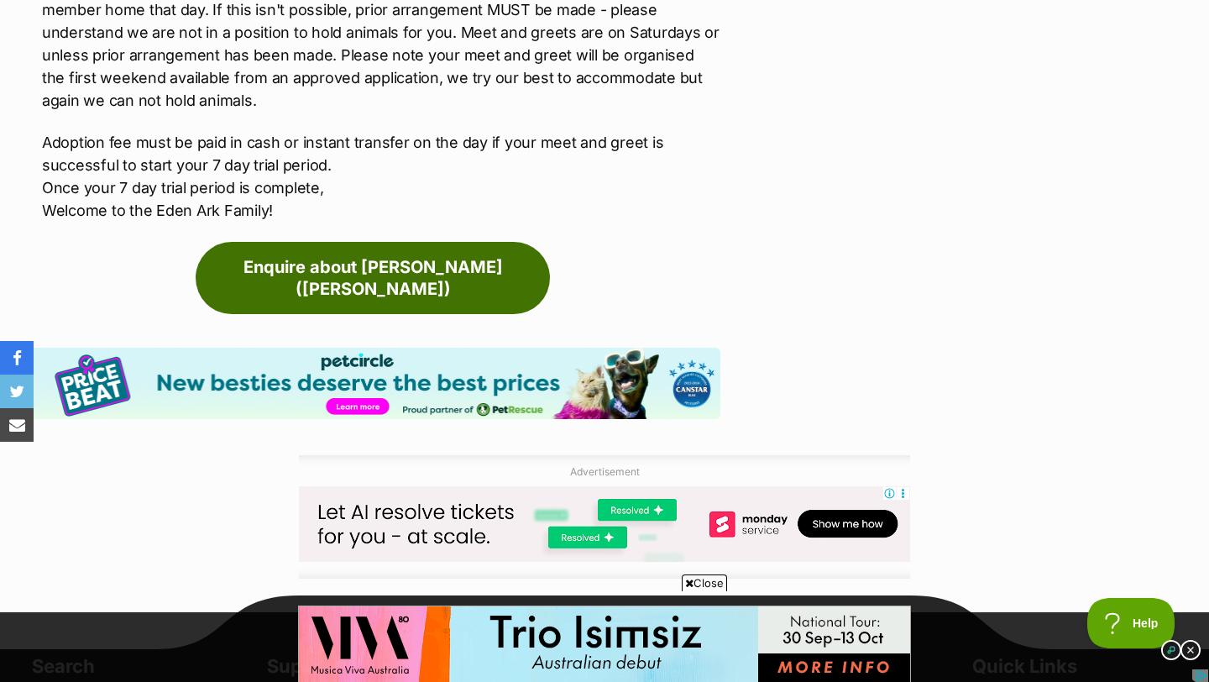
click at [346, 242] on link "Enquire about [PERSON_NAME] ([PERSON_NAME])" at bounding box center [373, 278] width 354 height 72
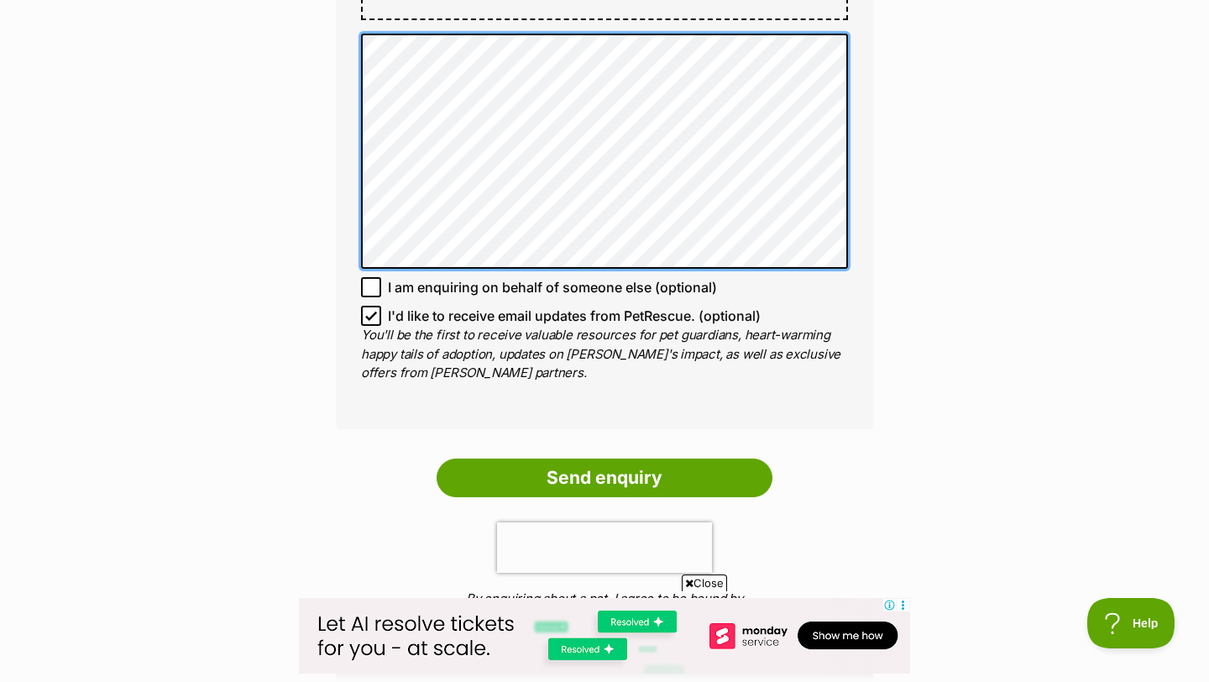
scroll to position [1140, 0]
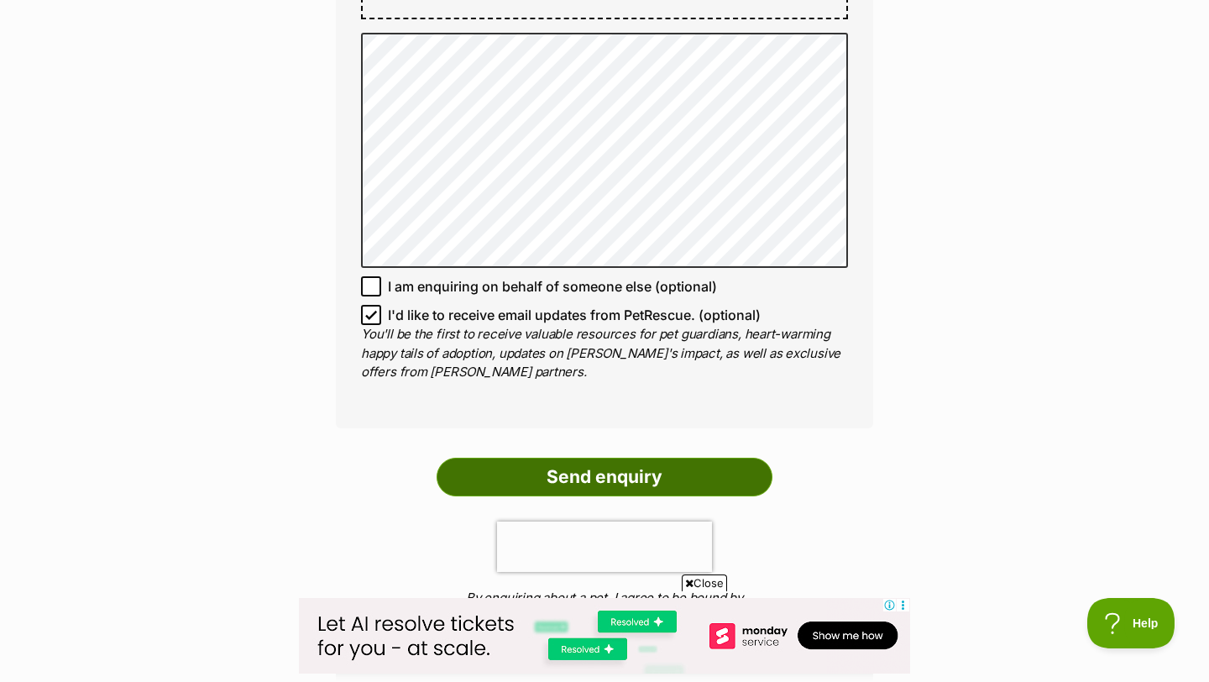
click at [632, 458] on input "Send enquiry" at bounding box center [605, 477] width 336 height 39
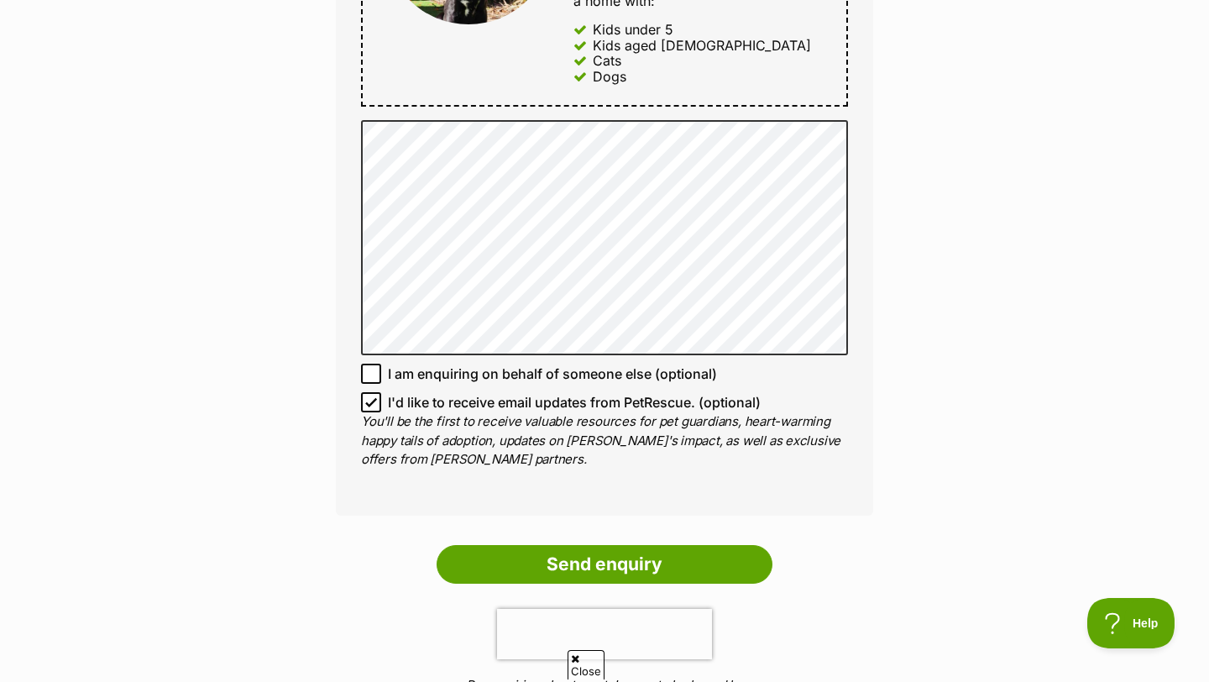
scroll to position [1211, 0]
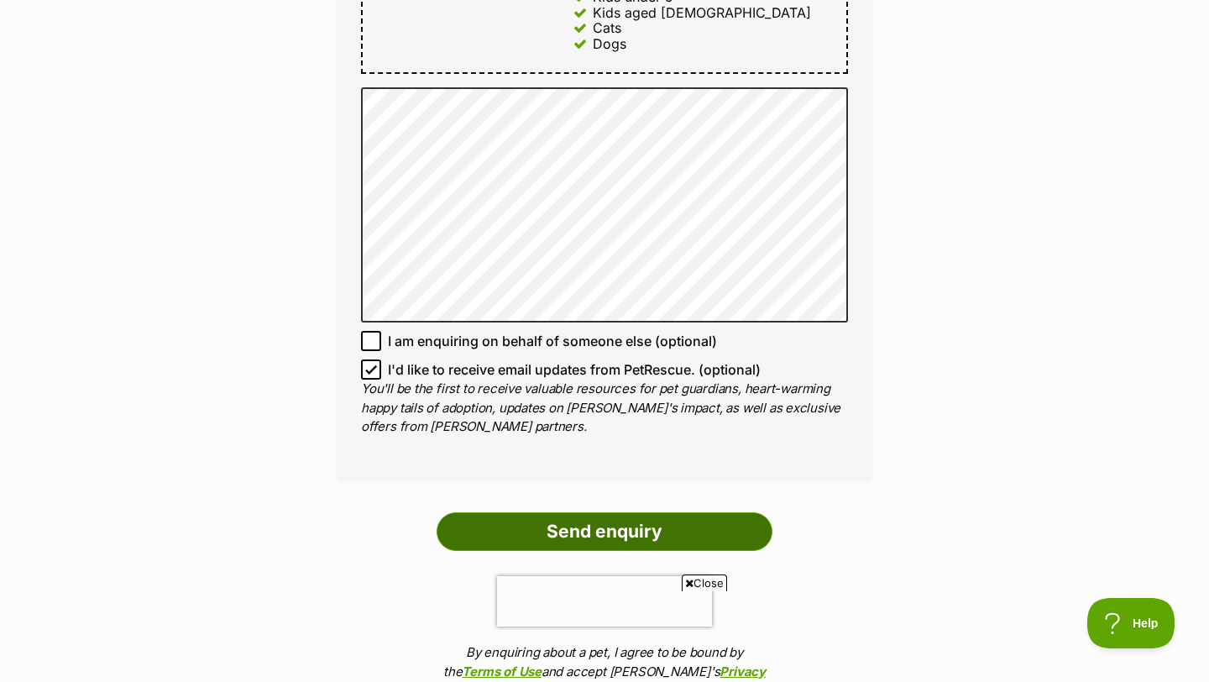
click at [588, 512] on input "Send enquiry" at bounding box center [605, 531] width 336 height 39
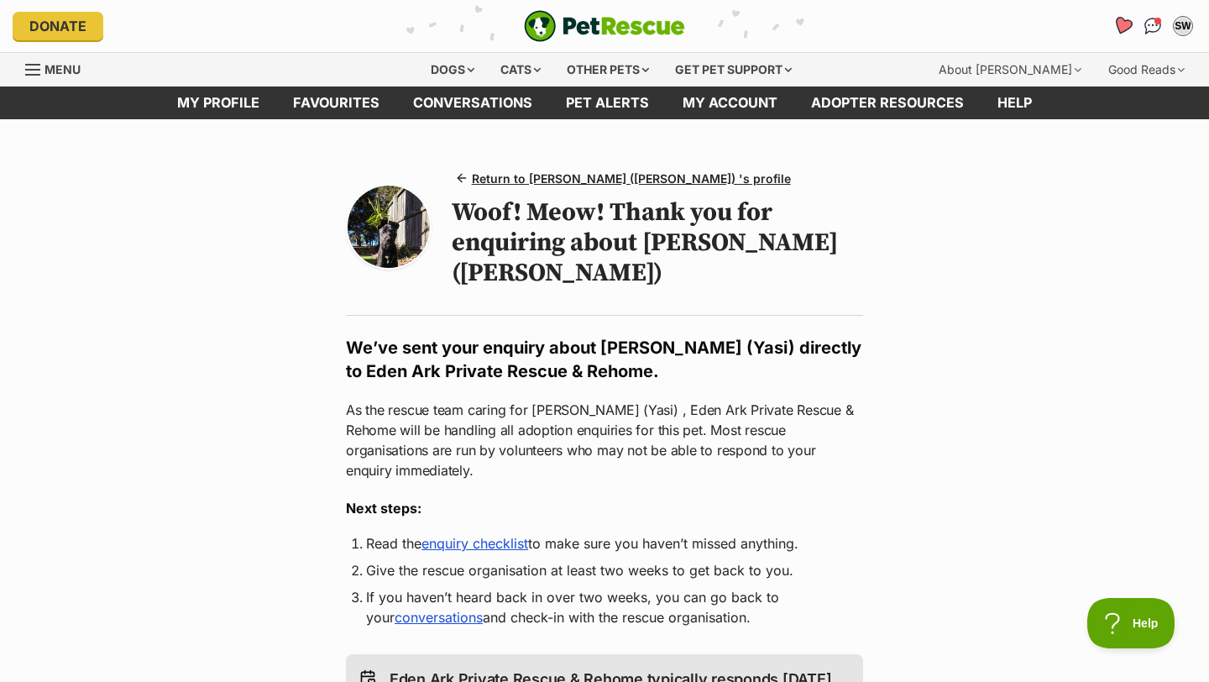
click at [1132, 24] on icon "Favourites" at bounding box center [1122, 25] width 20 height 19
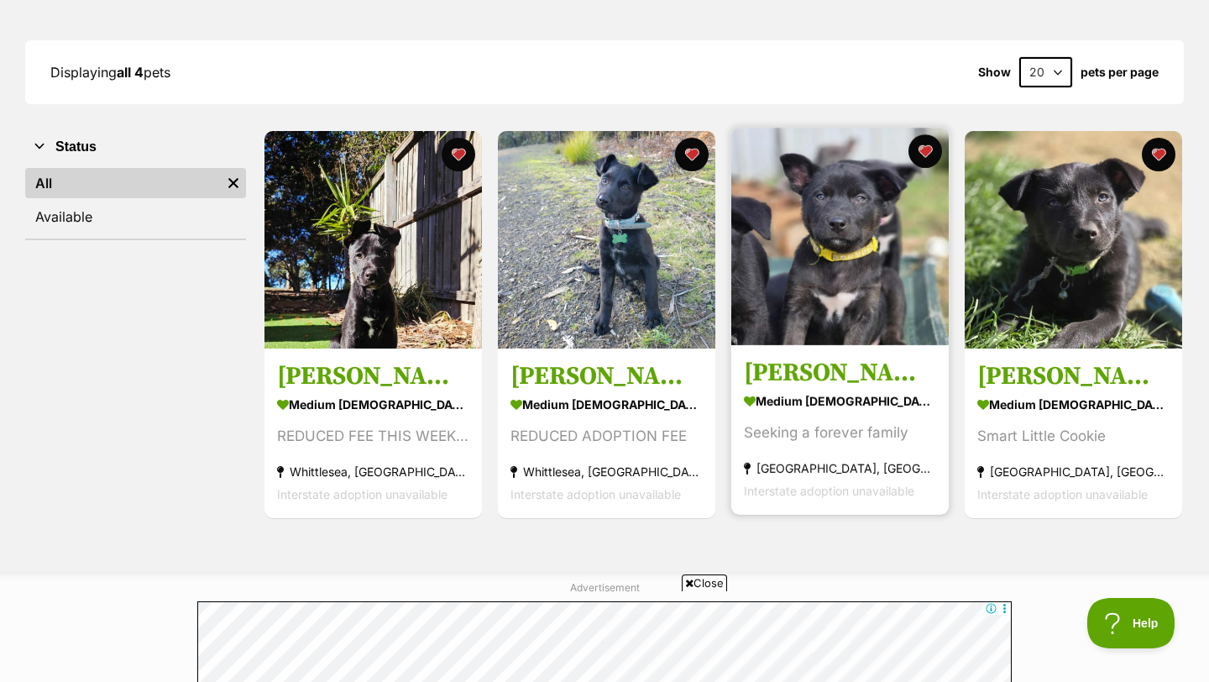
click at [876, 396] on div "medium [DEMOGRAPHIC_DATA] Dog" at bounding box center [840, 402] width 192 height 24
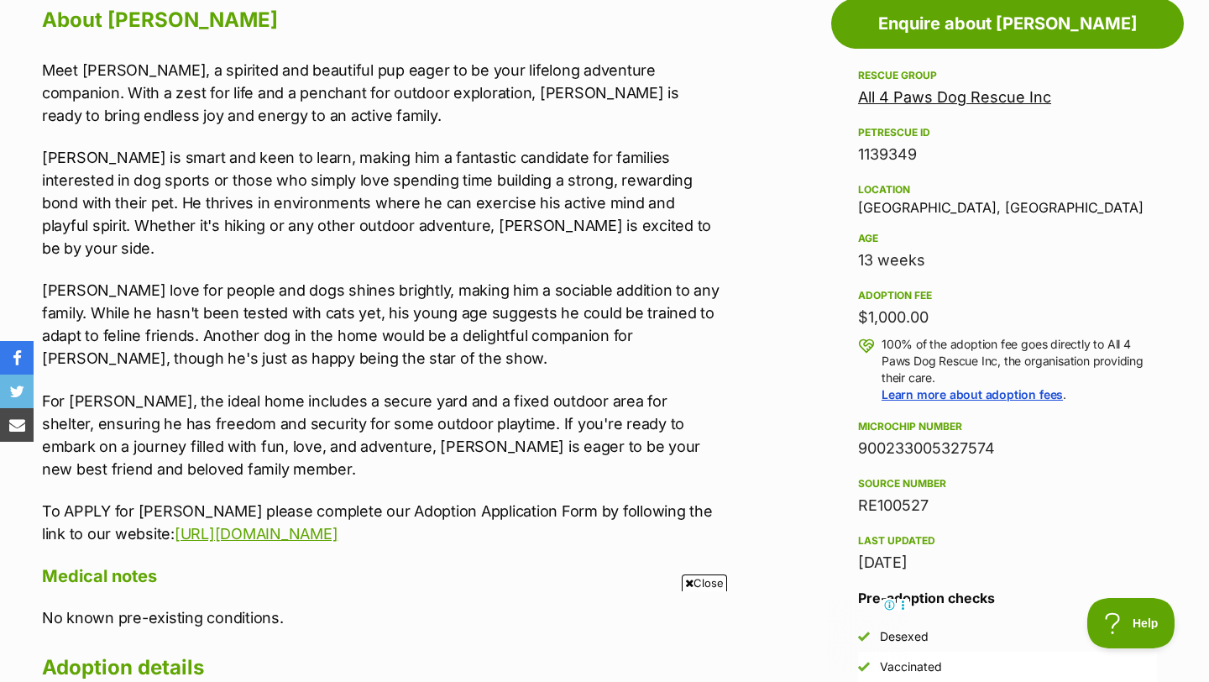
scroll to position [920, 0]
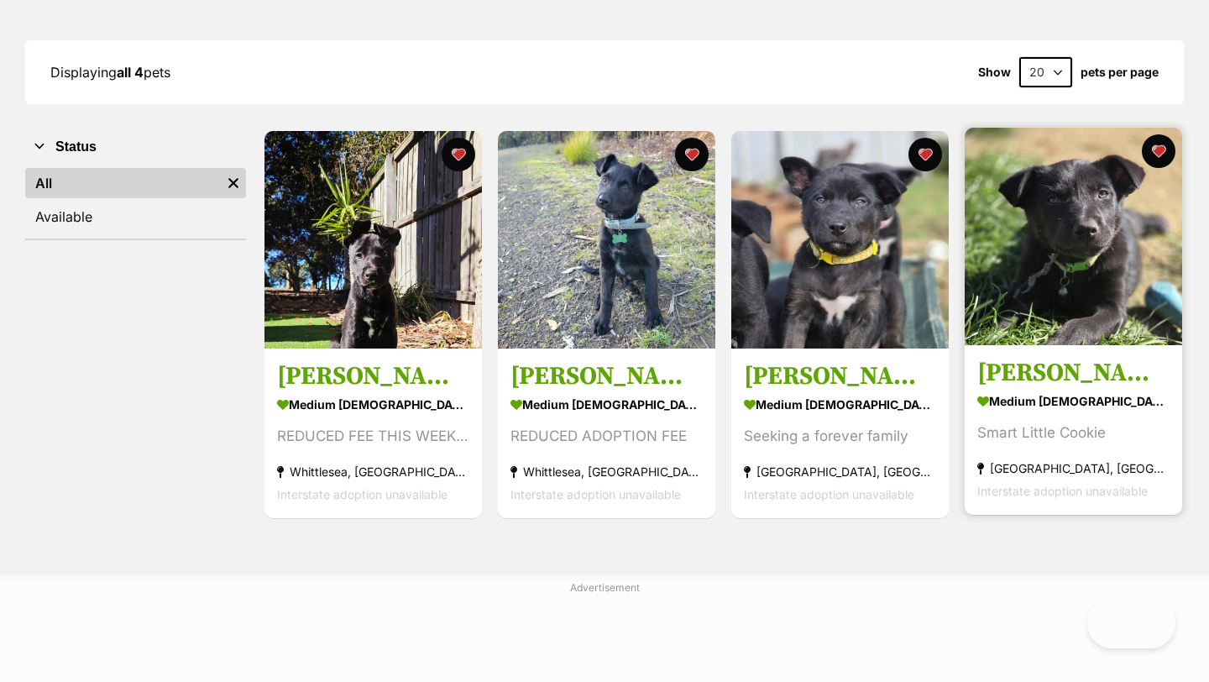
click at [1029, 363] on h3 "[PERSON_NAME]" at bounding box center [1073, 374] width 192 height 32
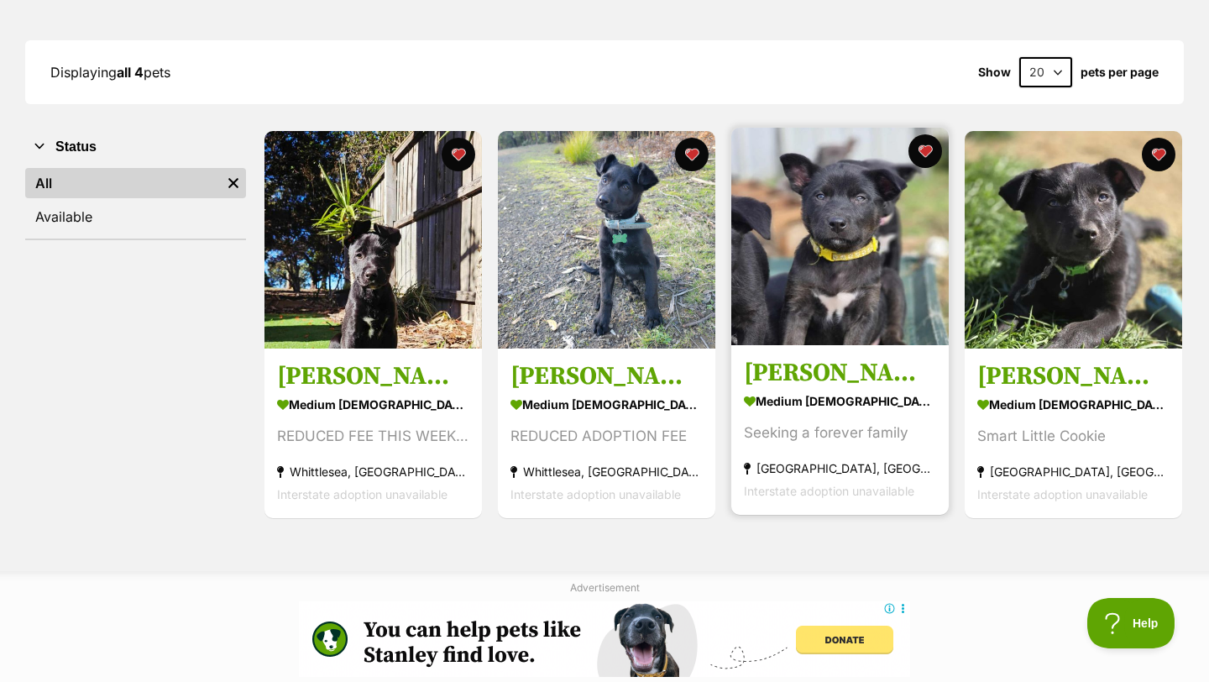
click at [775, 375] on h3 "[PERSON_NAME]" at bounding box center [840, 374] width 192 height 32
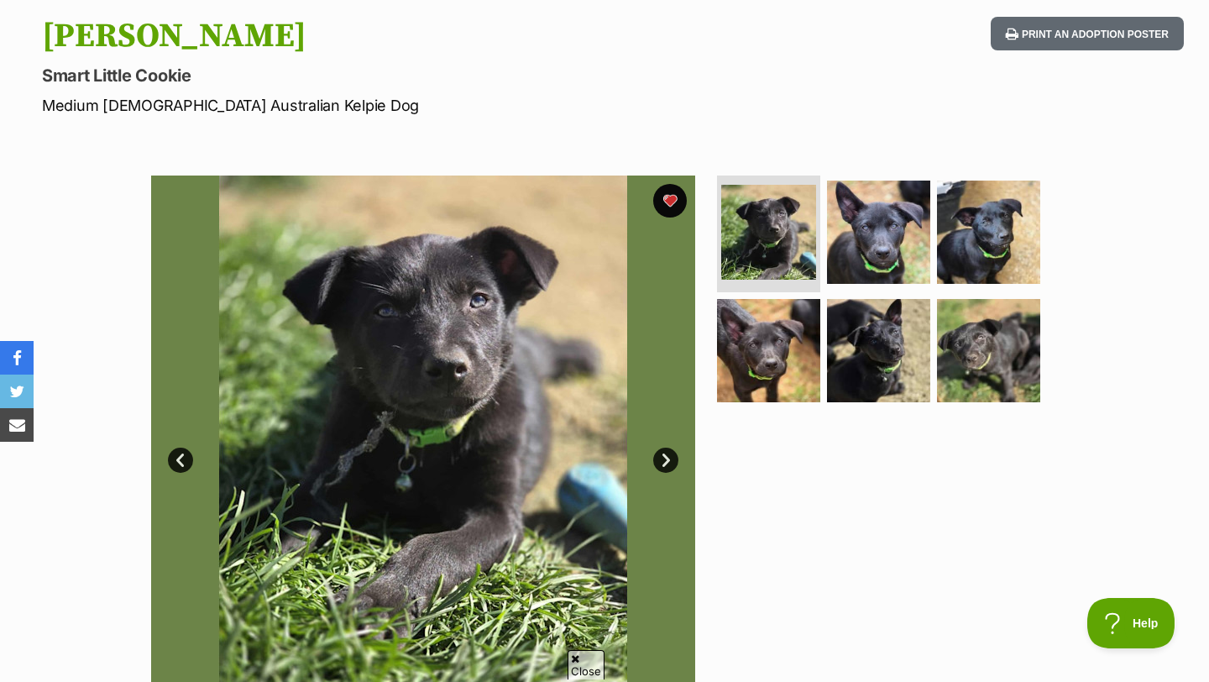
scroll to position [210, 0]
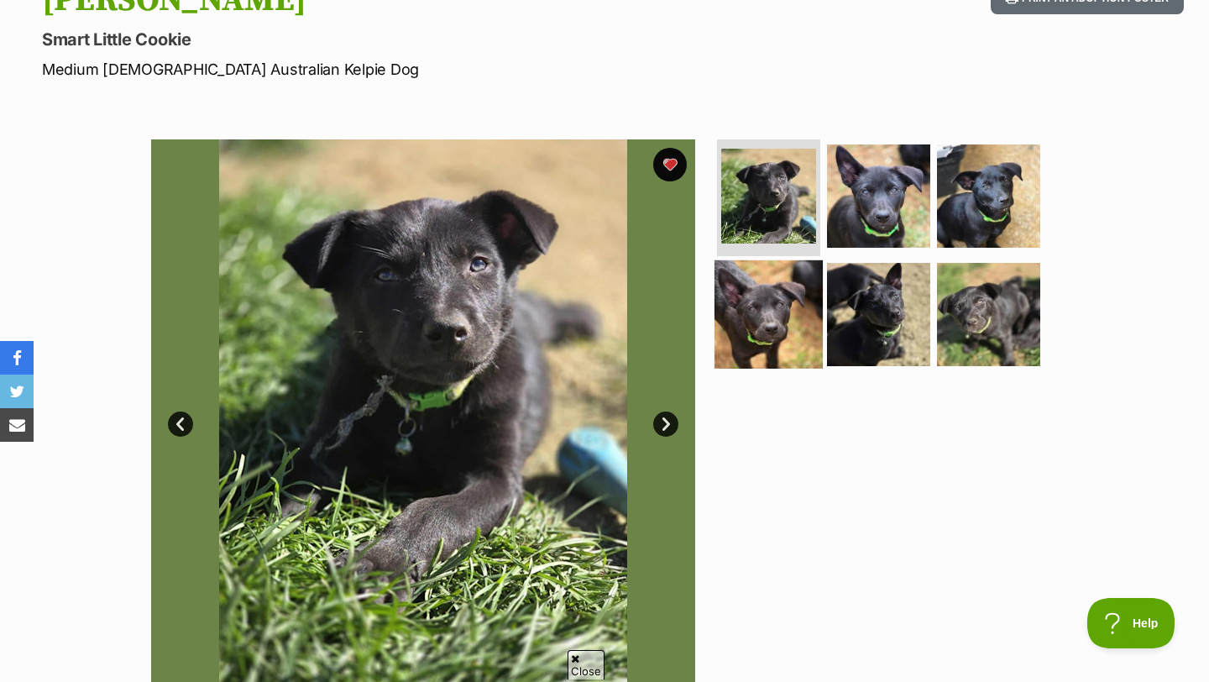
click at [741, 295] on img at bounding box center [768, 314] width 108 height 108
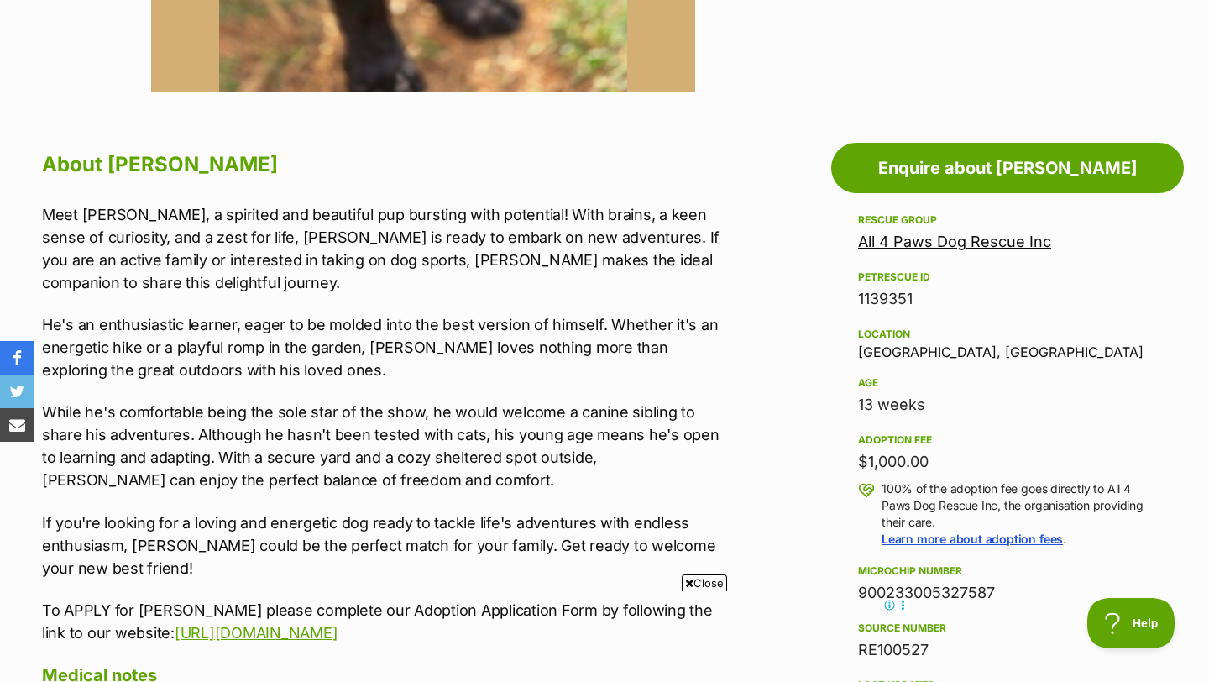
scroll to position [0, 0]
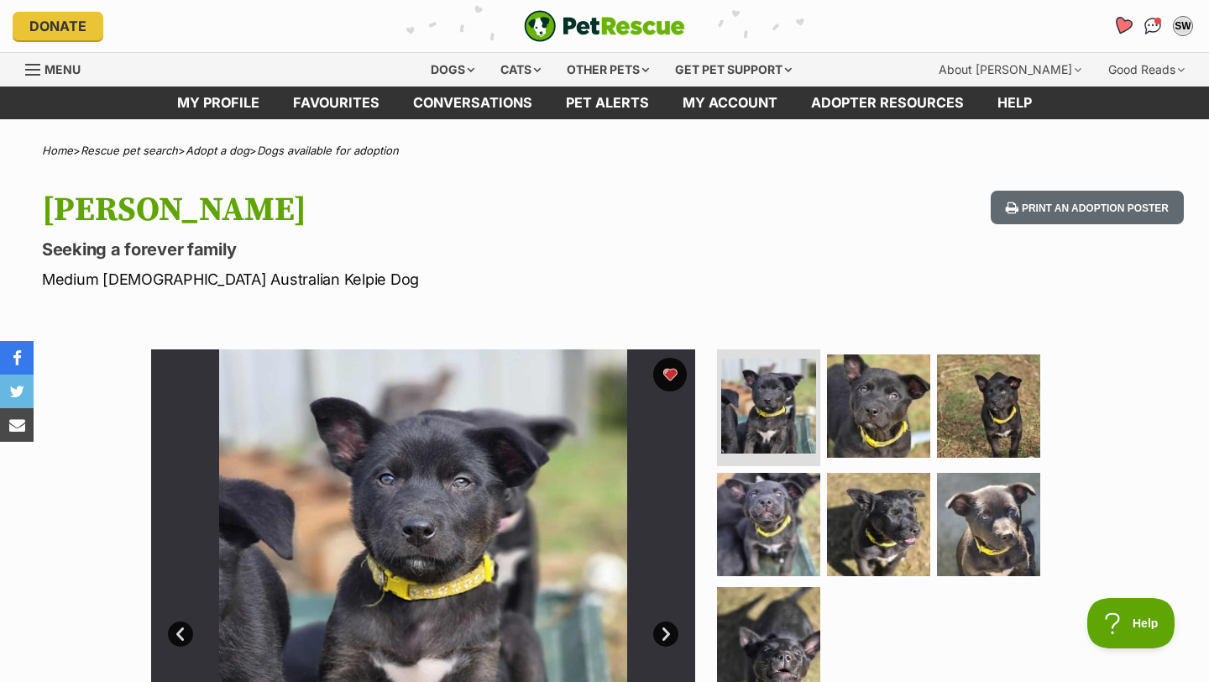
click at [1127, 17] on link "Favourites" at bounding box center [1122, 25] width 34 height 34
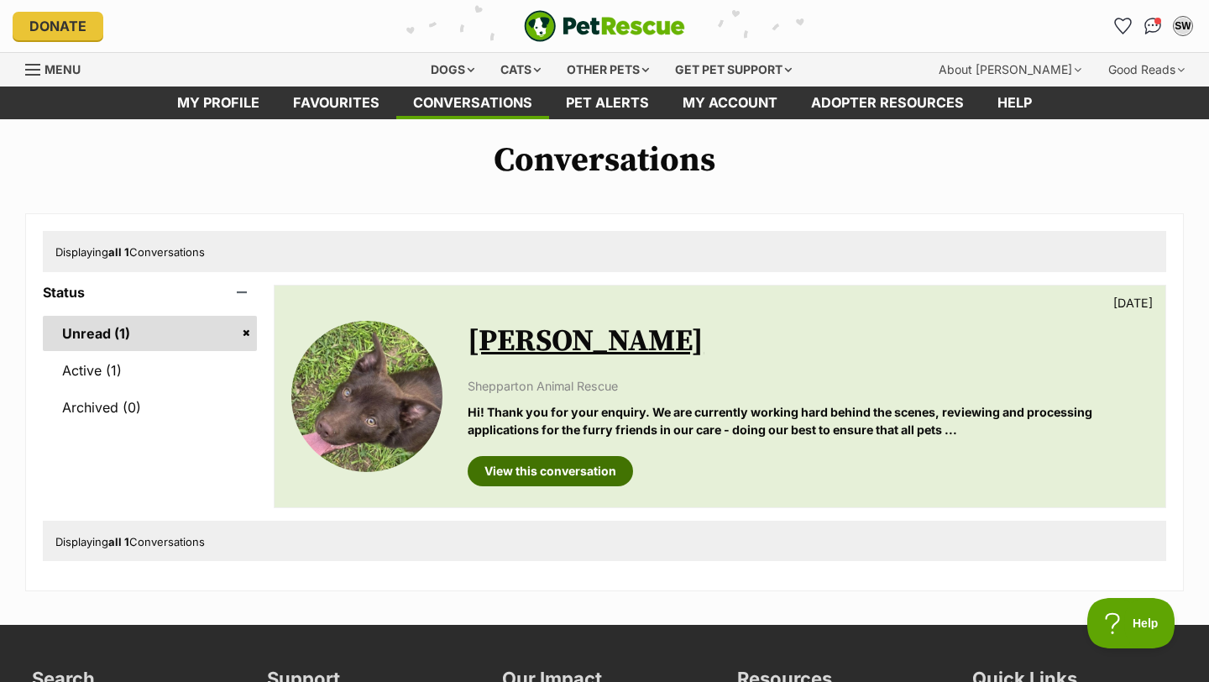
click at [620, 468] on link "View this conversation" at bounding box center [550, 471] width 165 height 30
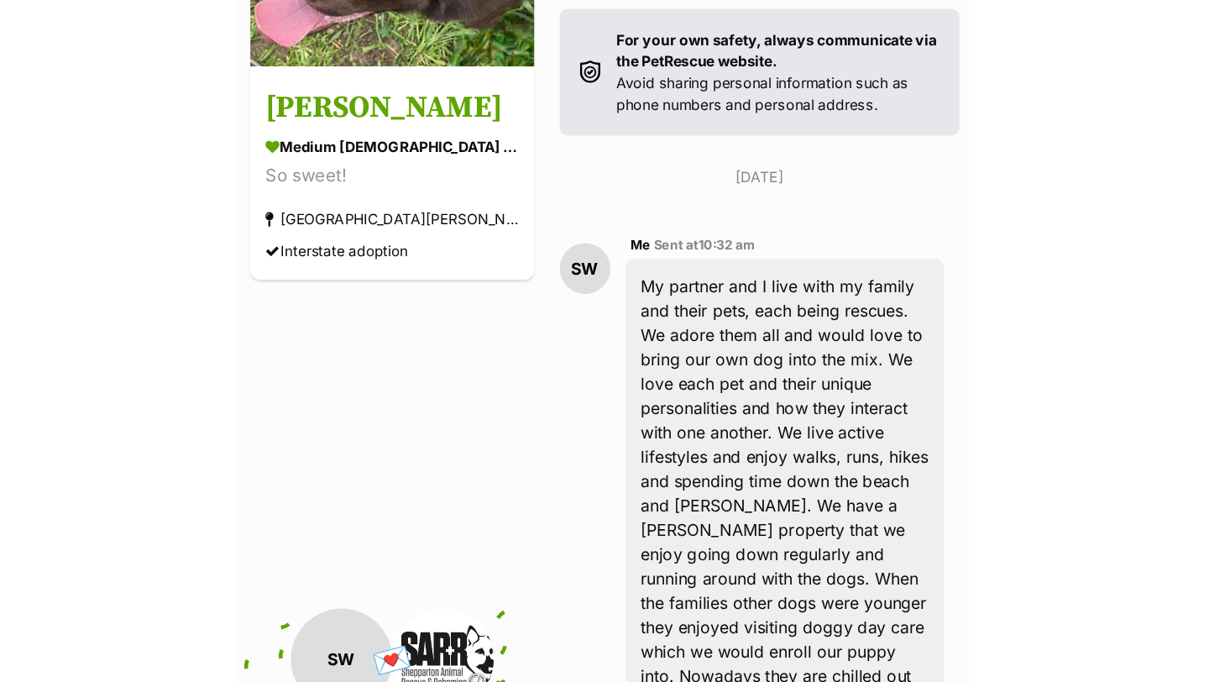
scroll to position [356, 0]
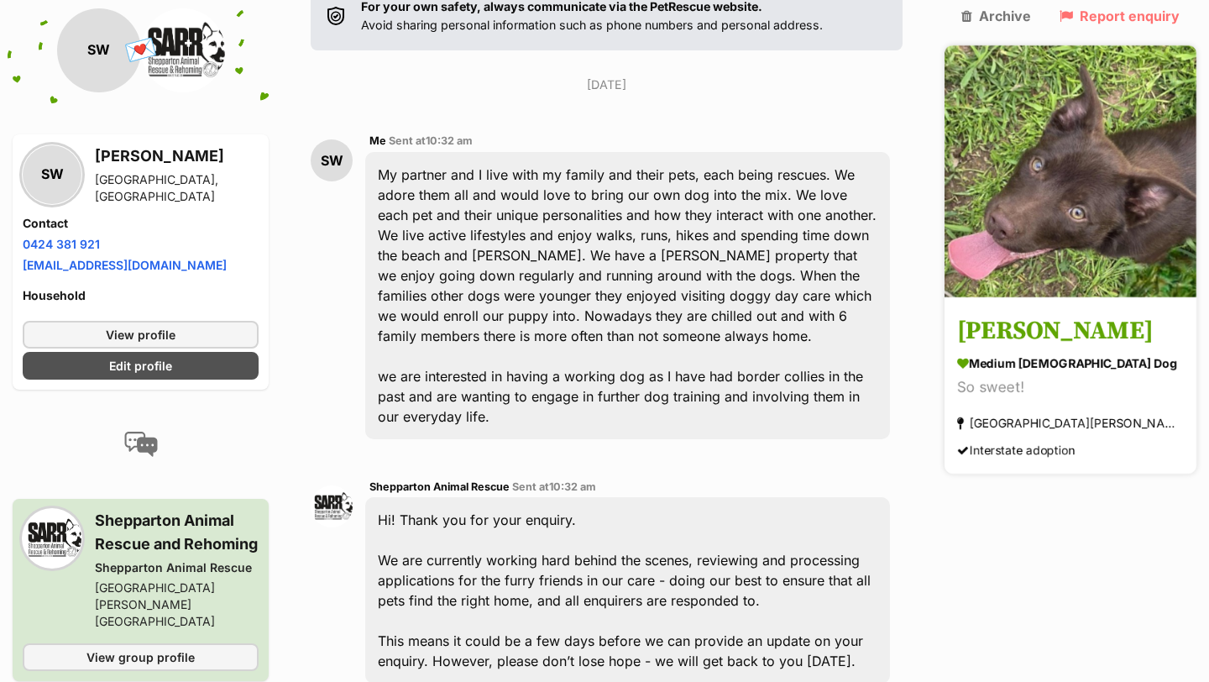
click at [1021, 313] on h3 "Abel" at bounding box center [1070, 332] width 227 height 38
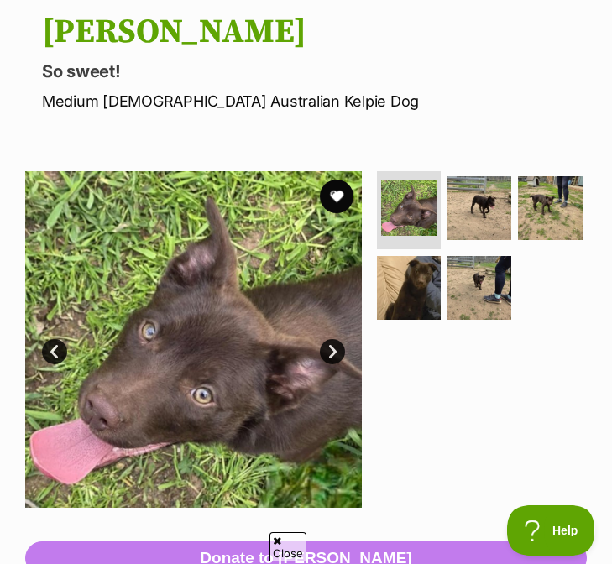
scroll to position [191, 0]
